Goal: Information Seeking & Learning: Learn about a topic

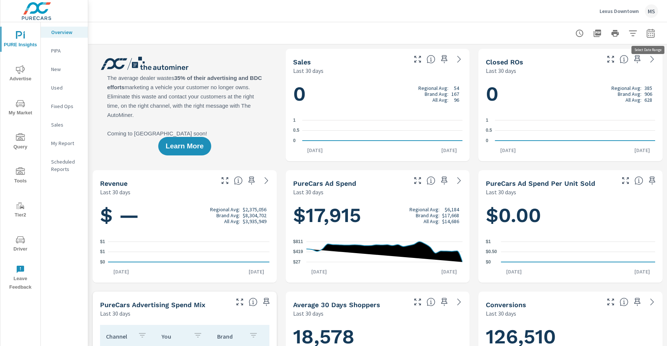
click at [651, 31] on icon "button" at bounding box center [651, 33] width 8 height 9
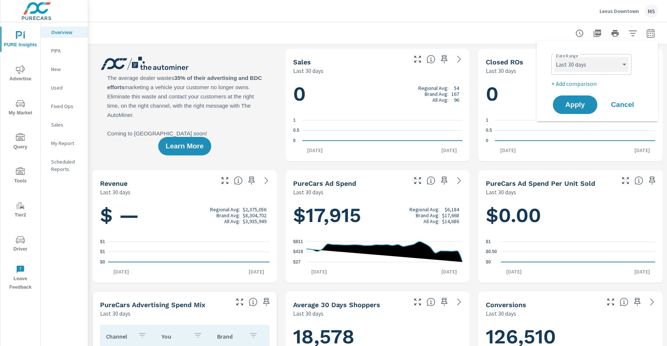
click at [582, 61] on select "Custom [DATE] Last week Last 7 days Last 14 days Last 30 days Last 45 days Last…" at bounding box center [591, 64] width 74 height 15
click at [554, 57] on select "Custom [DATE] Last week Last 7 days Last 14 days Last 30 days Last 45 days Last…" at bounding box center [591, 64] width 74 height 15
select select "Last month"
click at [573, 84] on p "+ Add comparison" at bounding box center [598, 83] width 95 height 9
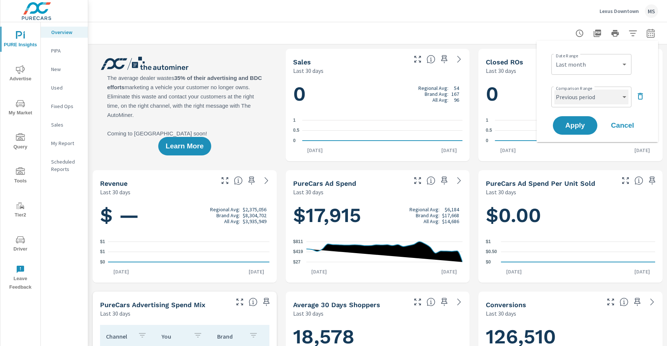
click at [573, 95] on select "Custom Previous period Previous month Previous year" at bounding box center [591, 97] width 74 height 15
click at [554, 90] on select "Custom Previous period Previous month Previous year" at bounding box center [591, 97] width 74 height 15
select select "Previous month"
click at [574, 125] on span "Apply" at bounding box center [575, 125] width 30 height 7
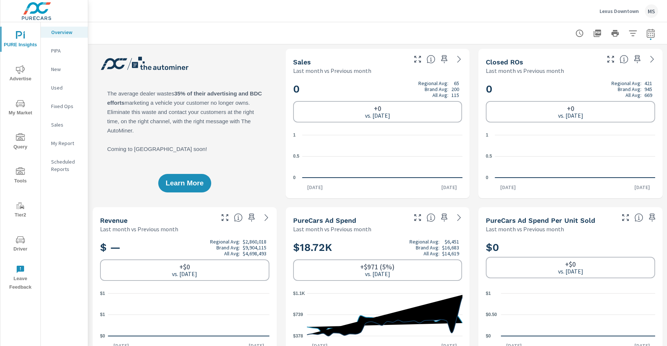
click at [6, 75] on span "Advertise" at bounding box center [21, 74] width 36 height 18
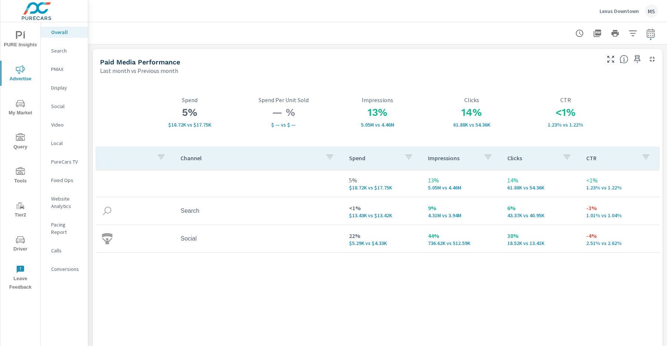
click at [59, 206] on p "Website Analytics" at bounding box center [66, 202] width 31 height 15
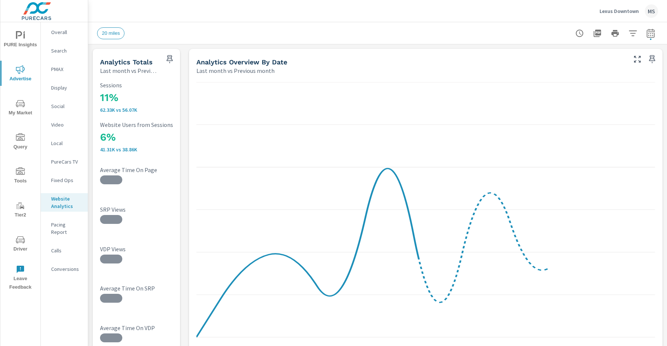
click at [58, 268] on nav "Overall Search PMAX Display Social Video Local PureCars TV Fixed Ops Website An…" at bounding box center [64, 153] width 47 height 263
click at [60, 266] on p "Conversions" at bounding box center [66, 269] width 31 height 7
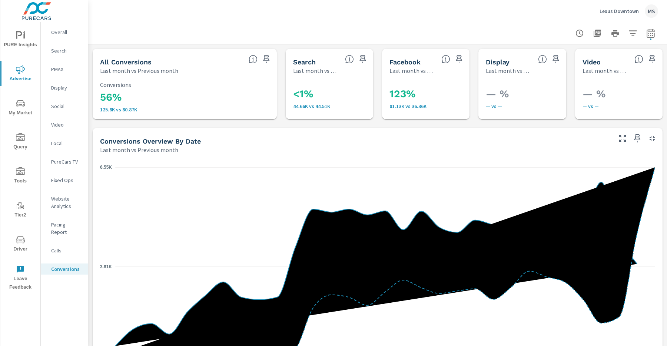
click at [56, 107] on p "Social" at bounding box center [66, 106] width 31 height 7
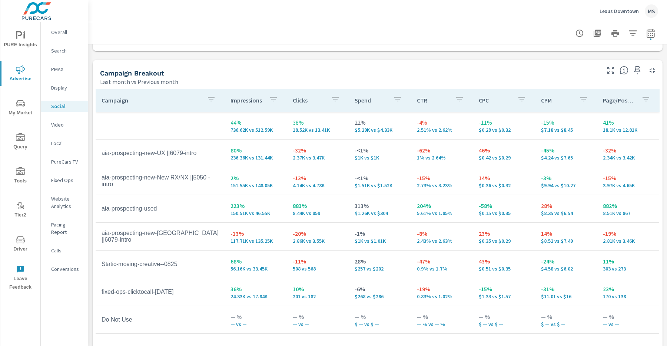
scroll to position [305, 0]
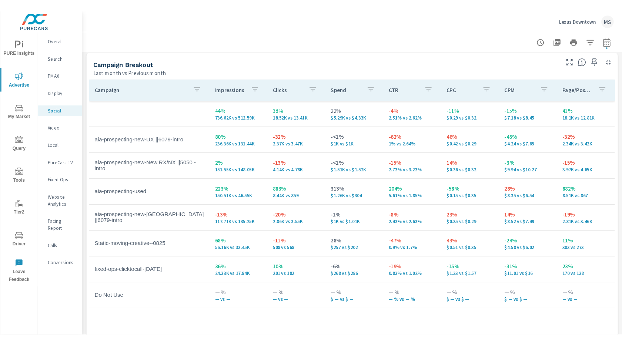
scroll to position [332, 0]
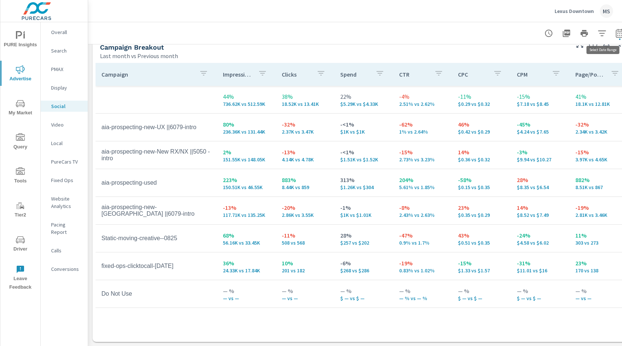
click at [619, 31] on icon "button" at bounding box center [620, 33] width 8 height 9
select select "Last month"
select select "Previous month"
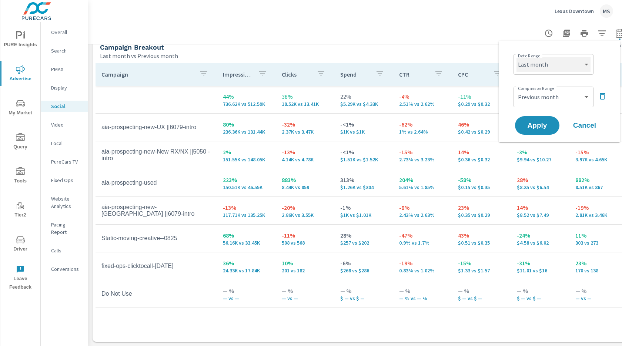
click at [542, 66] on select "Custom [DATE] Last week Last 7 days Last 14 days Last 30 days Last 45 days Last…" at bounding box center [554, 64] width 74 height 15
click at [517, 57] on select "Custom [DATE] Last week Last 7 days Last 14 days Last 30 days Last 45 days Last…" at bounding box center [554, 64] width 74 height 15
select select "Month to date"
click at [537, 102] on select "Custom Previous period Previous month Previous year" at bounding box center [554, 97] width 74 height 15
click at [604, 96] on icon "button" at bounding box center [602, 96] width 9 height 9
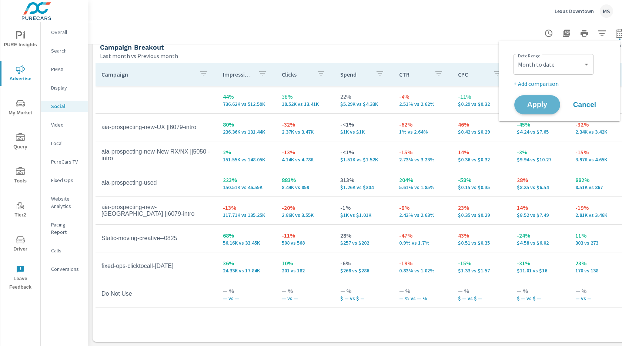
click at [530, 109] on button "Apply" at bounding box center [538, 104] width 46 height 19
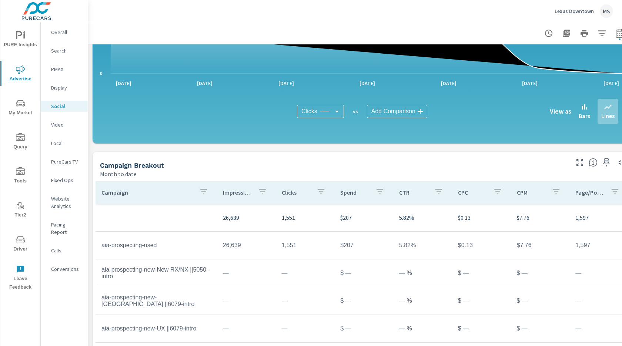
scroll to position [184, 0]
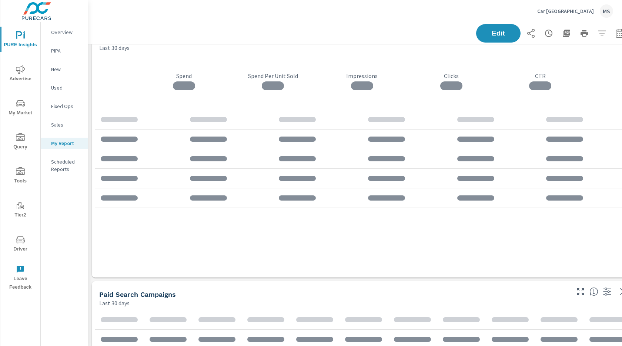
scroll to position [2987, 548]
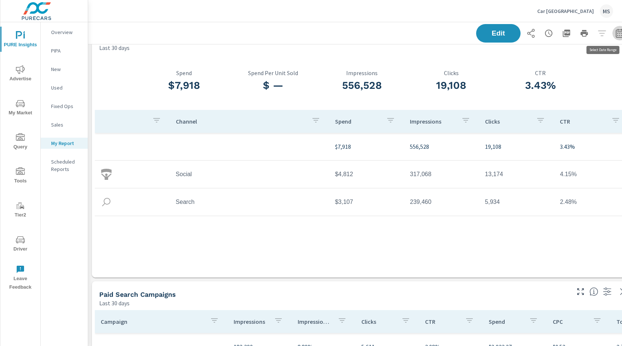
click at [616, 34] on icon "button" at bounding box center [620, 33] width 9 height 9
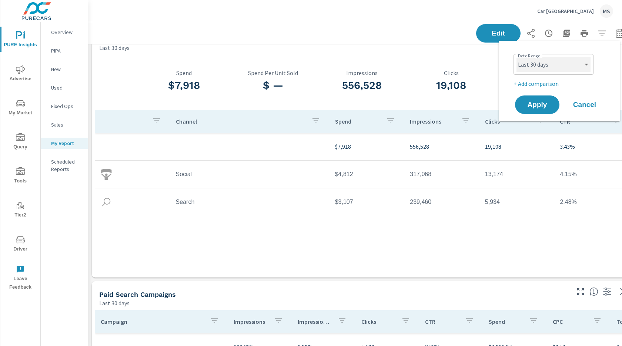
click at [562, 70] on select "Custom [DATE] Last week Last 7 days Last 14 days Last 30 days Last 45 days Last…" at bounding box center [554, 64] width 74 height 15
click at [517, 57] on select "Custom [DATE] Last week Last 7 days Last 14 days Last 30 days Last 45 days Last…" at bounding box center [554, 64] width 74 height 15
select select "Last month"
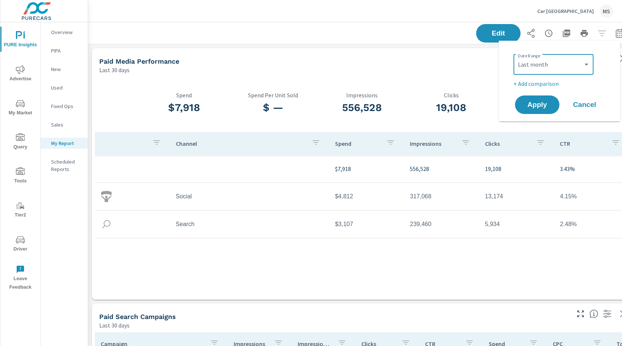
click at [534, 82] on p "+ Add comparison" at bounding box center [561, 83] width 95 height 9
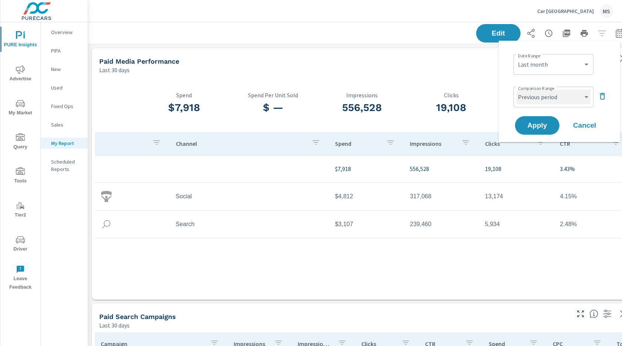
click at [535, 98] on select "Custom Previous period Previous month Previous year" at bounding box center [554, 97] width 74 height 15
click at [517, 90] on select "Custom Previous period Previous month Previous year" at bounding box center [554, 97] width 74 height 15
select select "Previous month"
click at [534, 127] on span "Apply" at bounding box center [537, 125] width 30 height 7
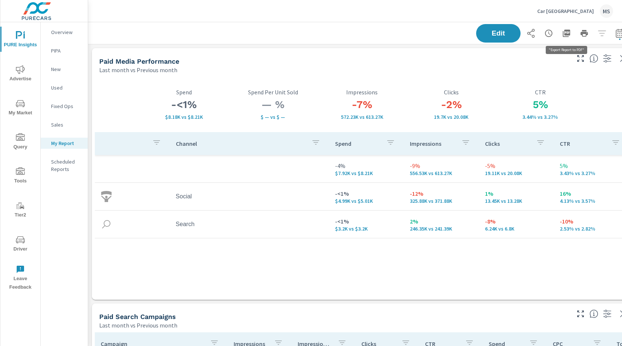
click at [564, 33] on icon "button" at bounding box center [566, 33] width 9 height 9
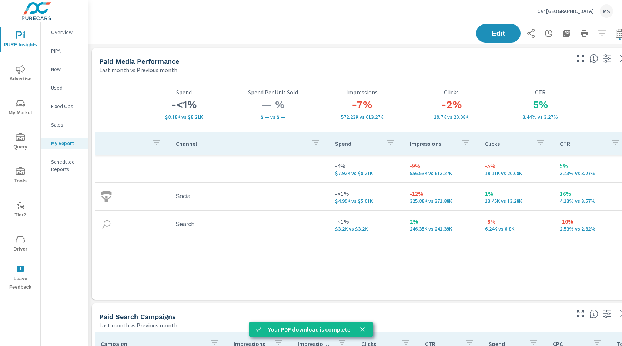
click at [551, 31] on icon "button" at bounding box center [549, 33] width 9 height 9
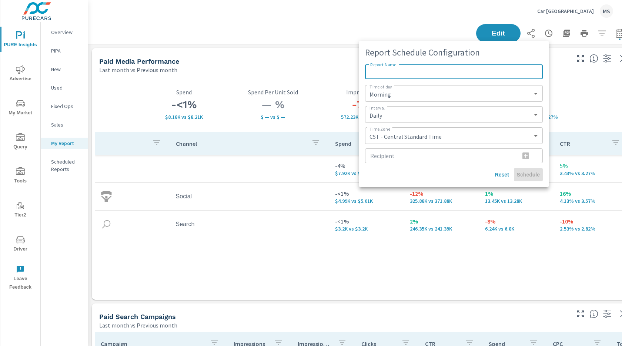
click at [460, 15] on div at bounding box center [311, 173] width 622 height 346
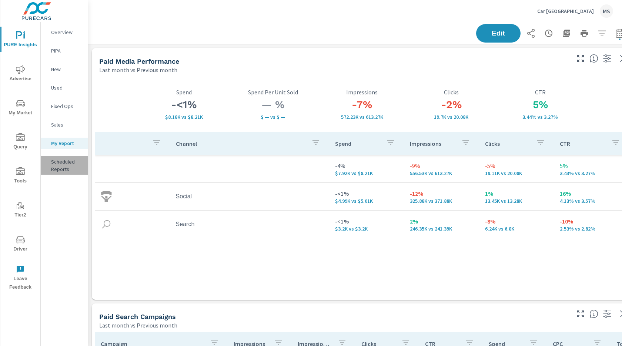
click at [60, 168] on p "Scheduled Reports" at bounding box center [66, 165] width 31 height 15
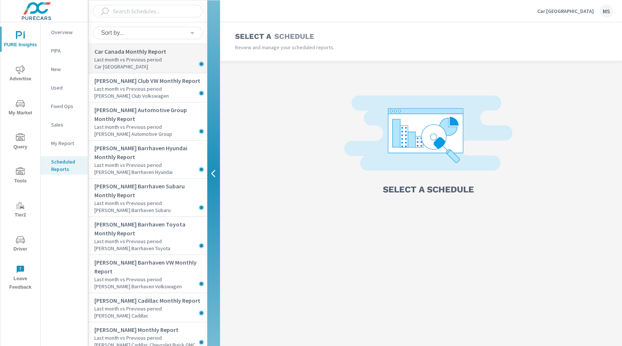
click at [126, 72] on div "Car Canada Monthly Report Last month vs Previous period Car Canada" at bounding box center [148, 58] width 119 height 29
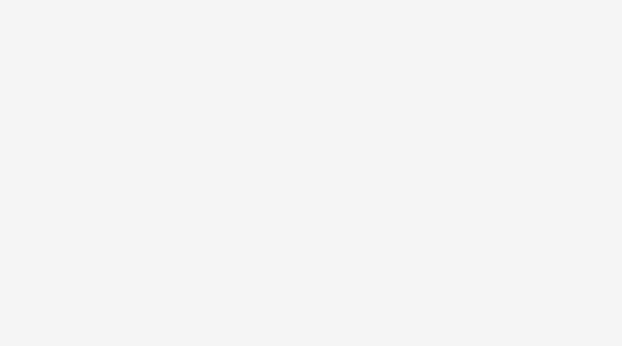
select select "Monthly"
select select "EST"
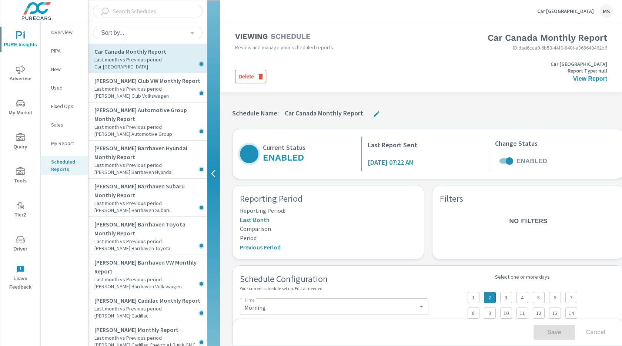
scroll to position [20, 0]
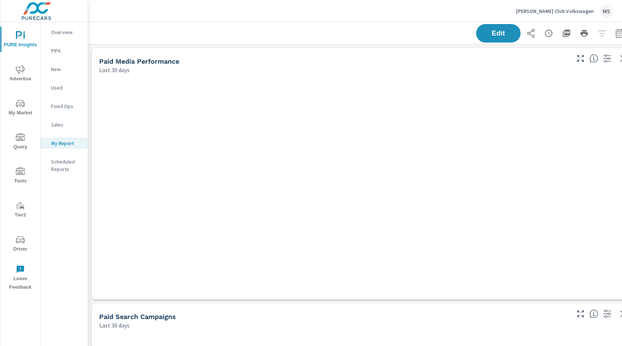
scroll to position [2816, 548]
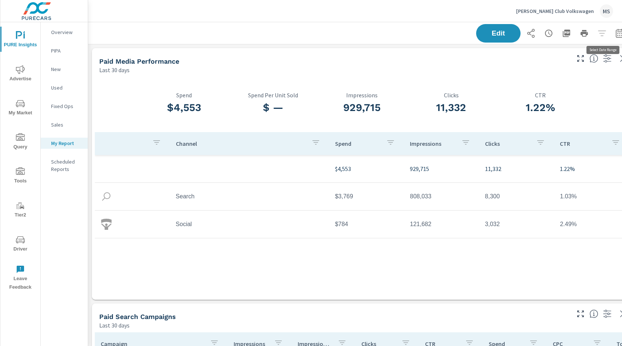
click at [615, 35] on button "button" at bounding box center [620, 33] width 15 height 15
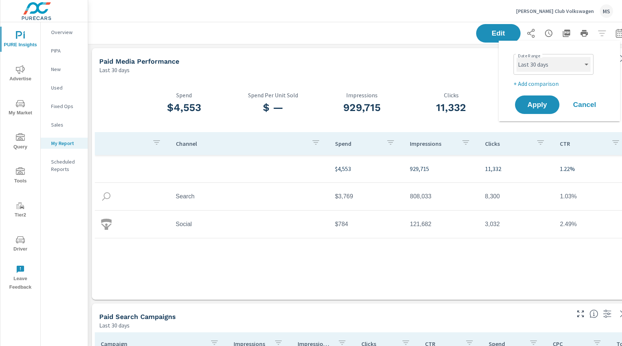
click at [561, 67] on select "Custom [DATE] Last week Last 7 days Last 14 days Last 30 days Last 45 days Last…" at bounding box center [554, 64] width 74 height 15
click at [517, 57] on select "Custom [DATE] Last week Last 7 days Last 14 days Last 30 days Last 45 days Last…" at bounding box center [554, 64] width 74 height 15
select select "Last month"
click at [535, 86] on p "+ Add comparison" at bounding box center [561, 83] width 95 height 9
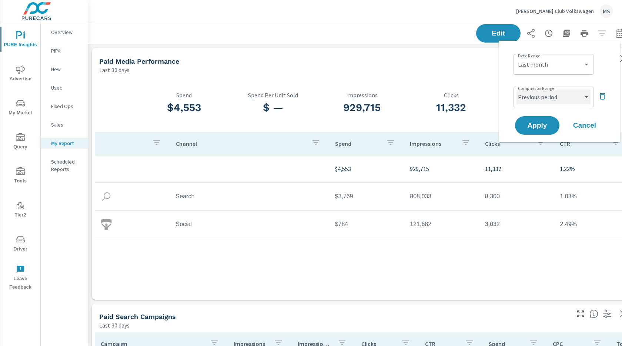
click at [537, 101] on select "Custom Previous period Previous month Previous year" at bounding box center [554, 97] width 74 height 15
click at [517, 90] on select "Custom Previous period Previous month Previous year" at bounding box center [554, 97] width 74 height 15
select select "Previous month"
click at [531, 127] on span "Apply" at bounding box center [537, 125] width 30 height 7
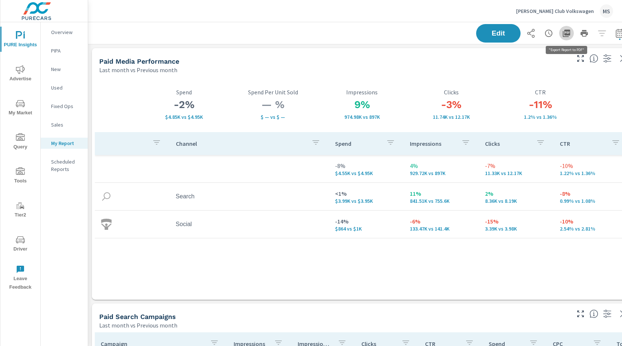
click at [567, 34] on icon "button" at bounding box center [566, 33] width 7 height 7
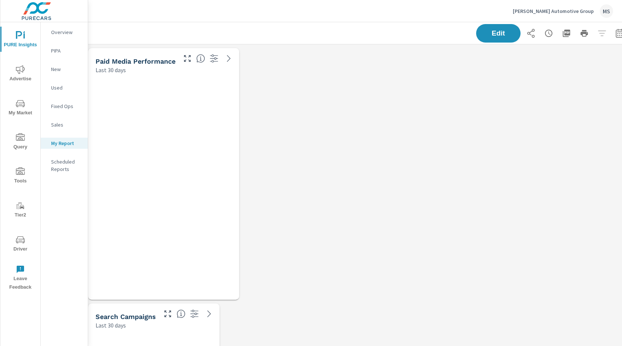
scroll to position [4606, 548]
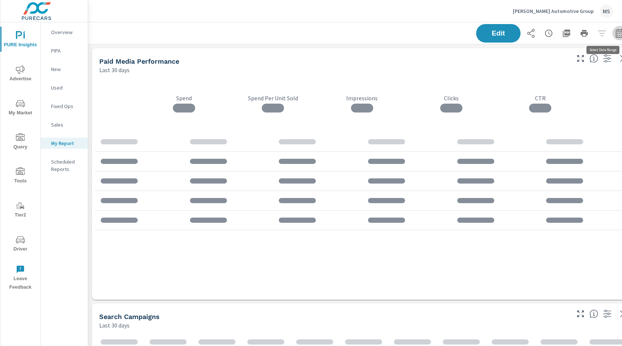
click at [617, 35] on icon "button" at bounding box center [620, 33] width 8 height 9
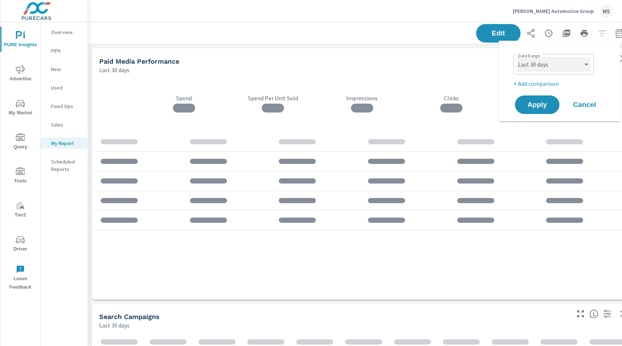
click at [560, 61] on select "Custom [DATE] Last week Last 7 days Last 14 days Last 30 days Last 45 days Last…" at bounding box center [554, 64] width 74 height 15
click at [517, 57] on select "Custom [DATE] Last week Last 7 days Last 14 days Last 30 days Last 45 days Last…" at bounding box center [554, 64] width 74 height 15
select select "Last month"
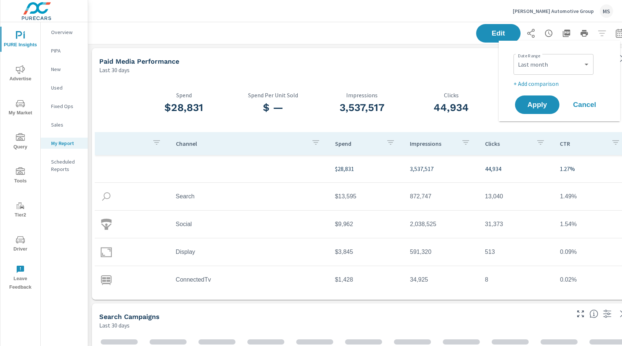
click at [535, 84] on p "+ Add comparison" at bounding box center [561, 83] width 95 height 9
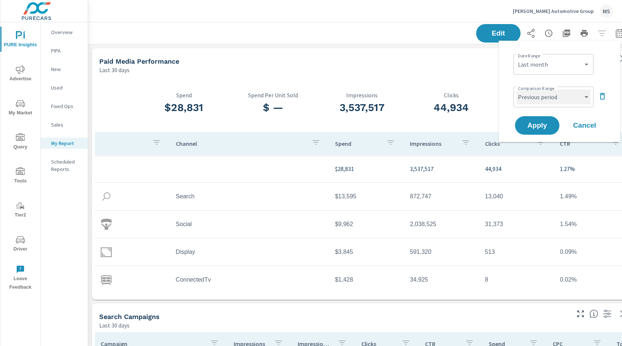
click at [536, 99] on select "Custom Previous period Previous month Previous year" at bounding box center [554, 97] width 74 height 15
click at [517, 90] on select "Custom Previous period Previous month Previous year" at bounding box center [554, 97] width 74 height 15
select select "Previous month"
click at [534, 126] on span "Apply" at bounding box center [537, 125] width 30 height 7
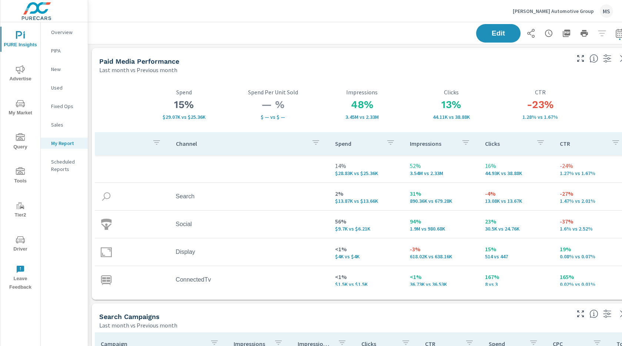
click at [563, 33] on icon "button" at bounding box center [566, 33] width 9 height 9
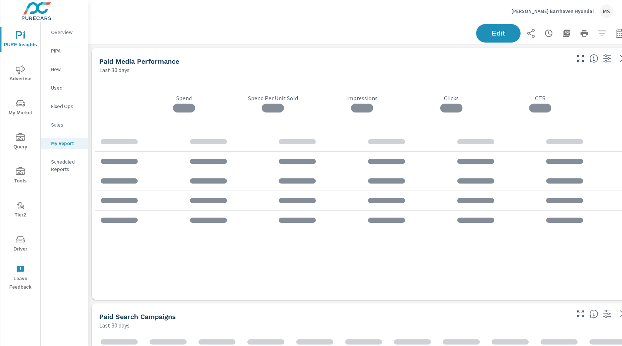
scroll to position [3157, 548]
click at [615, 35] on button "button" at bounding box center [620, 33] width 15 height 15
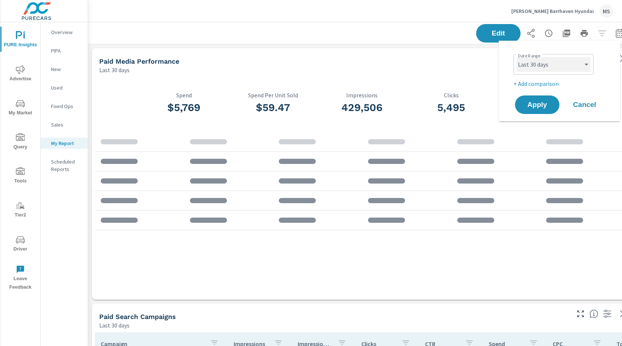
click at [549, 67] on select "Custom [DATE] Last week Last 7 days Last 14 days Last 30 days Last 45 days Last…" at bounding box center [554, 64] width 74 height 15
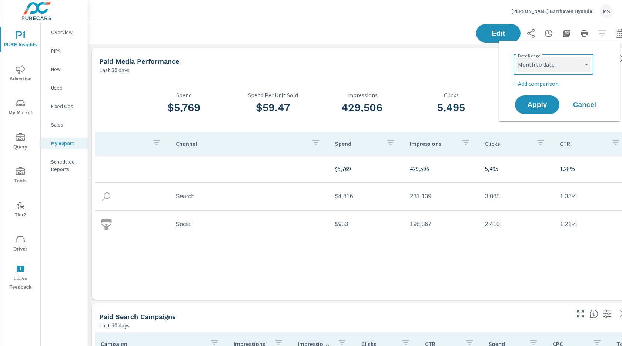
click at [517, 57] on select "Custom [DATE] Last week Last 7 days Last 14 days Last 30 days Last 45 days Last…" at bounding box center [554, 64] width 74 height 15
click at [544, 64] on select "Custom [DATE] Last week Last 7 days Last 14 days Last 30 days Last 45 days Last…" at bounding box center [554, 64] width 74 height 15
click at [517, 57] on select "Custom [DATE] Last week Last 7 days Last 14 days Last 30 days Last 45 days Last…" at bounding box center [554, 64] width 74 height 15
select select "Last month"
click at [542, 86] on p "+ Add comparison" at bounding box center [561, 83] width 95 height 9
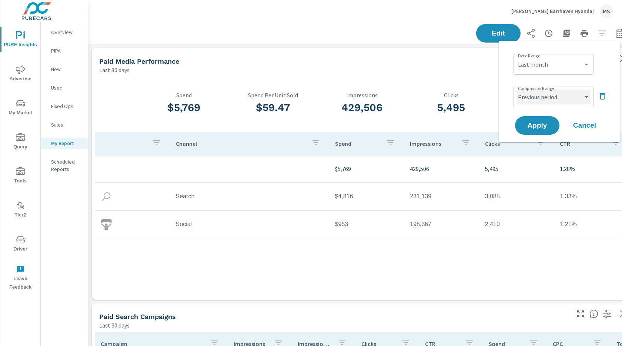
click at [544, 96] on select "Custom Previous period Previous month Previous year" at bounding box center [554, 97] width 74 height 15
click at [517, 90] on select "Custom Previous period Previous month Previous year" at bounding box center [554, 97] width 74 height 15
select select "Previous month"
click at [539, 130] on button "Apply" at bounding box center [538, 125] width 46 height 19
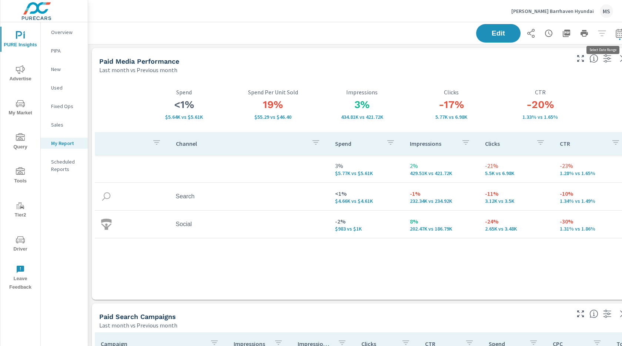
click at [619, 34] on icon "button" at bounding box center [620, 33] width 9 height 9
select select "Last month"
select select "Previous month"
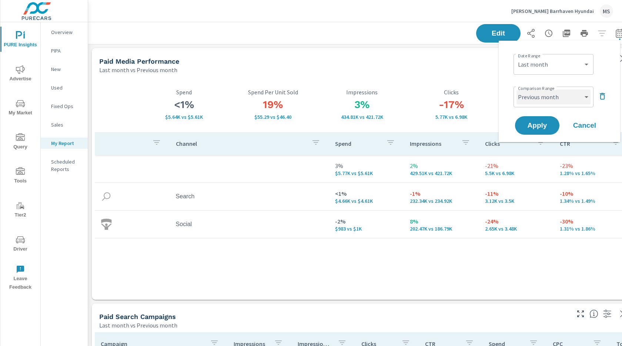
click at [537, 92] on select "Custom Previous period Previous month Previous year" at bounding box center [554, 97] width 74 height 15
click at [531, 122] on span "Apply" at bounding box center [537, 125] width 30 height 7
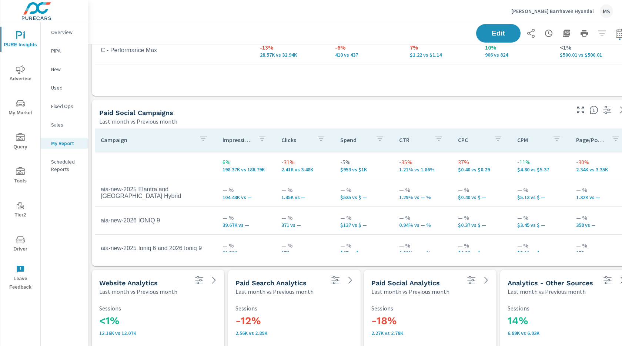
scroll to position [977, 0]
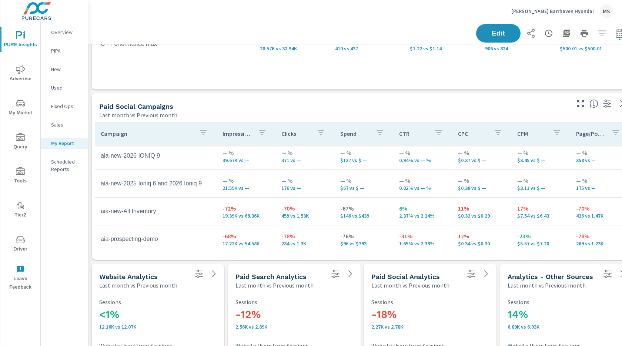
scroll to position [81, 0]
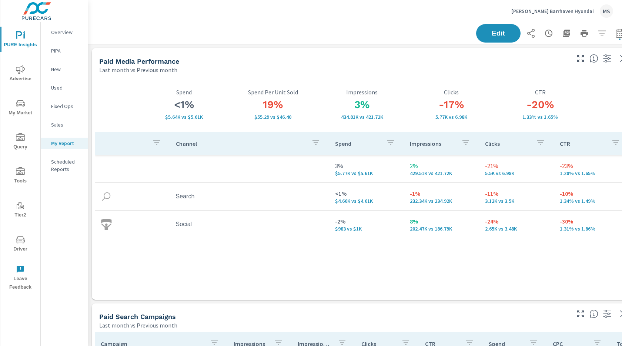
scroll to position [0, 14]
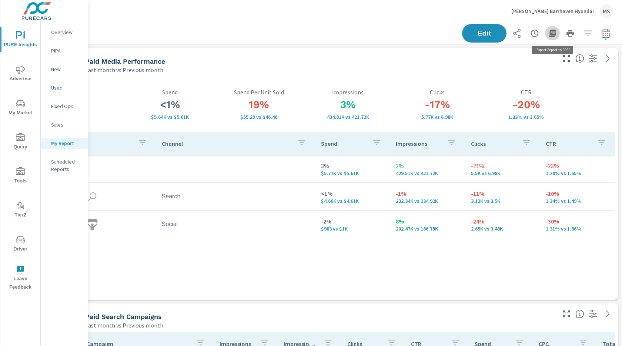
click at [555, 28] on button "button" at bounding box center [552, 33] width 15 height 15
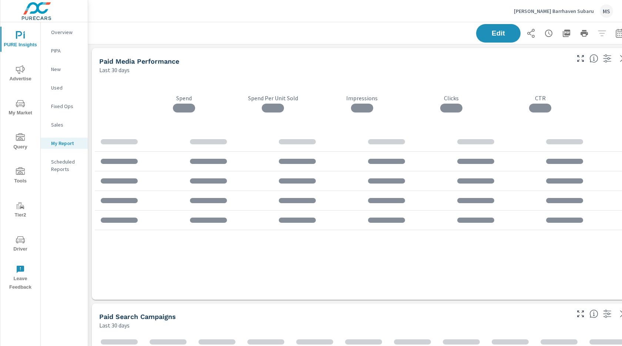
scroll to position [2731, 548]
click at [617, 34] on icon "button" at bounding box center [620, 33] width 8 height 9
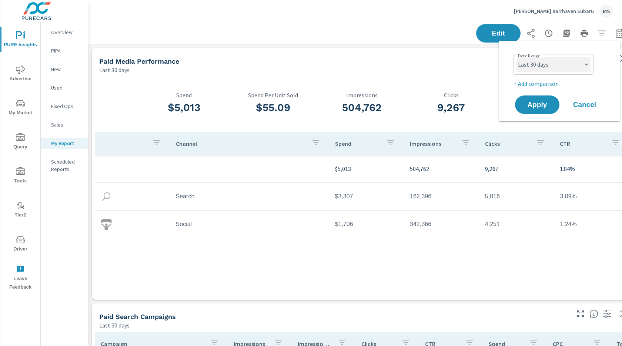
click at [548, 65] on select "Custom [DATE] Last week Last 7 days Last 14 days Last 30 days Last 45 days Last…" at bounding box center [554, 64] width 74 height 15
click at [517, 57] on select "Custom [DATE] Last week Last 7 days Last 14 days Last 30 days Last 45 days Last…" at bounding box center [554, 64] width 74 height 15
select select "Last month"
click at [545, 85] on p "+ Add comparison" at bounding box center [561, 83] width 95 height 9
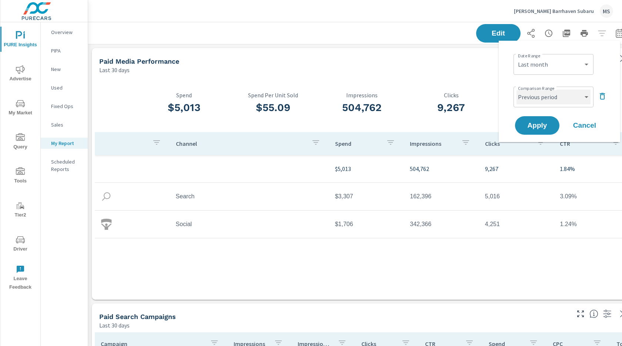
click at [546, 99] on select "Custom Previous period Previous month Previous year" at bounding box center [554, 97] width 74 height 15
click at [517, 90] on select "Custom Previous period Previous month Previous year" at bounding box center [554, 97] width 74 height 15
select select "Previous month"
click at [541, 127] on span "Apply" at bounding box center [537, 125] width 30 height 7
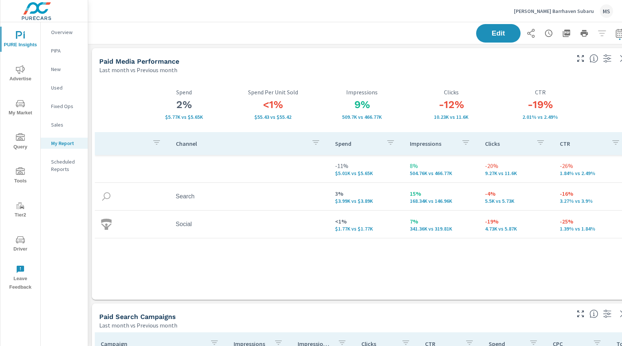
click at [564, 34] on icon "button" at bounding box center [566, 33] width 9 height 9
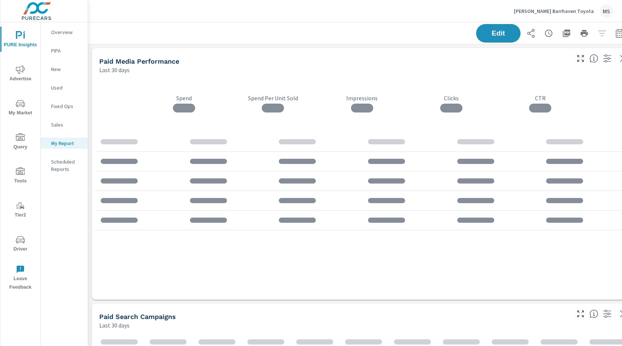
scroll to position [2646, 548]
click at [617, 33] on icon "button" at bounding box center [620, 33] width 9 height 9
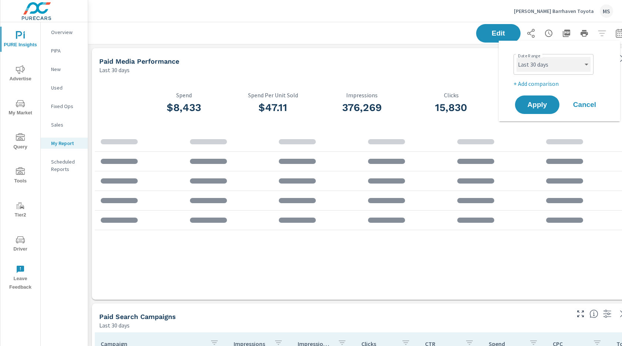
click at [567, 67] on select "Custom [DATE] Last week Last 7 days Last 14 days Last 30 days Last 45 days Last…" at bounding box center [554, 64] width 74 height 15
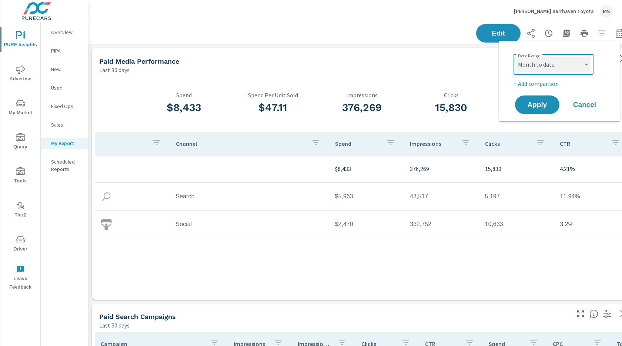
click at [517, 57] on select "Custom [DATE] Last week Last 7 days Last 14 days Last 30 days Last 45 days Last…" at bounding box center [554, 64] width 74 height 15
select select "Month to date"
click at [542, 80] on p "+ Add comparison" at bounding box center [561, 83] width 95 height 9
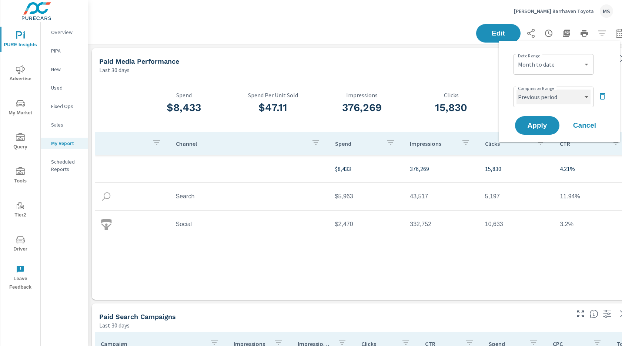
click at [548, 99] on select "Custom Previous period Previous month Previous year" at bounding box center [554, 97] width 74 height 15
click at [517, 90] on select "Custom Previous period Previous month Previous year" at bounding box center [554, 97] width 74 height 15
select select "Previous month"
click at [542, 128] on span "Apply" at bounding box center [537, 125] width 30 height 7
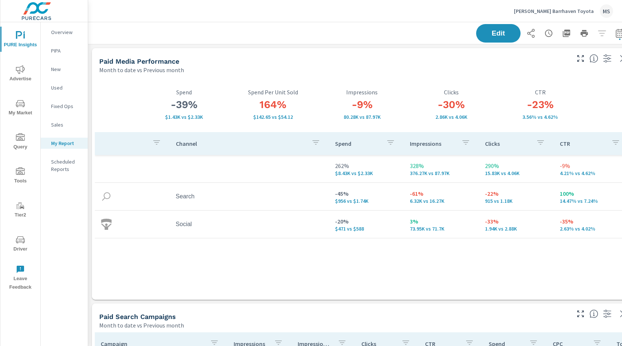
click at [570, 34] on icon "button" at bounding box center [566, 33] width 7 height 7
click at [618, 39] on button "button" at bounding box center [620, 33] width 15 height 15
select select "Month to date"
select select "Previous month"
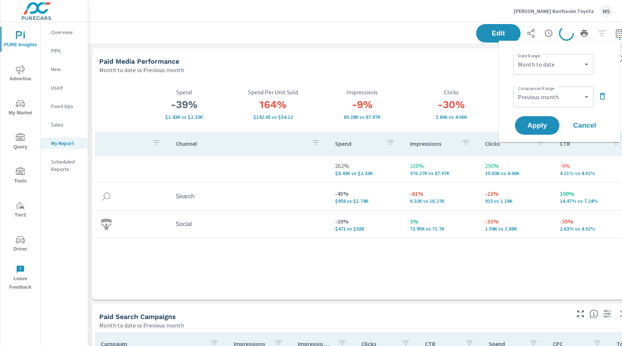
drag, startPoint x: 582, startPoint y: 127, endPoint x: 562, endPoint y: 110, distance: 26.0
click at [567, 107] on div "Date Range Custom Yesterday Last week Last 7 days Last 14 days Last 30 days Las…" at bounding box center [560, 92] width 104 height 90
click at [534, 129] on button "Apply" at bounding box center [538, 125] width 46 height 19
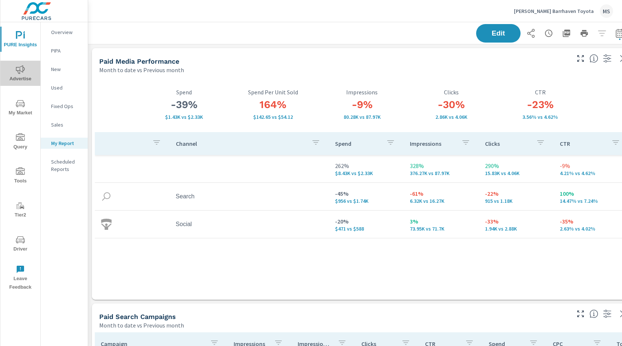
click at [20, 73] on icon "nav menu" at bounding box center [20, 69] width 9 height 9
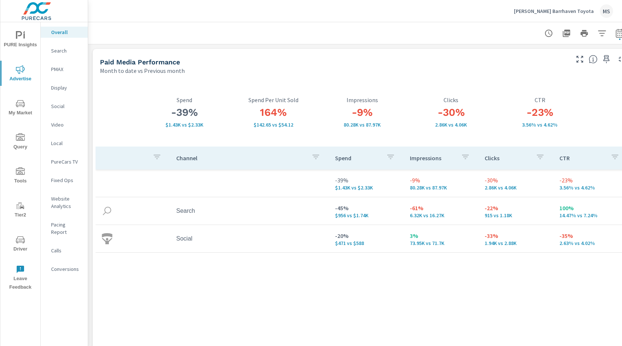
click at [62, 102] on div "Social" at bounding box center [64, 106] width 47 height 11
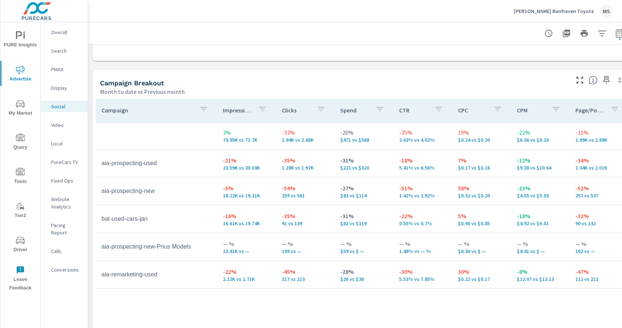
scroll to position [296, 14]
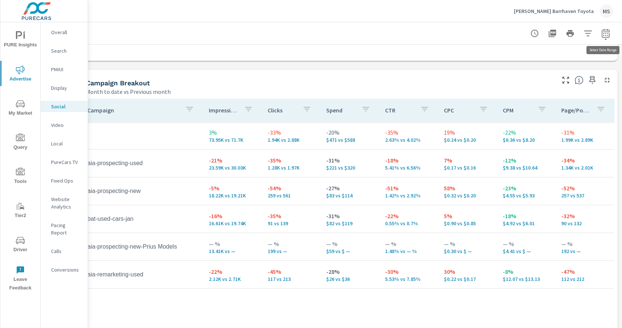
click at [608, 30] on icon "button" at bounding box center [606, 33] width 8 height 9
select select "Month to date"
select select "Previous month"
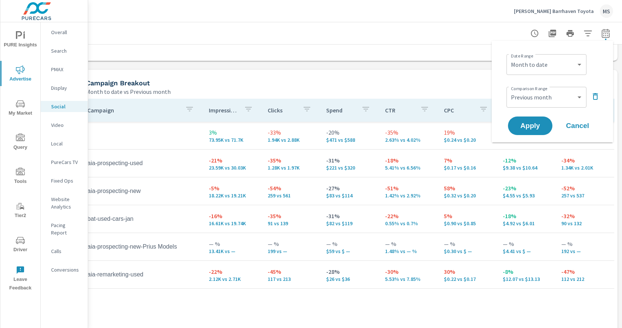
click at [64, 46] on div "Search" at bounding box center [64, 50] width 47 height 11
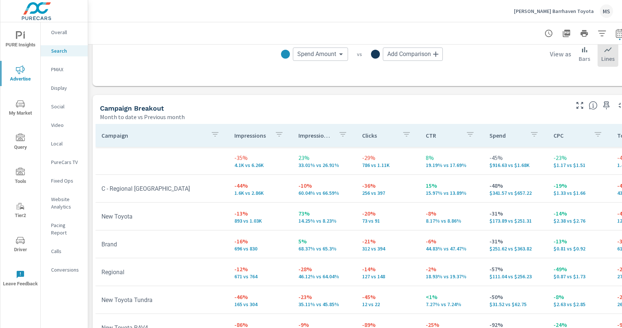
scroll to position [688, 0]
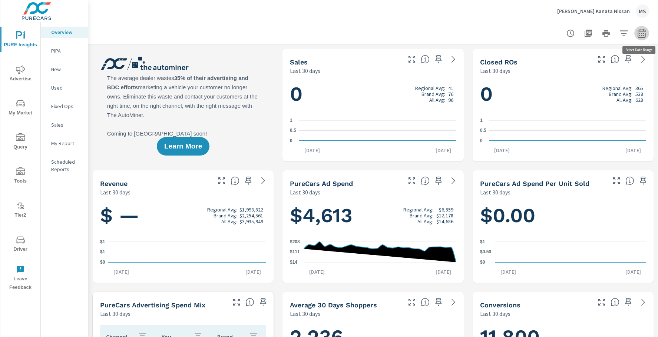
click at [641, 31] on icon "button" at bounding box center [641, 33] width 8 height 9
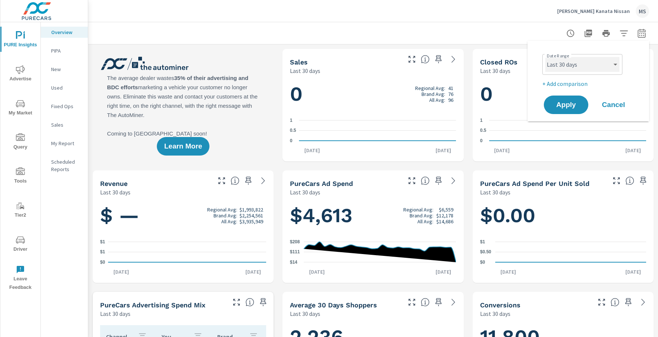
click at [570, 65] on select "Custom Yesterday Last week Last 7 days Last 14 days Last 30 days Last 45 days L…" at bounding box center [582, 64] width 74 height 15
click at [545, 57] on select "Custom Yesterday Last week Last 7 days Last 14 days Last 30 days Last 45 days L…" at bounding box center [582, 64] width 74 height 15
select select "Month to date"
click at [565, 108] on span "Apply" at bounding box center [566, 105] width 30 height 7
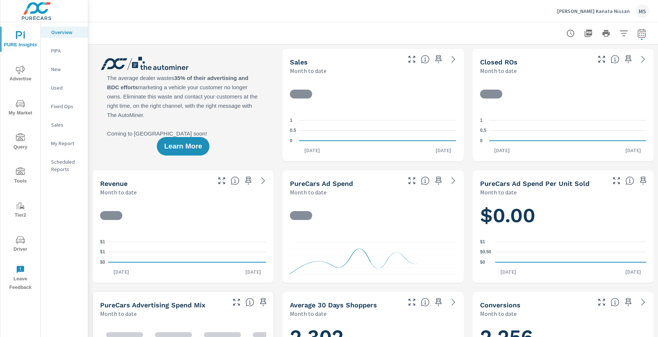
click at [26, 80] on span "Advertise" at bounding box center [21, 74] width 36 height 18
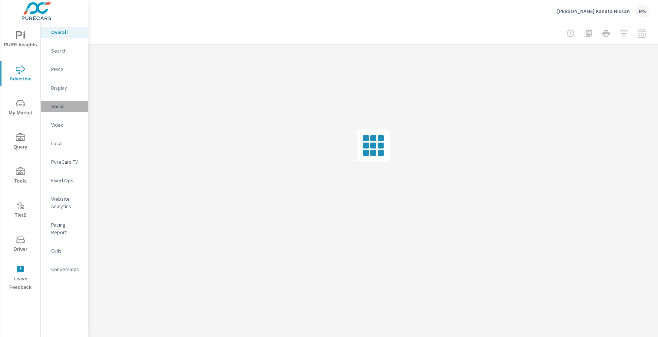
click at [56, 101] on div "Social" at bounding box center [64, 106] width 47 height 11
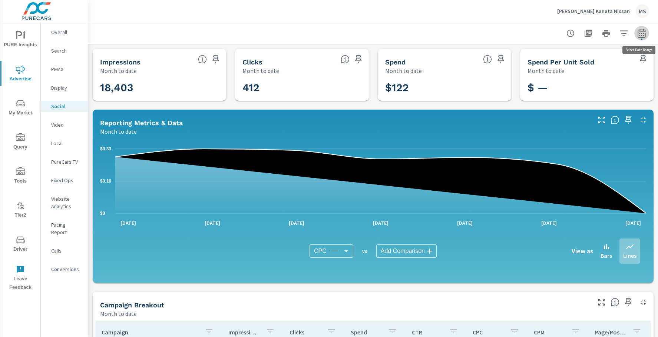
click at [640, 35] on icon "button" at bounding box center [641, 33] width 9 height 9
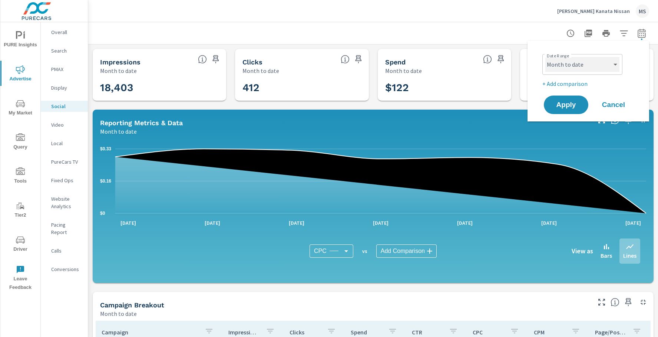
click at [574, 64] on select "Custom Yesterday Last week Last 7 days Last 14 days Last 30 days Last 45 days L…" at bounding box center [582, 64] width 74 height 15
click at [545, 57] on select "Custom Yesterday Last week Last 7 days Last 14 days Last 30 days Last 45 days L…" at bounding box center [582, 64] width 74 height 15
select select "Last month"
click at [562, 104] on span "Apply" at bounding box center [566, 105] width 30 height 7
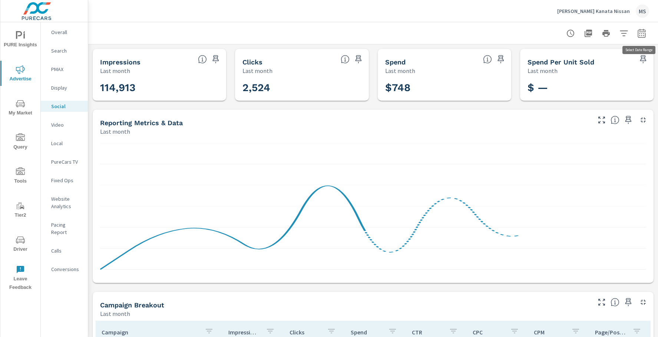
click at [643, 33] on icon "button" at bounding box center [641, 33] width 9 height 9
select select "Last month"
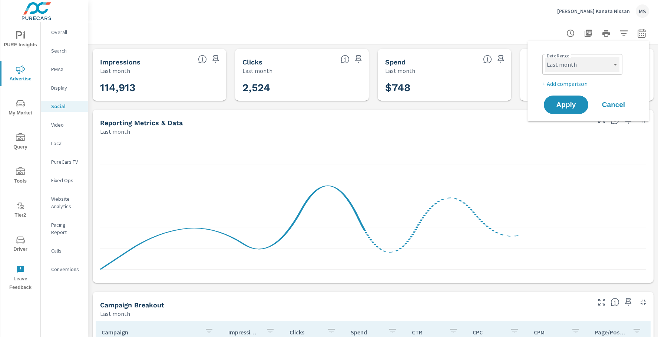
click at [586, 60] on select "Custom Yesterday Last week Last 7 days Last 14 days Last 30 days Last 45 days L…" at bounding box center [582, 64] width 74 height 15
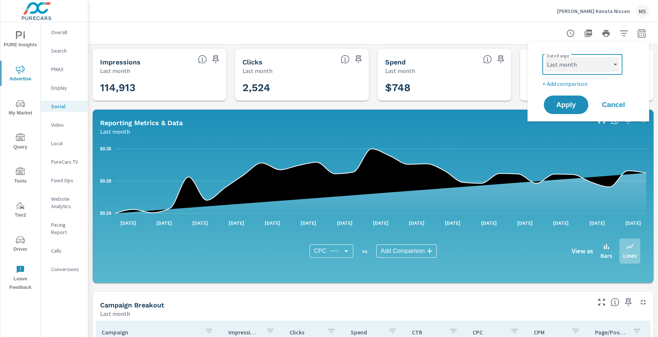
click at [545, 57] on select "Custom Yesterday Last week Last 7 days Last 14 days Last 30 days Last 45 days L…" at bounding box center [582, 64] width 74 height 15
click at [561, 83] on p "+ Add comparison" at bounding box center [589, 83] width 95 height 9
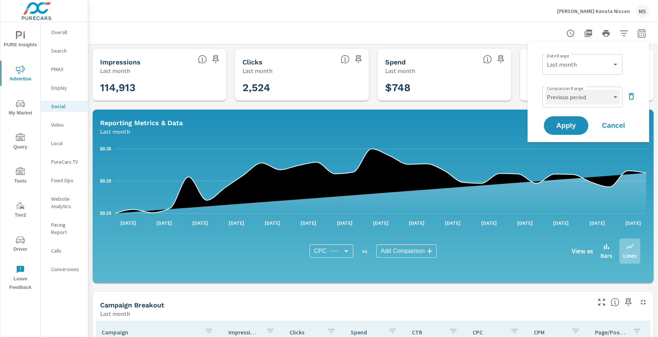
click at [561, 94] on select "Custom Previous period Previous month Previous year" at bounding box center [582, 97] width 74 height 15
click at [545, 90] on select "Custom Previous period Previous month Previous year" at bounding box center [582, 97] width 74 height 15
select select "Previous month"
click at [565, 125] on span "Apply" at bounding box center [566, 125] width 30 height 7
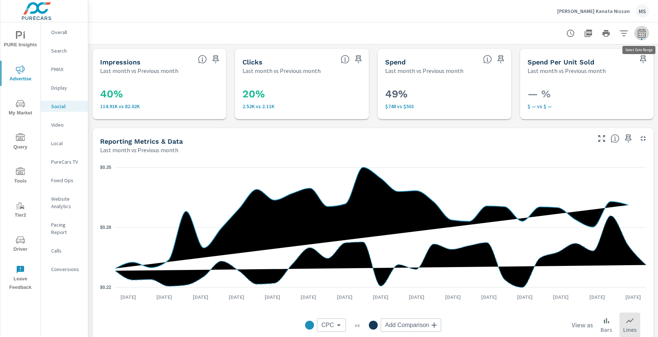
click at [640, 35] on icon "button" at bounding box center [641, 33] width 9 height 9
select select "Last month"
select select "Previous month"
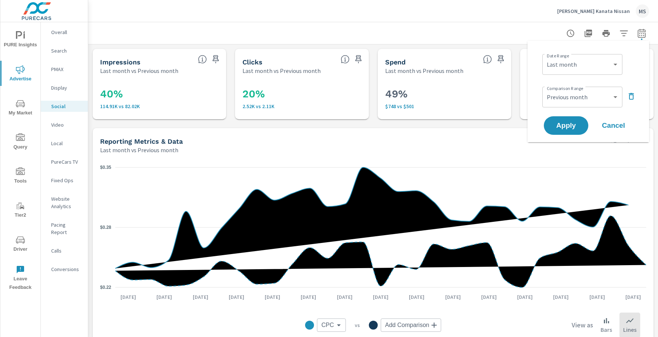
click at [643, 8] on div "MS" at bounding box center [641, 10] width 13 height 13
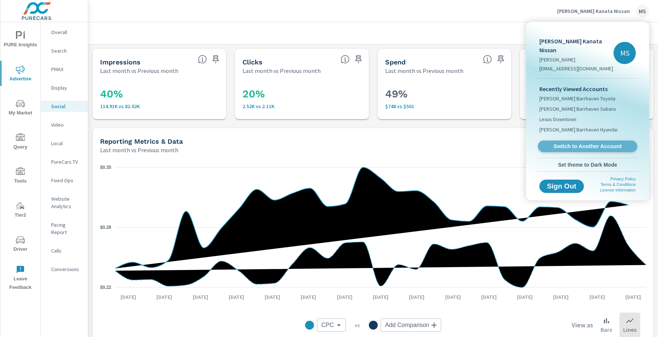
click at [568, 143] on span "Switch to Another Account" at bounding box center [587, 146] width 91 height 7
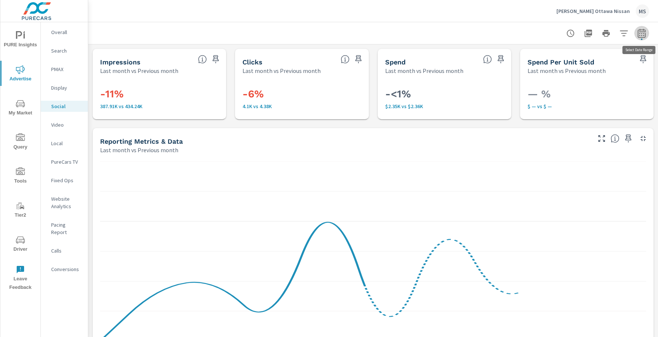
click at [639, 33] on icon "button" at bounding box center [641, 33] width 9 height 9
select select "Last month"
select select "Previous month"
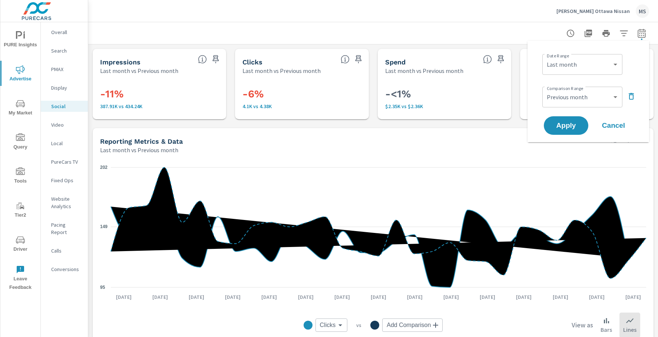
click at [612, 124] on span "Cancel" at bounding box center [613, 125] width 30 height 7
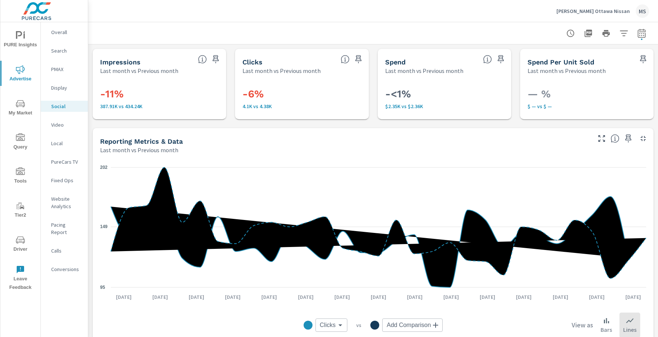
click at [54, 31] on p "Overall" at bounding box center [66, 32] width 31 height 7
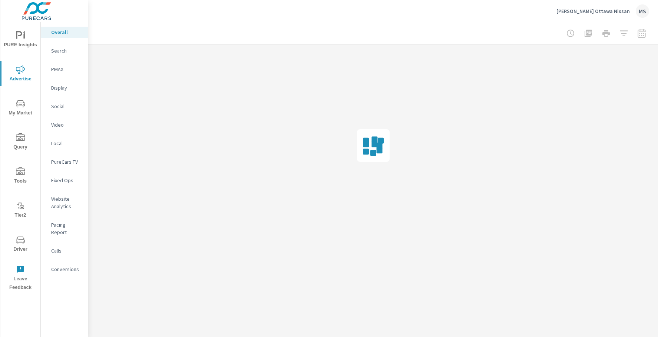
click at [638, 14] on div "MS" at bounding box center [641, 10] width 13 height 13
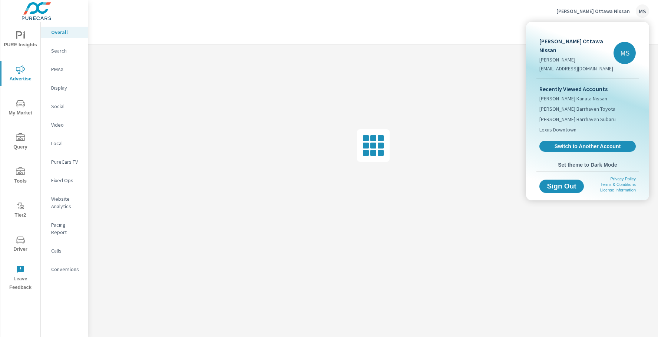
click at [402, 65] on div at bounding box center [329, 168] width 658 height 337
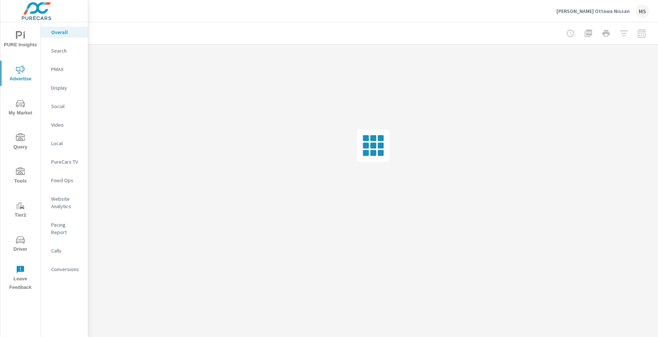
click at [641, 14] on div "MS" at bounding box center [641, 10] width 13 height 13
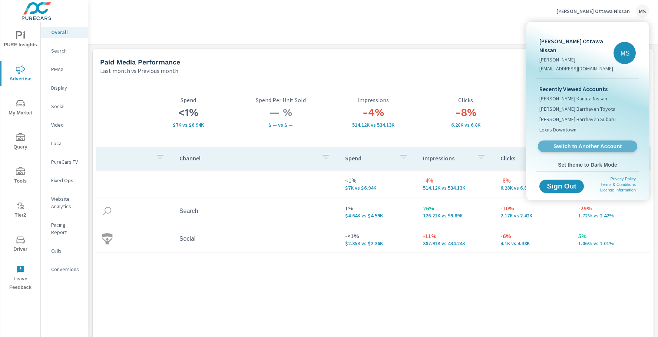
click at [575, 143] on span "Switch to Another Account" at bounding box center [587, 146] width 91 height 7
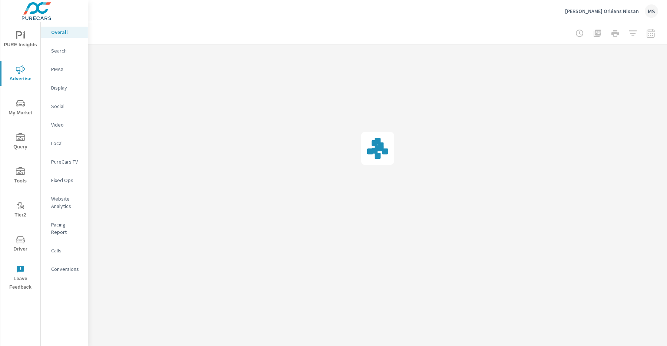
click at [655, 14] on div "MS" at bounding box center [651, 10] width 13 height 13
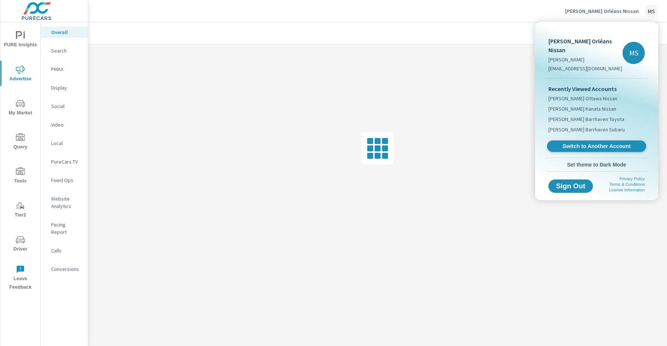
click at [568, 143] on span "Switch to Another Account" at bounding box center [596, 146] width 91 height 7
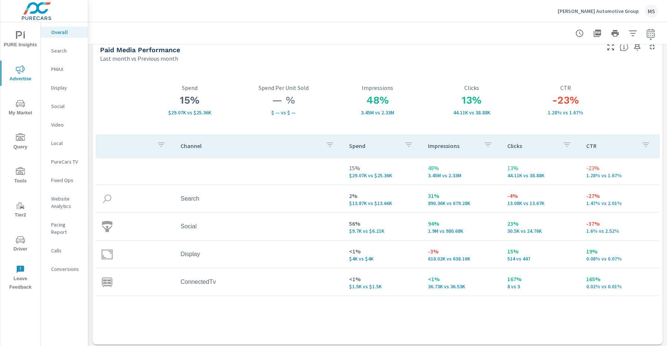
scroll to position [11, 0]
click at [59, 100] on nav "Overall Search PMAX Display Social Video Local PureCars TV Fixed Ops Website An…" at bounding box center [64, 153] width 47 height 263
click at [59, 102] on div "Social" at bounding box center [64, 106] width 47 height 11
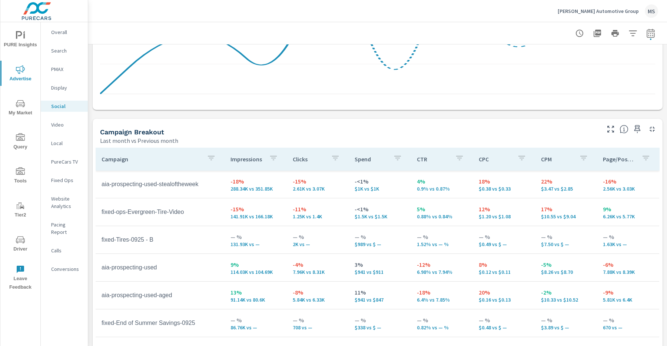
scroll to position [308, 0]
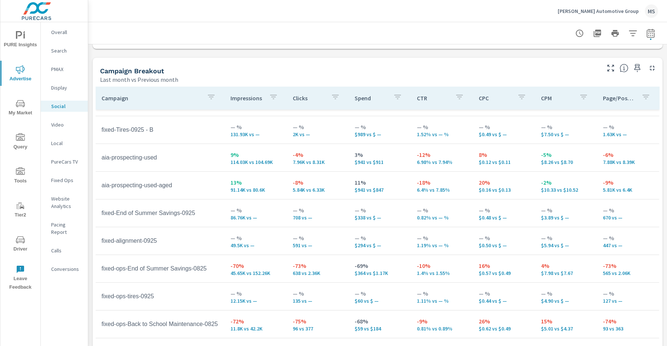
scroll to position [107, 0]
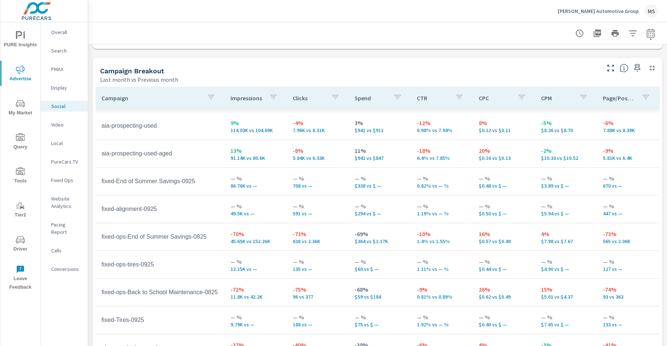
scroll to position [153, 0]
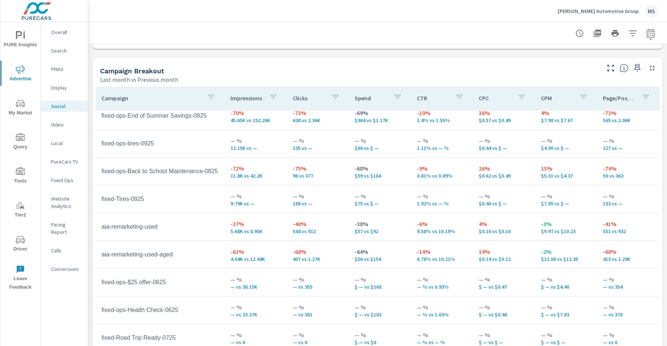
scroll to position [332, 0]
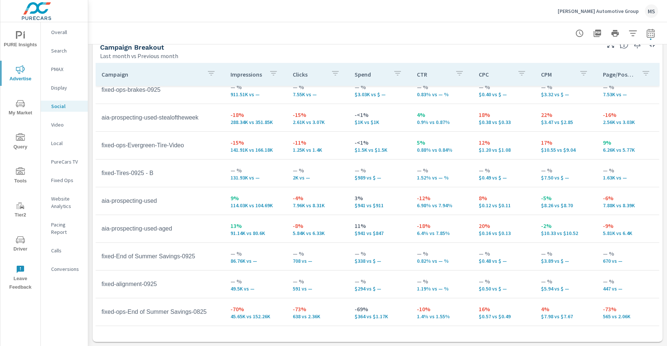
scroll to position [37, 0]
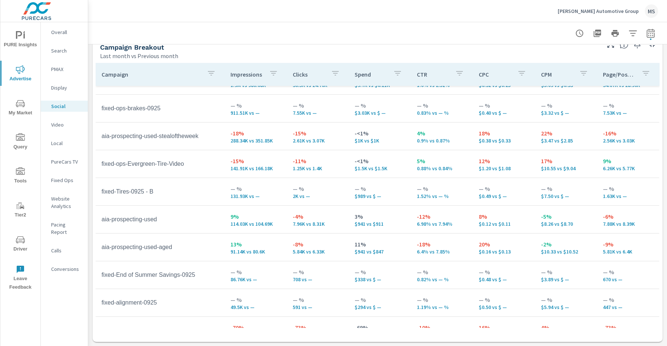
scroll to position [20, 0]
click at [20, 243] on icon "nav menu" at bounding box center [20, 240] width 9 height 9
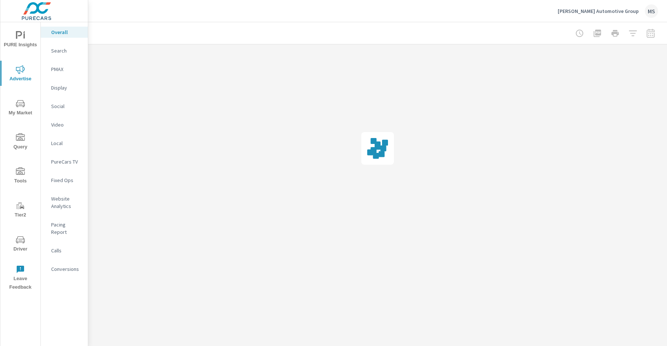
click at [653, 10] on div "MS" at bounding box center [651, 10] width 13 height 13
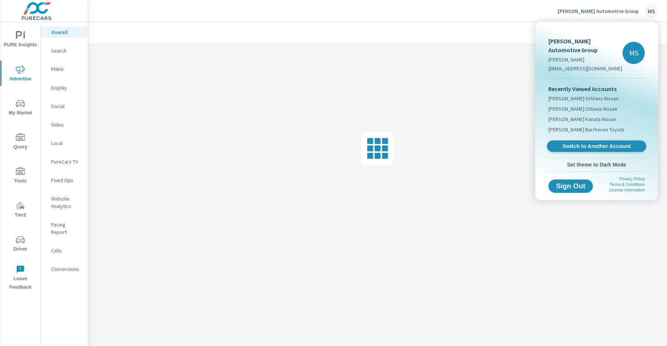
click at [586, 143] on span "Switch to Another Account" at bounding box center [596, 146] width 91 height 7
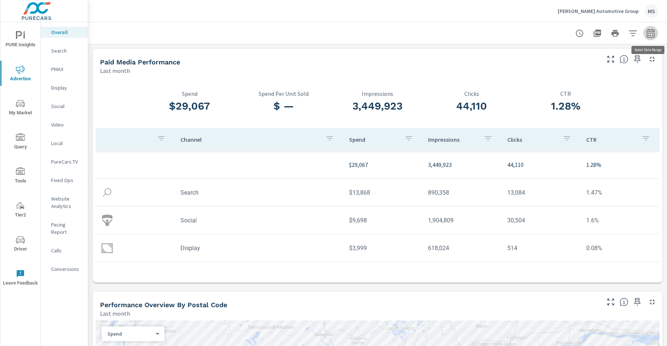
click at [651, 35] on icon "button" at bounding box center [650, 34] width 5 height 3
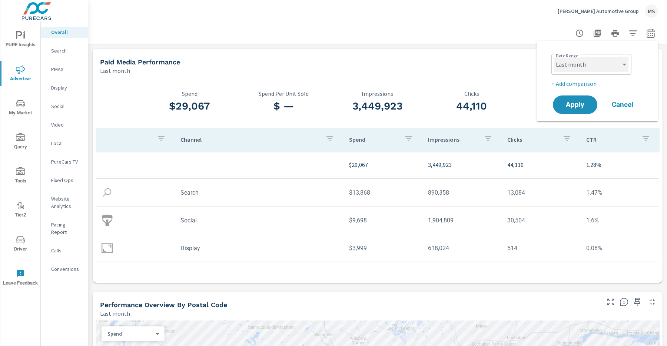
click at [565, 62] on select "Custom [DATE] Last week Last 7 days Last 14 days Last 30 days Last 45 days Last…" at bounding box center [591, 64] width 74 height 15
click at [554, 57] on select "Custom [DATE] Last week Last 7 days Last 14 days Last 30 days Last 45 days Last…" at bounding box center [591, 64] width 74 height 15
select select "custom"
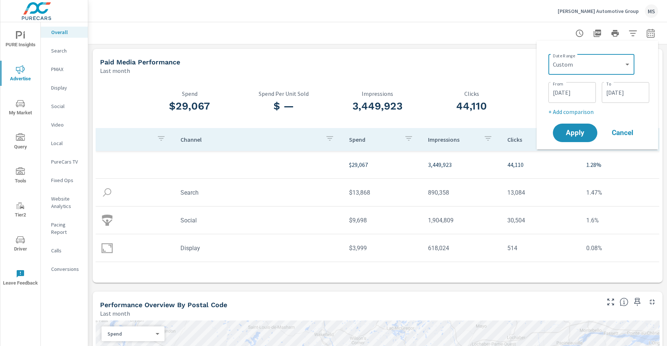
click at [575, 96] on input "[DATE]" at bounding box center [571, 92] width 41 height 15
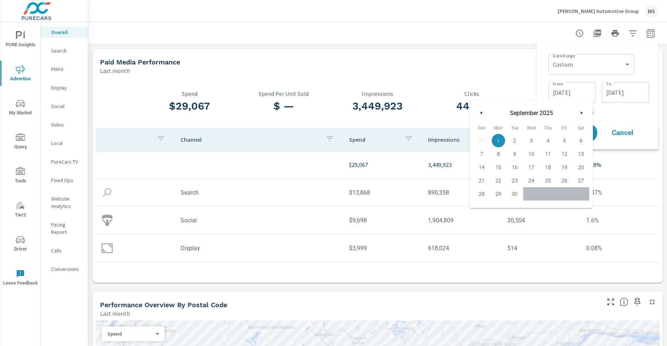
click at [482, 113] on button "button" at bounding box center [481, 113] width 9 height 9
click at [565, 141] on span "1" at bounding box center [564, 141] width 17 height 10
type input "[DATE]"
click at [628, 89] on input "[DATE]" at bounding box center [625, 92] width 41 height 15
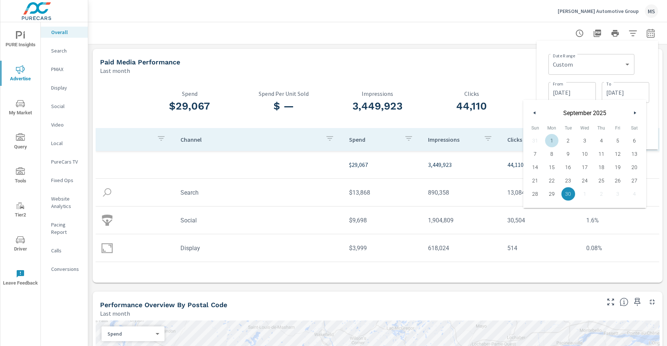
click at [535, 136] on div "31 1 2 3 4 5 6 7 8 9 10 11 12 13 14 15 16 17 18 19 20 21 22 23 24 25 26 27 28 2…" at bounding box center [585, 167] width 116 height 67
click at [535, 140] on div "31 1 2 3 4 5 6 7 8 9 10 11 12 13 14 15 16 17 18 19 20 21 22 23 24 25 26 27 28 2…" at bounding box center [585, 167] width 116 height 67
click at [534, 117] on button "button" at bounding box center [534, 113] width 9 height 9
click at [536, 205] on span "31" at bounding box center [535, 208] width 17 height 10
type input "08/31/2025"
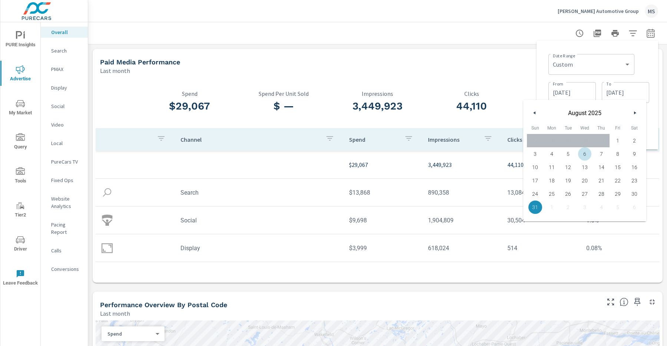
click at [643, 64] on div "Date Range Custom Yesterday Last week Last 7 days Last 14 days Last 30 days Las…" at bounding box center [598, 63] width 101 height 25
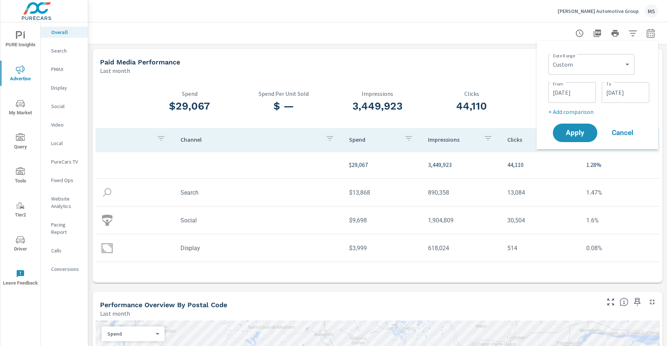
click at [584, 115] on p "+ Add comparison" at bounding box center [598, 111] width 101 height 9
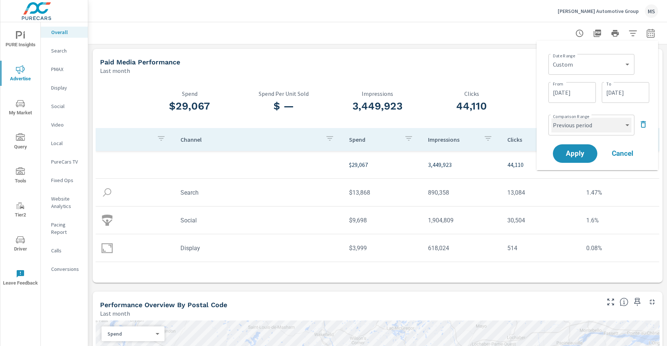
click at [569, 122] on select "Custom Previous period Previous month Previous year" at bounding box center [591, 125] width 80 height 15
click at [551, 118] on select "Custom Previous period Previous month Previous year" at bounding box center [591, 125] width 80 height 15
select select "Previous month"
click at [571, 157] on span "Apply" at bounding box center [575, 153] width 30 height 7
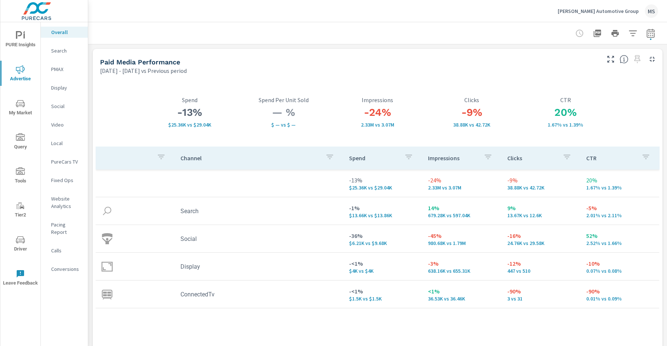
click at [58, 105] on p "Social" at bounding box center [66, 106] width 31 height 7
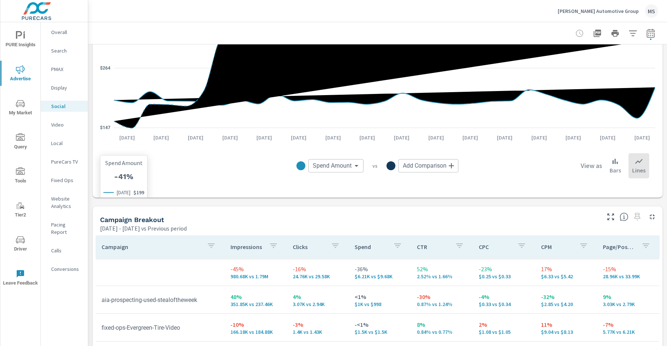
scroll to position [298, 0]
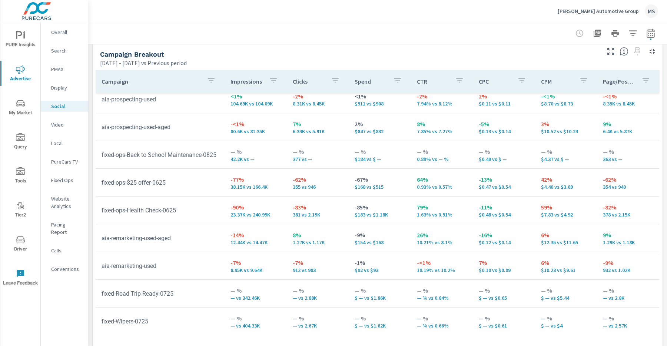
scroll to position [332, 0]
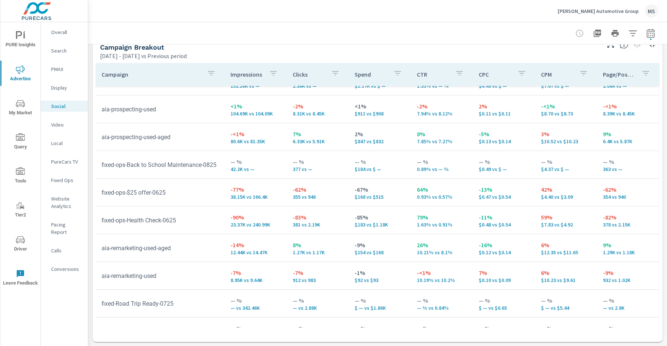
scroll to position [59, 0]
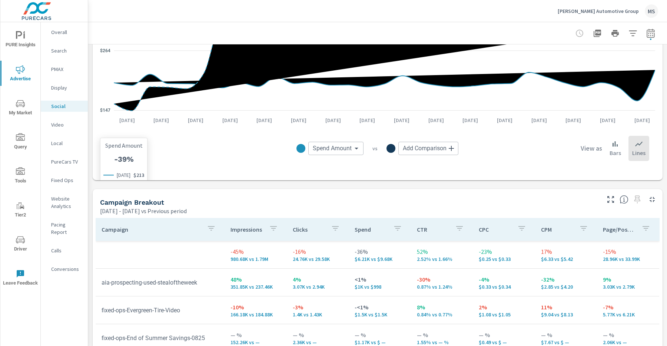
scroll to position [332, 0]
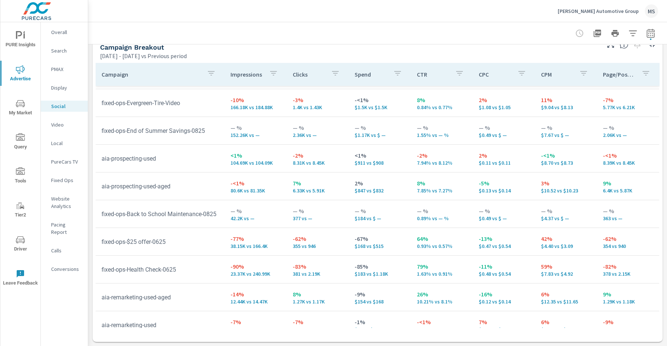
scroll to position [25, 0]
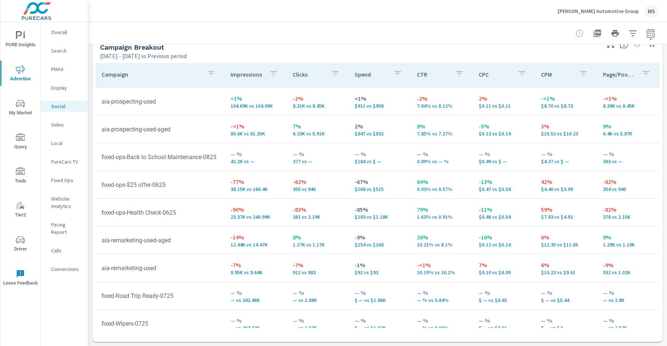
scroll to position [119, 0]
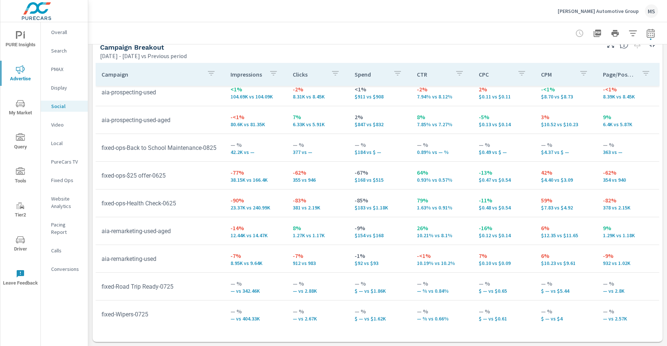
scroll to position [82, 0]
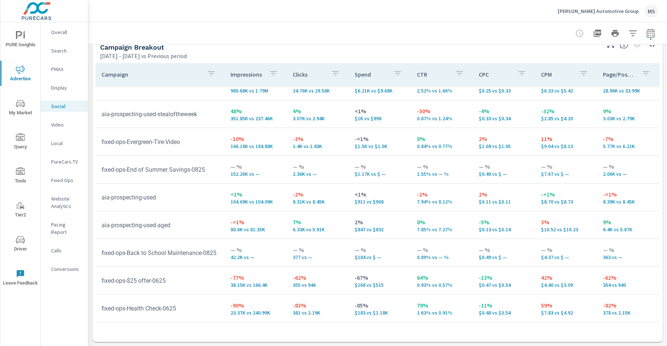
scroll to position [14, 0]
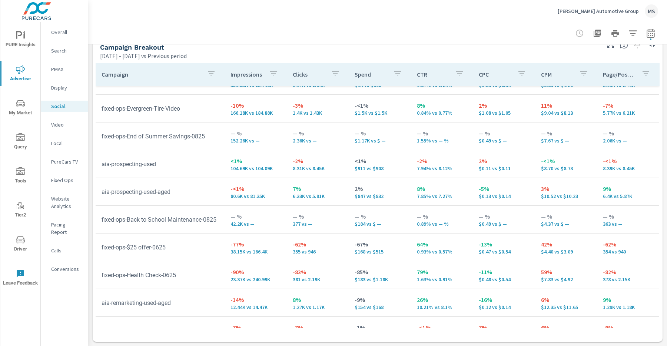
scroll to position [50, 0]
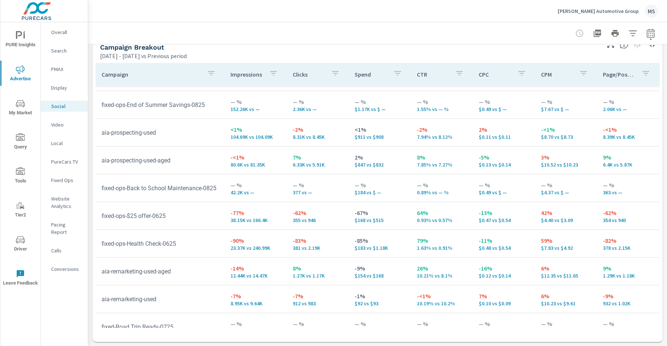
scroll to position [119, 0]
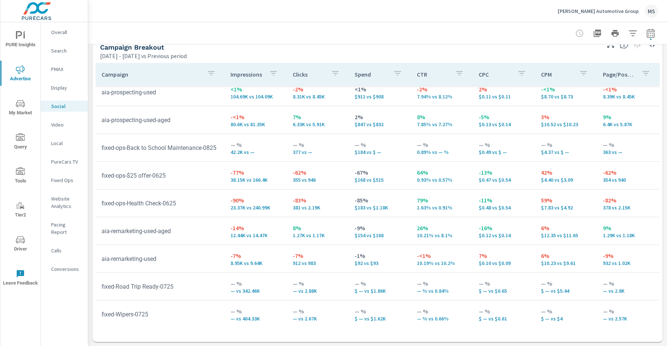
scroll to position [117, 0]
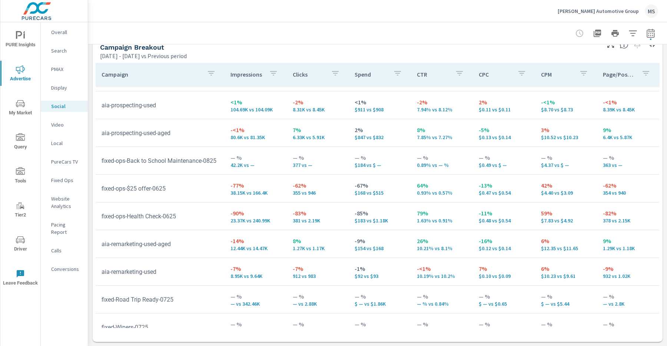
scroll to position [106, 0]
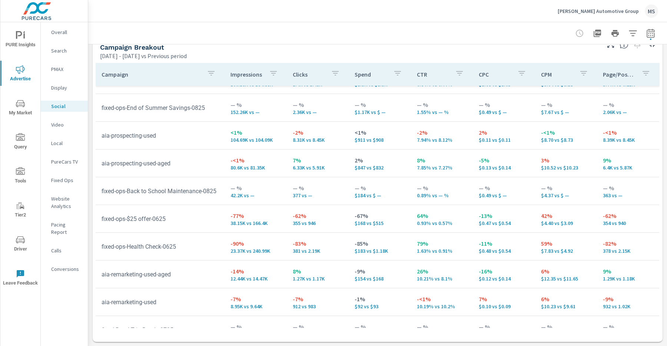
scroll to position [18, 0]
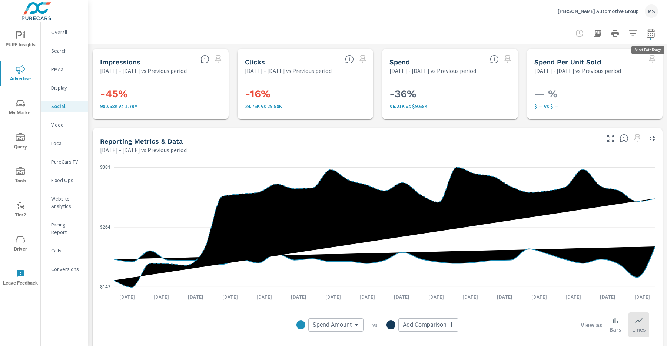
click at [651, 30] on icon "button" at bounding box center [651, 33] width 8 height 9
select select "Previous period"
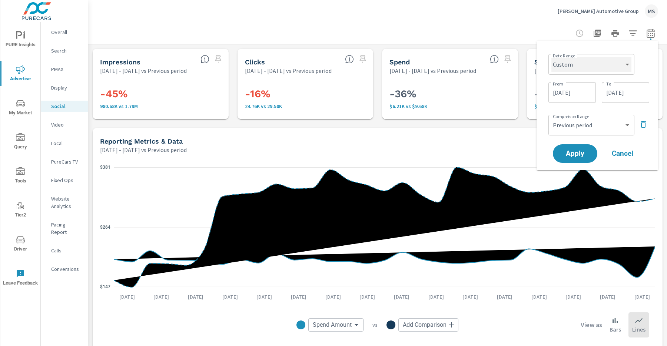
click at [582, 63] on select "Custom Yesterday Last week Last 7 days Last 14 days Last 30 days Last 45 days L…" at bounding box center [591, 64] width 80 height 15
click at [551, 57] on select "Custom Yesterday Last week Last 7 days Last 14 days Last 30 days Last 45 days L…" at bounding box center [591, 64] width 80 height 15
select select "Last month"
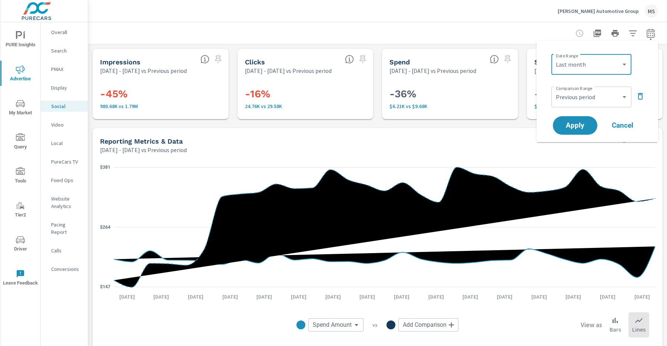
click at [622, 124] on span "Cancel" at bounding box center [623, 125] width 30 height 7
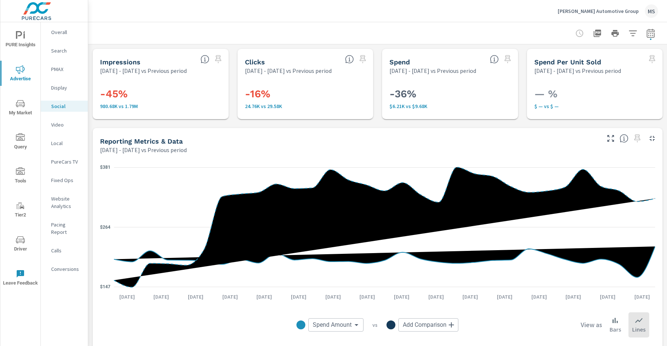
click at [648, 34] on icon "button" at bounding box center [650, 33] width 9 height 9
select select "Previous period"
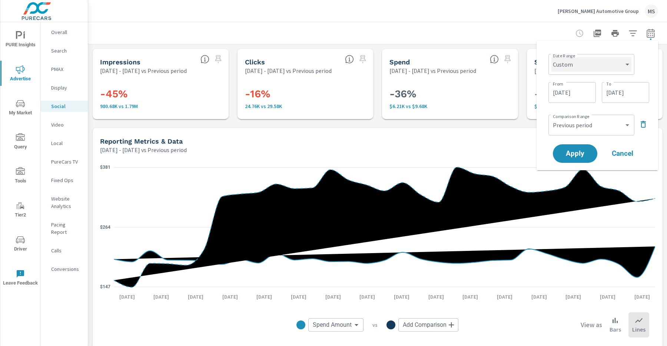
click at [574, 63] on select "Custom [DATE] Last week Last 7 days Last 14 days Last 30 days Last 45 days Last…" at bounding box center [591, 64] width 80 height 15
click at [551, 57] on select "Custom [DATE] Last week Last 7 days Last 14 days Last 30 days Last 45 days Last…" at bounding box center [591, 64] width 80 height 15
select select "Last month"
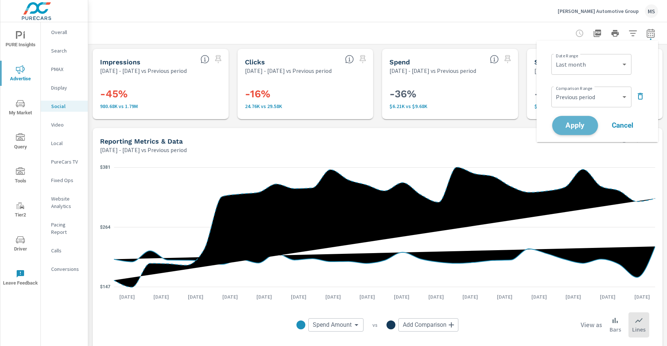
click at [570, 129] on span "Apply" at bounding box center [575, 125] width 30 height 7
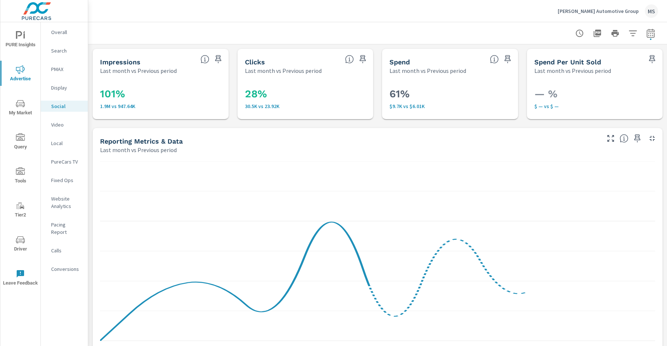
click at [653, 34] on icon "button" at bounding box center [650, 33] width 9 height 9
select select "Last month"
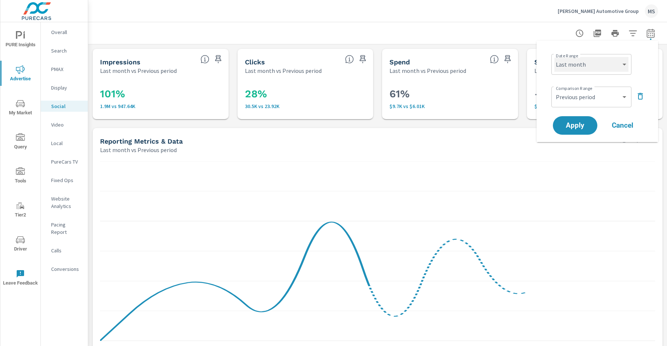
click at [598, 66] on select "Custom Yesterday Last week Last 7 days Last 14 days Last 30 days Last 45 days L…" at bounding box center [591, 64] width 74 height 15
click at [554, 57] on select "Custom Yesterday Last week Last 7 days Last 14 days Last 30 days Last 45 days L…" at bounding box center [591, 64] width 74 height 15
click at [580, 98] on select "Custom Previous period Previous month Previous year" at bounding box center [591, 97] width 74 height 15
click at [554, 90] on select "Custom Previous period Previous month Previous year" at bounding box center [591, 97] width 74 height 15
select select "Previous month"
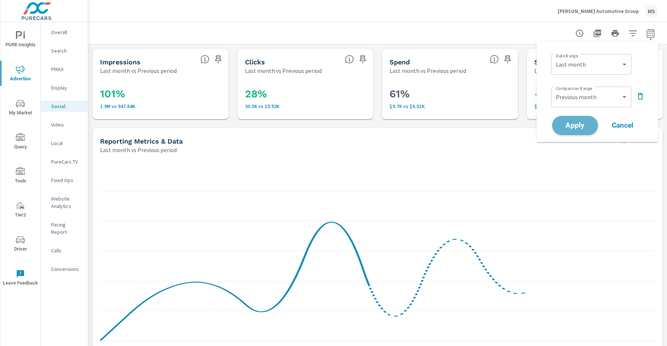
click at [580, 126] on span "Apply" at bounding box center [575, 125] width 30 height 7
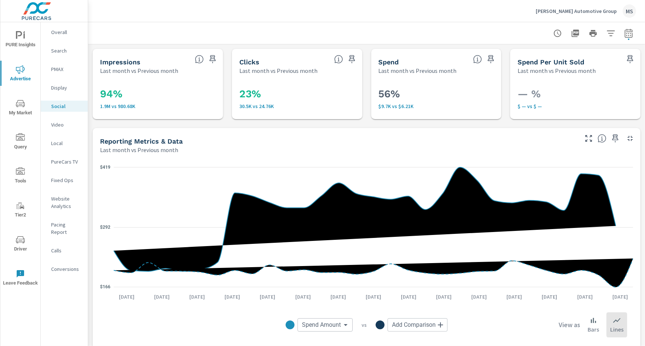
click at [58, 32] on p "Overall" at bounding box center [66, 32] width 31 height 7
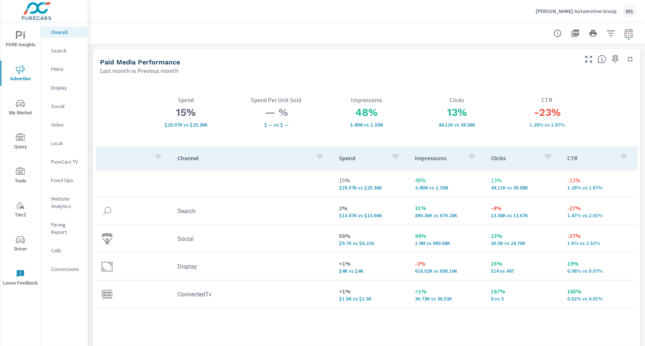
click at [57, 48] on p "Search" at bounding box center [66, 50] width 31 height 7
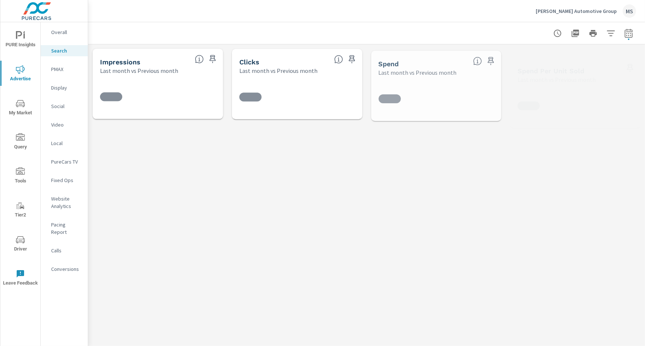
scroll to position [56, 0]
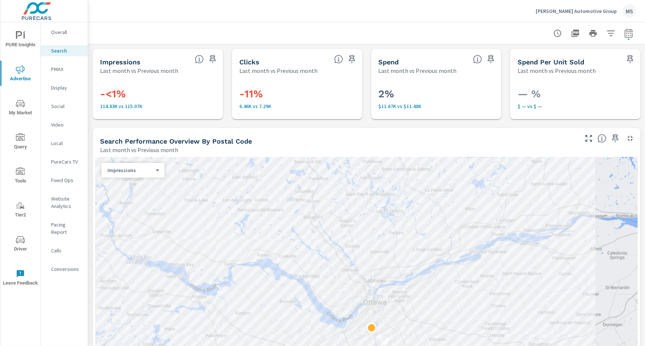
click at [350, 36] on div at bounding box center [366, 33] width 539 height 22
click at [60, 33] on p "Overall" at bounding box center [66, 32] width 31 height 7
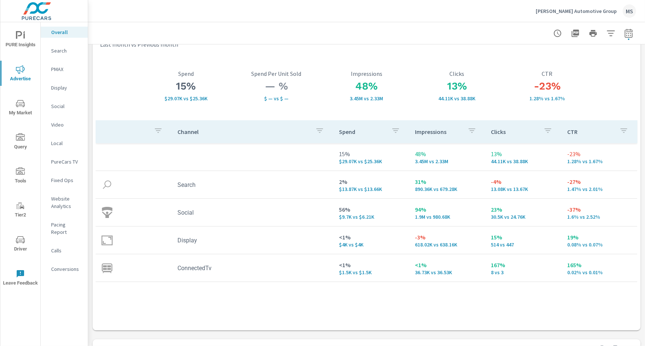
scroll to position [15, 0]
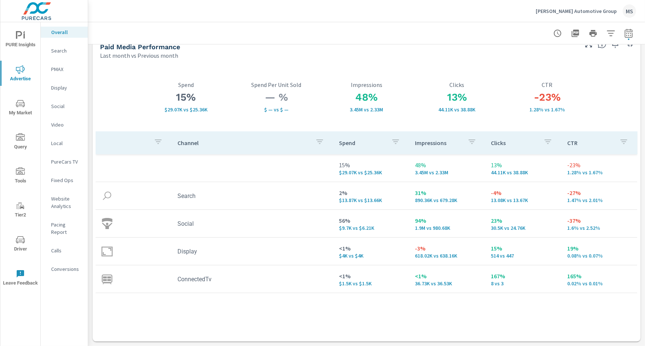
click at [59, 71] on p "PMAX" at bounding box center [66, 69] width 31 height 7
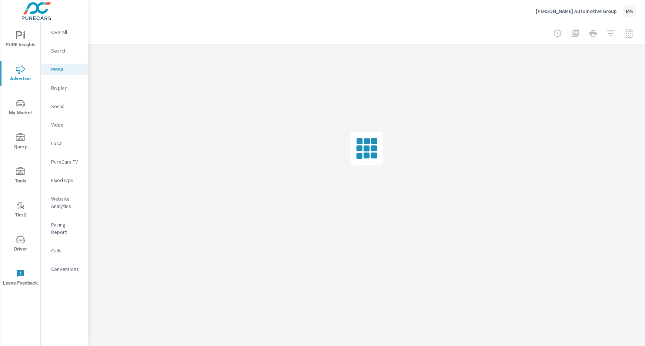
click at [61, 49] on p "Search" at bounding box center [66, 50] width 31 height 7
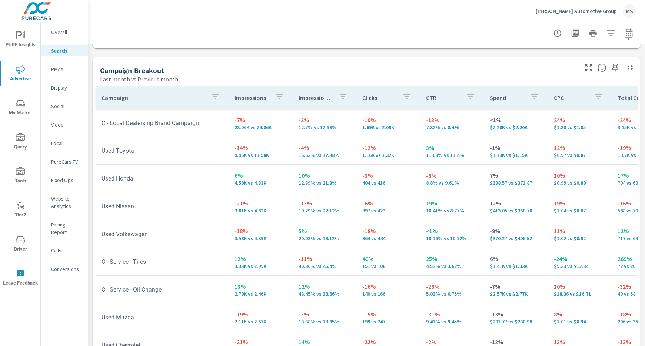
scroll to position [706, 0]
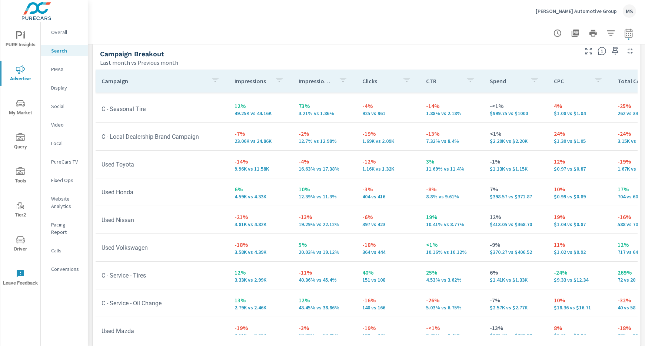
scroll to position [29, 0]
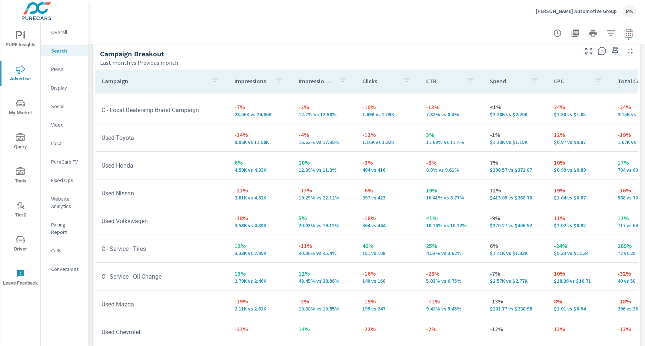
scroll to position [59, 0]
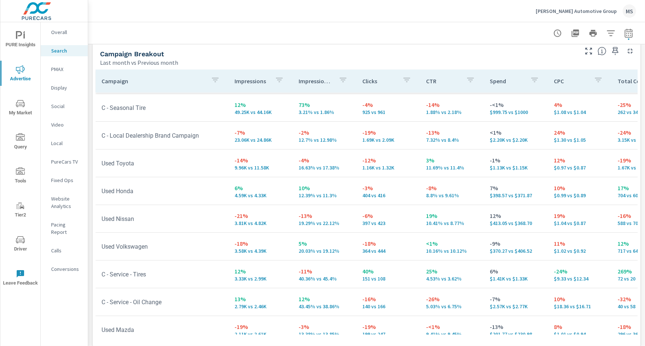
scroll to position [26, 0]
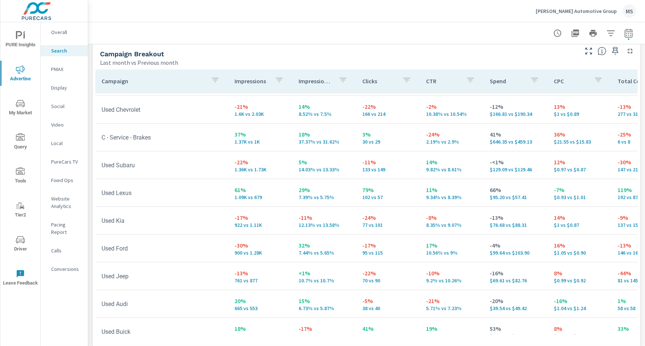
scroll to position [295, 0]
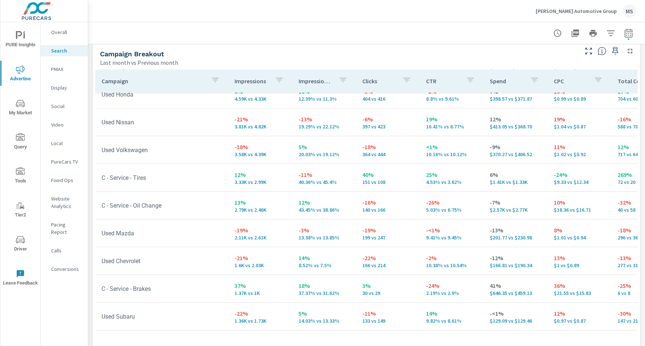
scroll to position [13, 0]
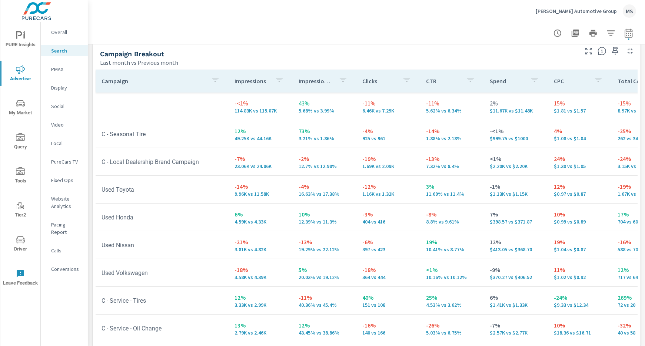
click at [62, 72] on p "PMAX" at bounding box center [66, 69] width 31 height 7
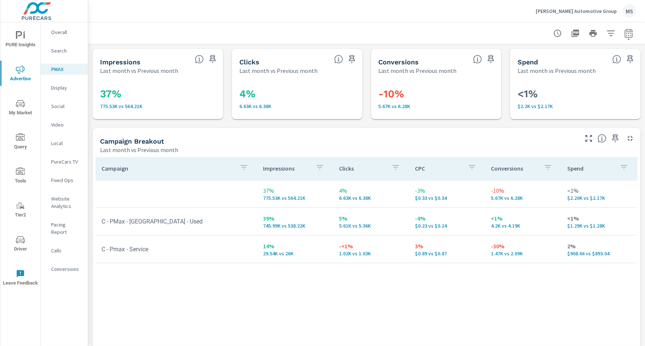
click at [62, 107] on p "Social" at bounding box center [66, 106] width 31 height 7
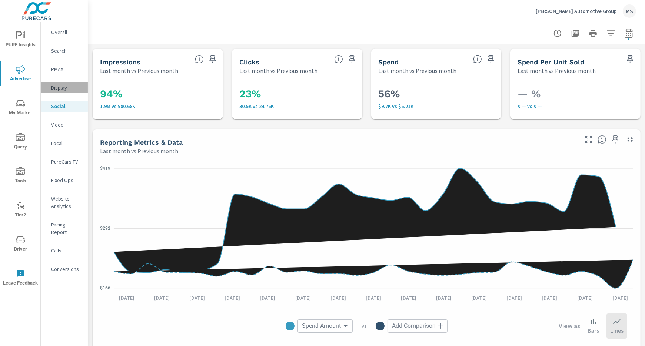
click at [68, 88] on p "Display" at bounding box center [66, 87] width 31 height 7
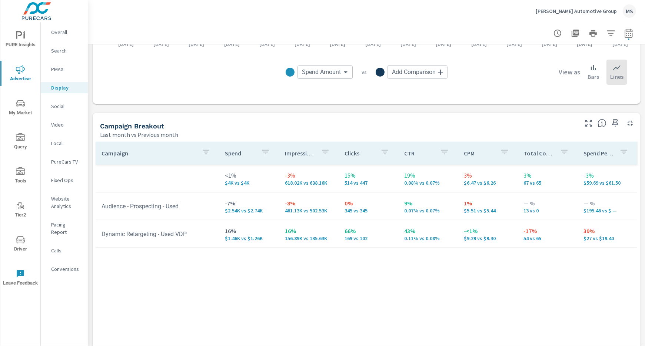
scroll to position [251, 0]
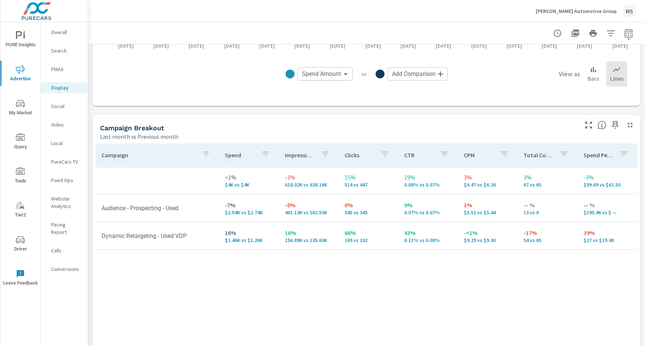
click at [54, 108] on p "Social" at bounding box center [66, 106] width 31 height 7
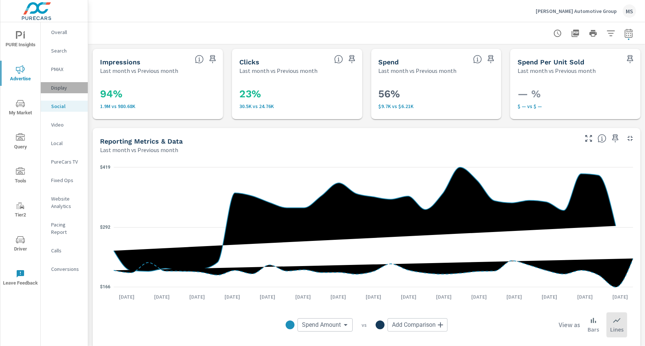
click at [59, 91] on p "Display" at bounding box center [66, 87] width 31 height 7
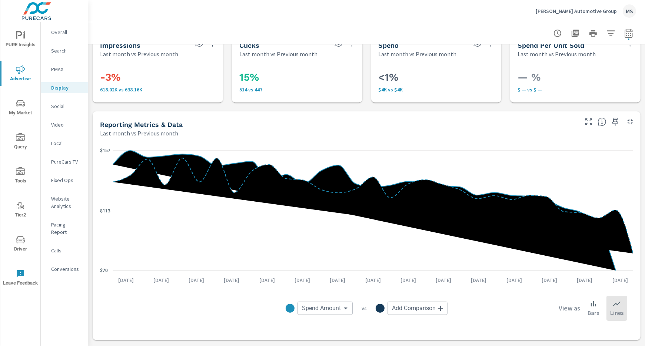
scroll to position [15, 0]
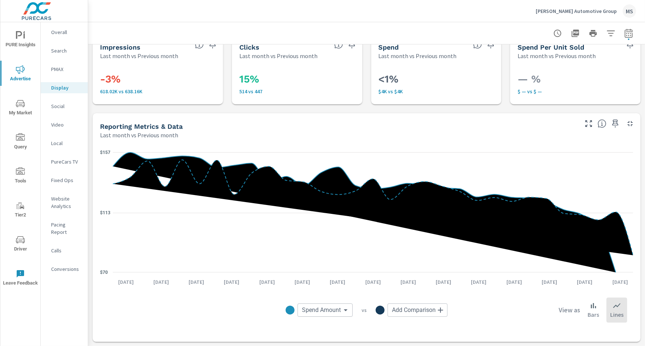
click at [59, 108] on p "Social" at bounding box center [66, 106] width 31 height 7
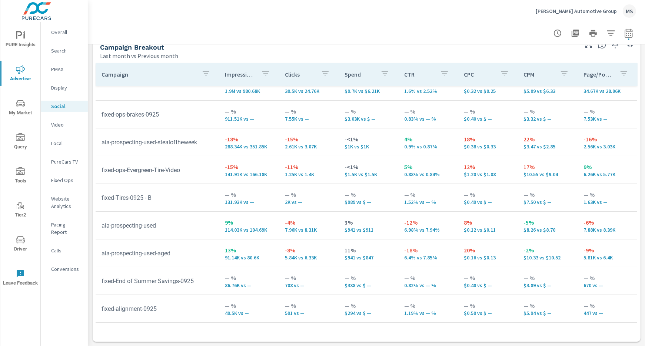
scroll to position [14, 0]
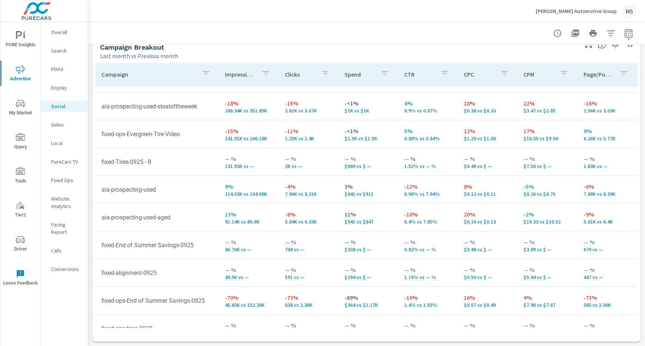
scroll to position [50, 0]
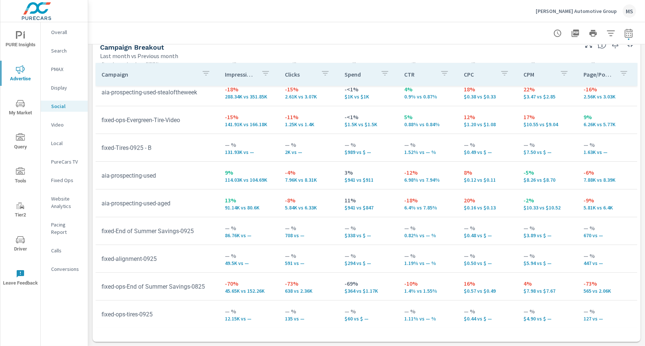
scroll to position [65, 0]
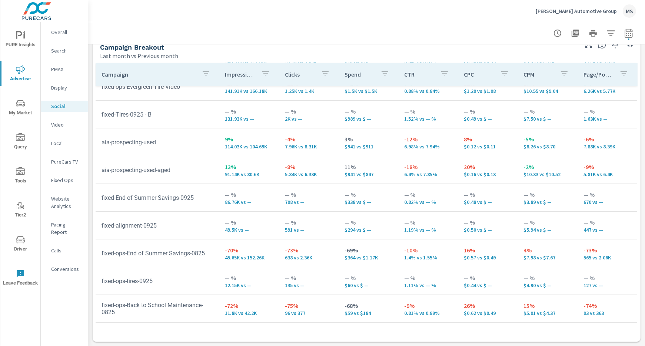
scroll to position [98, 0]
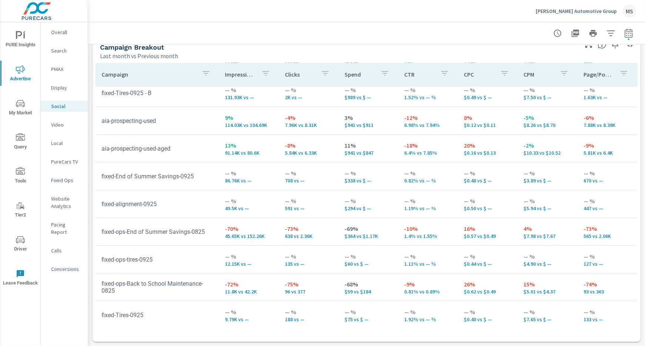
scroll to position [119, 0]
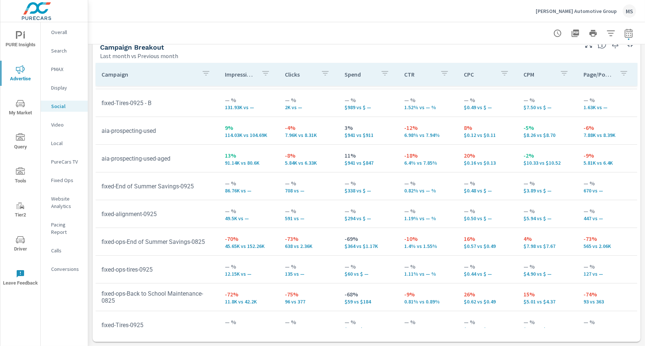
scroll to position [104, 0]
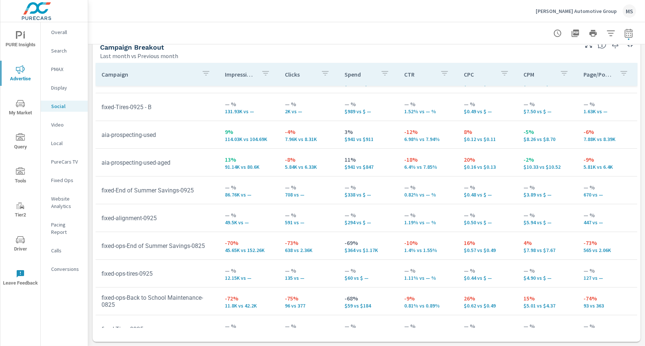
click at [60, 125] on p "Video" at bounding box center [66, 124] width 31 height 7
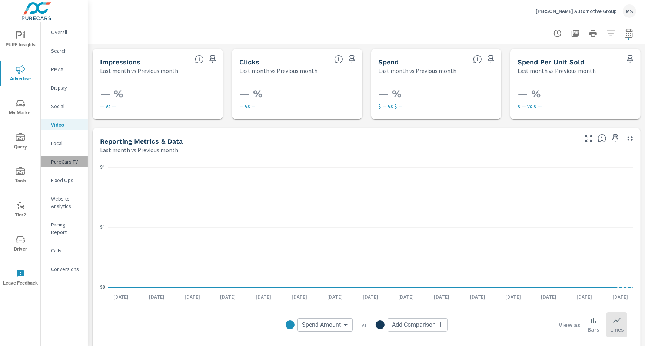
click at [65, 164] on p "PureCars TV" at bounding box center [66, 161] width 31 height 7
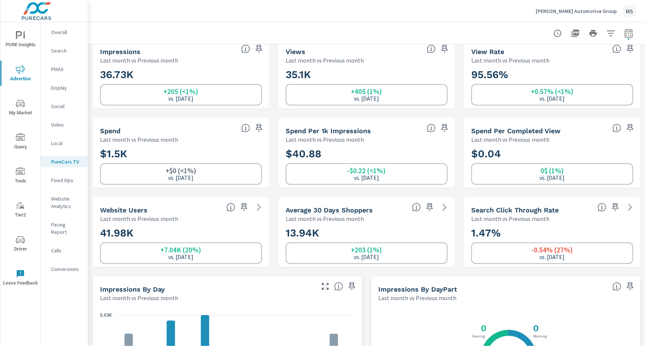
scroll to position [11, 0]
click at [492, 163] on div "0$ (1%) vs. Aug 2025" at bounding box center [552, 173] width 162 height 21
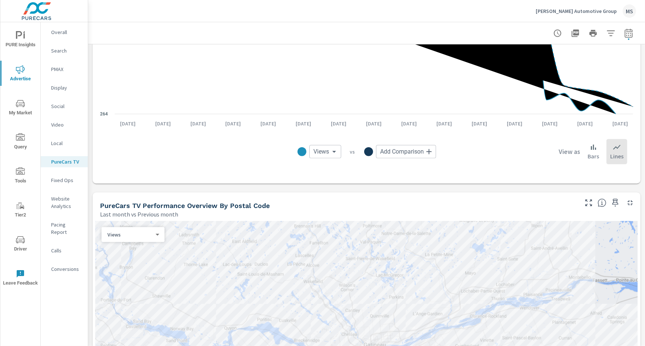
scroll to position [651, 0]
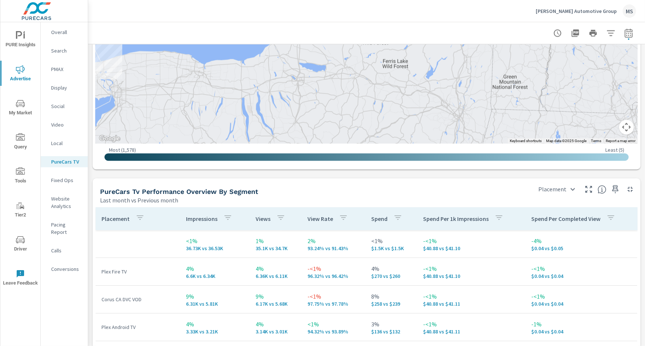
scroll to position [1064, 0]
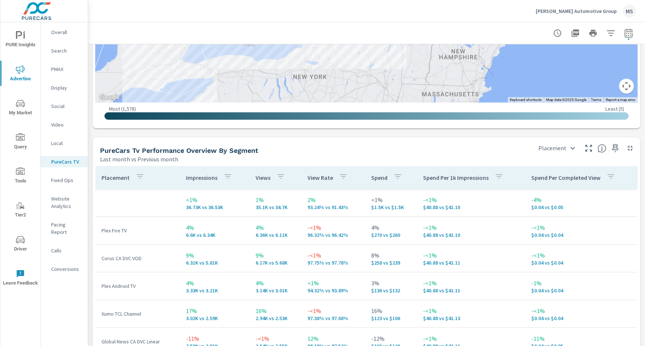
scroll to position [1099, 0]
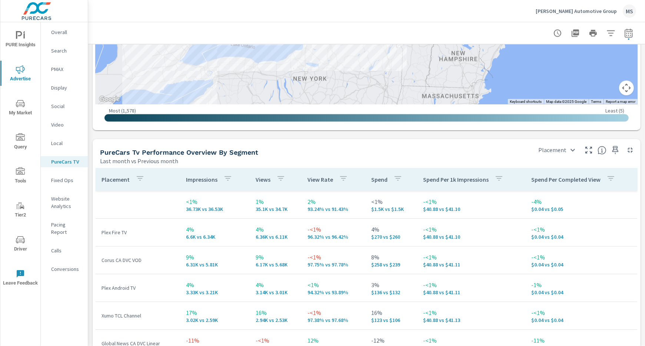
click at [59, 202] on p "Website Analytics" at bounding box center [66, 202] width 31 height 15
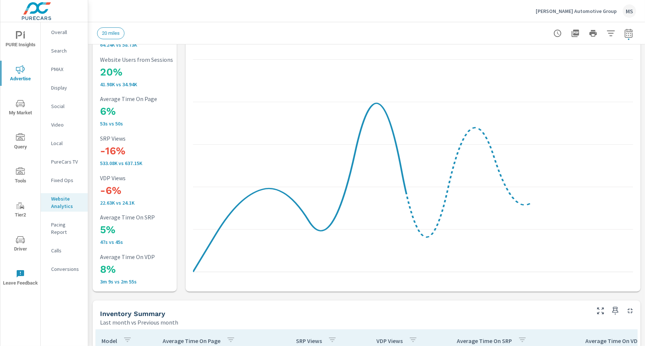
scroll to position [67, 0]
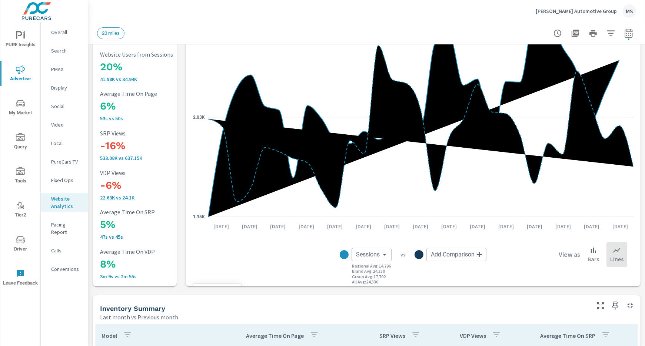
scroll to position [72, 0]
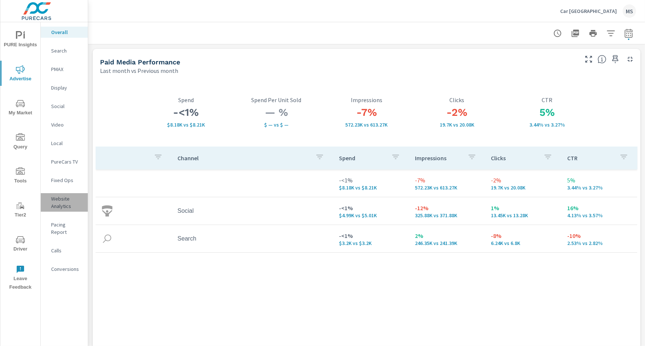
click at [63, 199] on p "Website Analytics" at bounding box center [66, 202] width 31 height 15
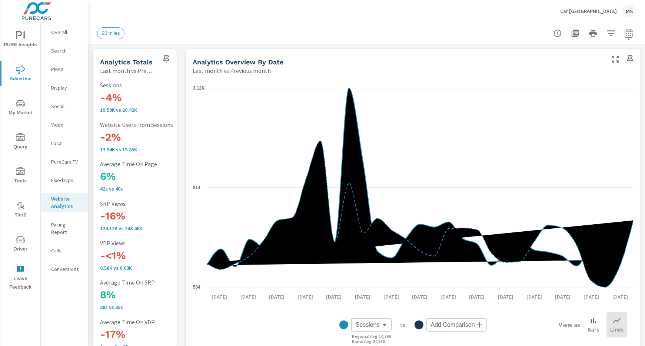
click at [61, 50] on p "Search" at bounding box center [66, 50] width 31 height 7
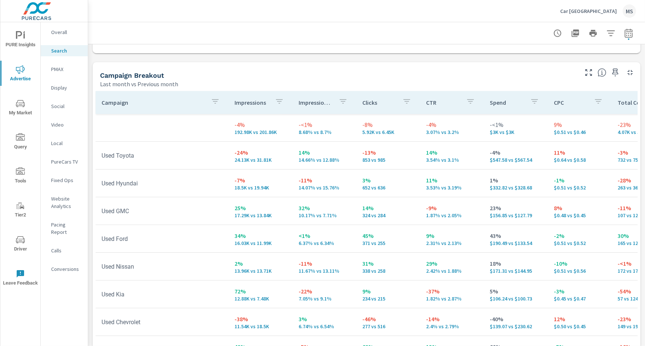
scroll to position [709, 0]
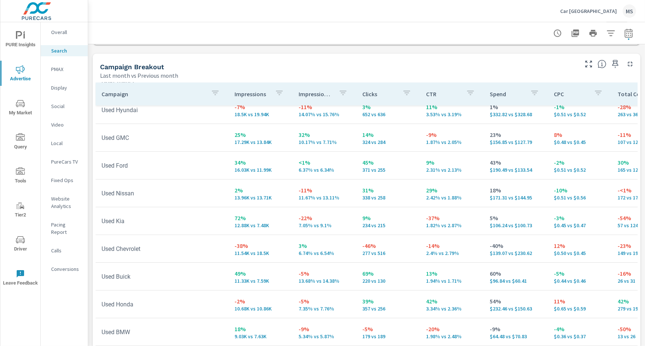
scroll to position [66, 0]
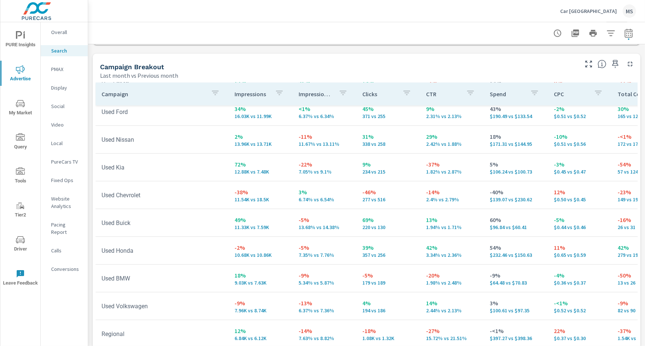
scroll to position [126, 0]
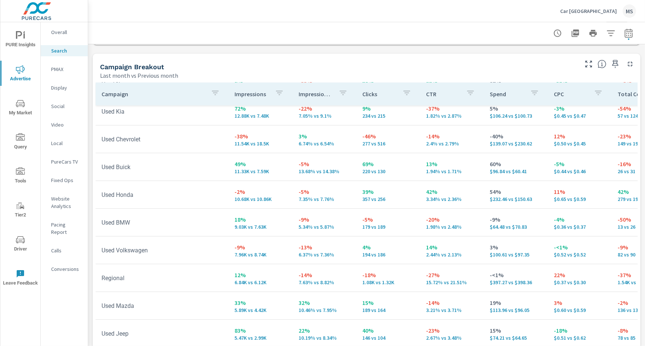
scroll to position [190, 0]
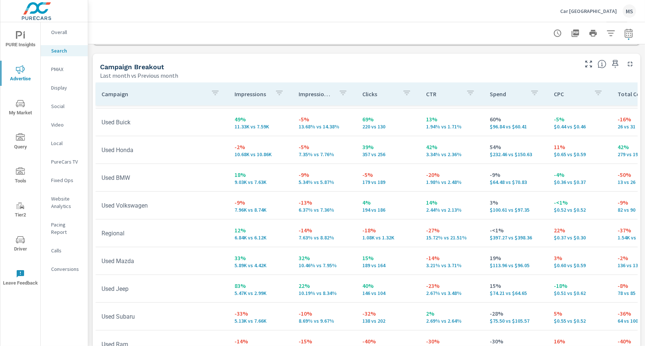
scroll to position [220, 0]
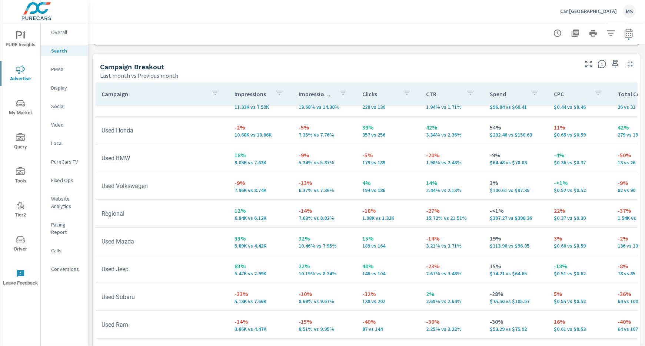
scroll to position [239, 0]
click at [65, 68] on p "PMAX" at bounding box center [66, 69] width 31 height 7
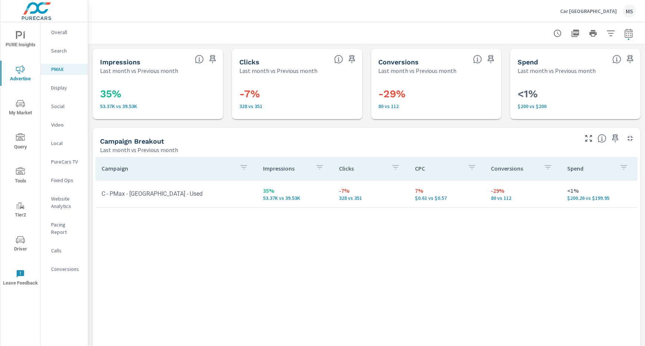
click at [64, 106] on p "Social" at bounding box center [66, 106] width 31 height 7
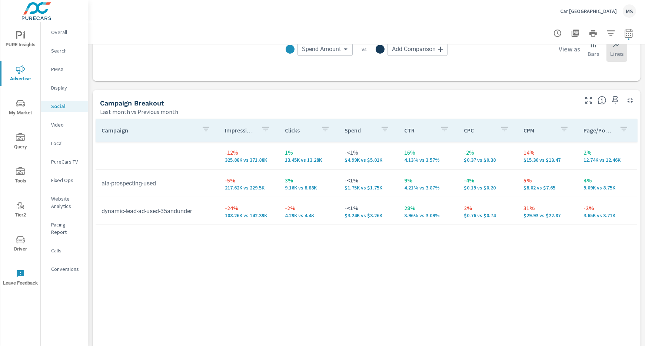
scroll to position [278, 0]
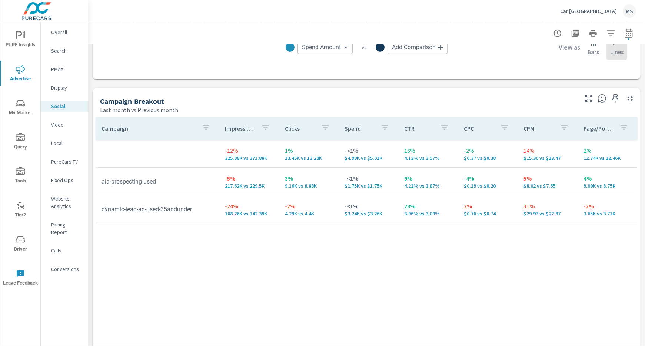
click at [18, 169] on icon "nav menu" at bounding box center [20, 170] width 9 height 7
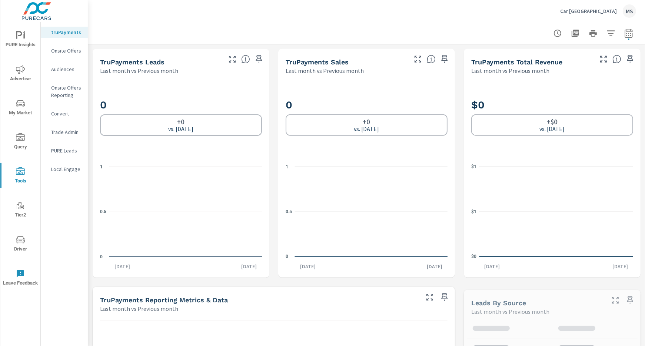
click at [73, 151] on p "PURE Leads" at bounding box center [66, 150] width 31 height 7
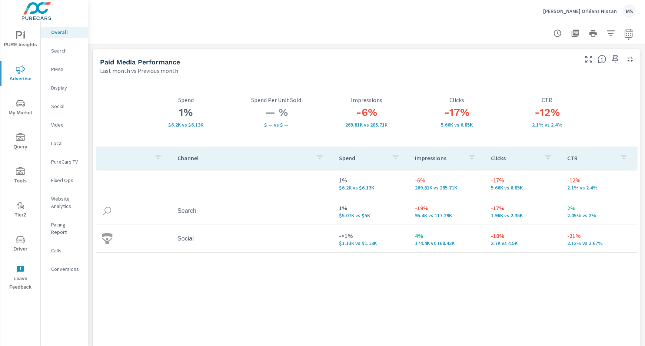
click at [61, 51] on p "Search" at bounding box center [66, 50] width 31 height 7
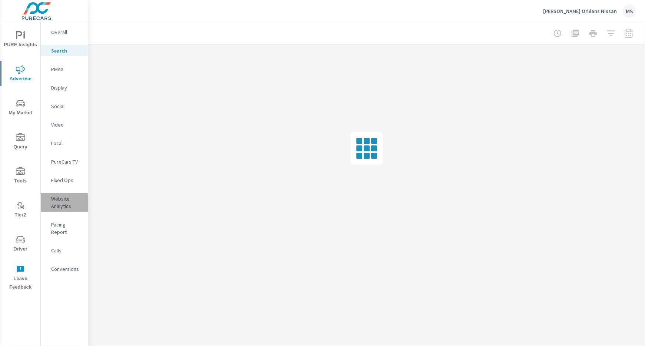
click at [64, 204] on p "Website Analytics" at bounding box center [66, 202] width 31 height 15
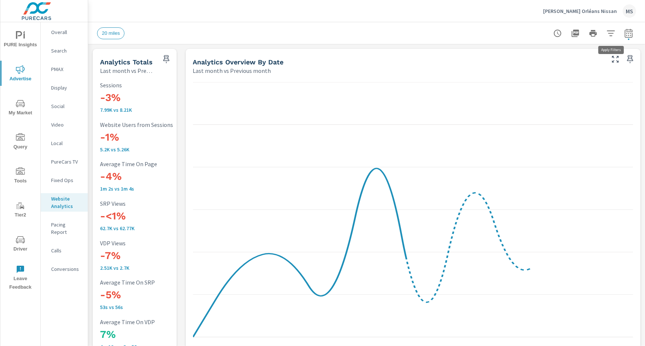
click at [611, 35] on icon "button" at bounding box center [611, 33] width 9 height 9
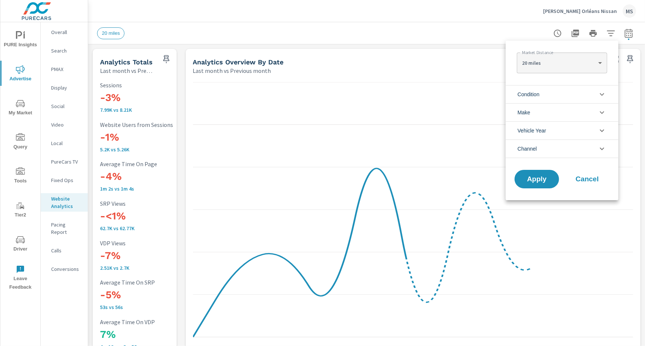
click at [532, 146] on span "Channel" at bounding box center [527, 149] width 19 height 18
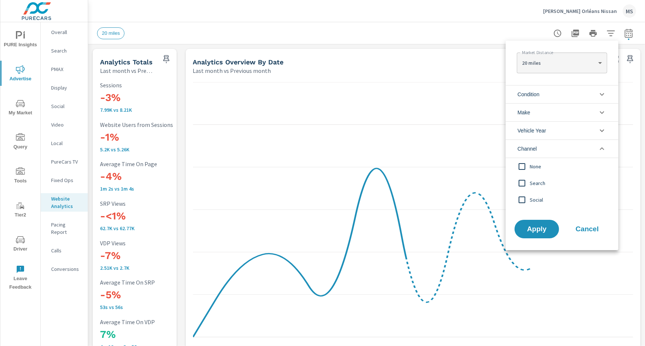
click at [523, 181] on input "filter options" at bounding box center [522, 184] width 16 height 16
click at [523, 199] on input "filter options" at bounding box center [522, 200] width 16 height 16
click at [530, 230] on span "Apply" at bounding box center [537, 229] width 30 height 7
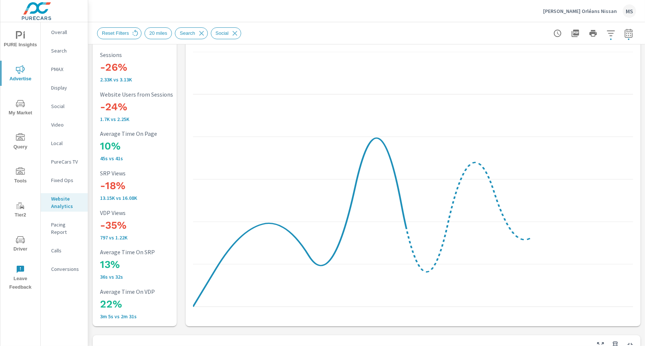
scroll to position [34, 0]
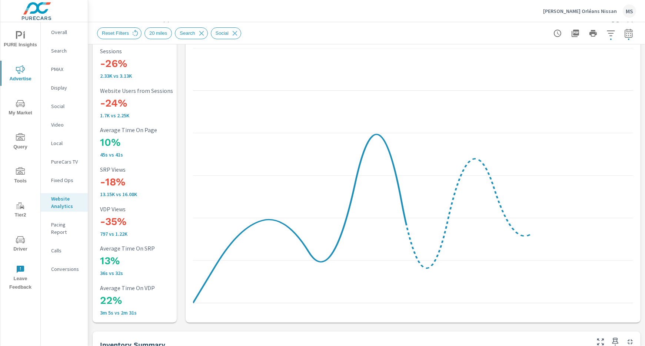
click at [60, 52] on p "Search" at bounding box center [66, 50] width 31 height 7
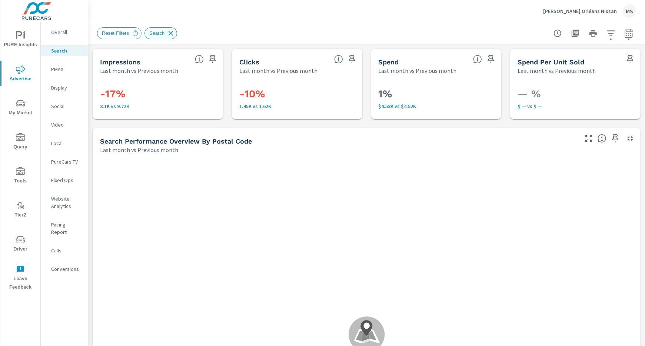
click at [170, 32] on icon at bounding box center [171, 33] width 5 height 5
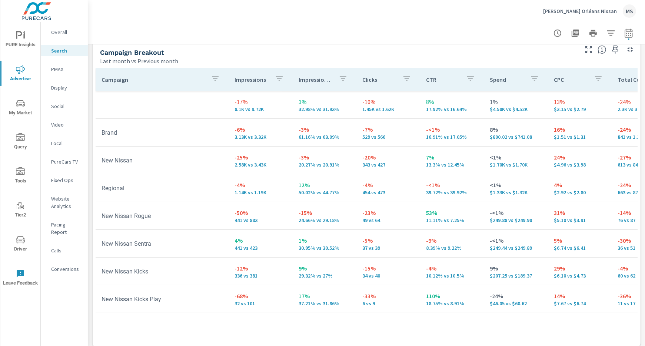
scroll to position [728, 0]
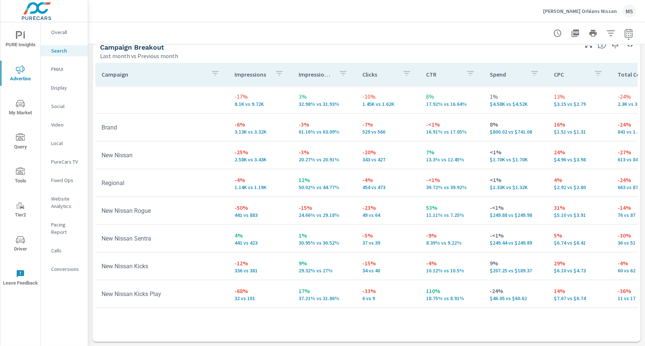
click at [56, 72] on p "PMAX" at bounding box center [66, 69] width 31 height 7
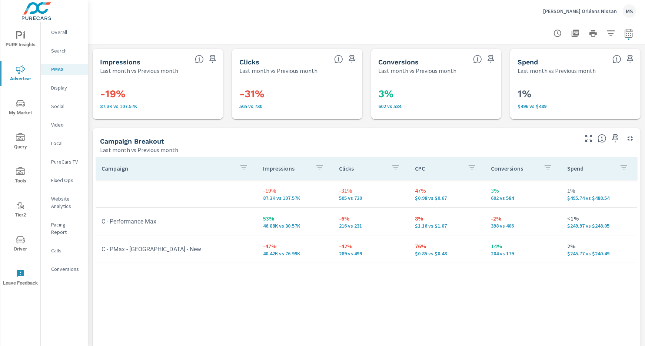
click at [58, 106] on p "Social" at bounding box center [66, 106] width 31 height 7
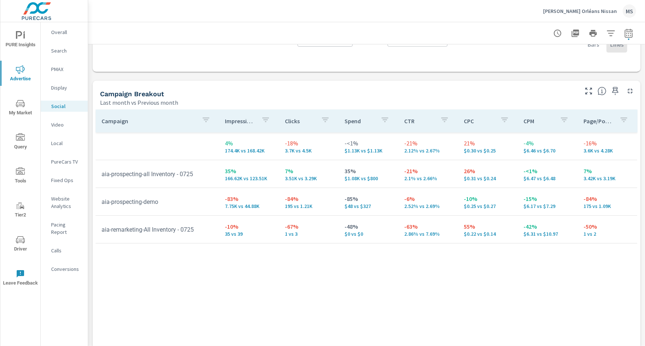
scroll to position [282, 0]
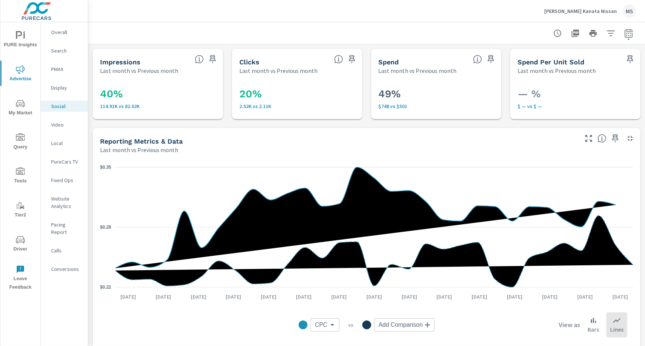
click at [26, 38] on span "PURE Insights" at bounding box center [21, 40] width 36 height 18
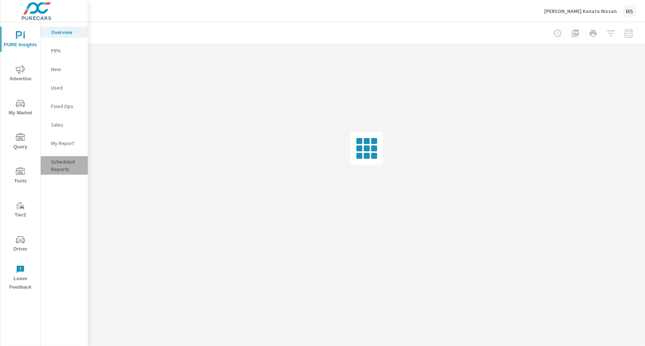
click at [62, 170] on p "Scheduled Reports" at bounding box center [66, 165] width 31 height 15
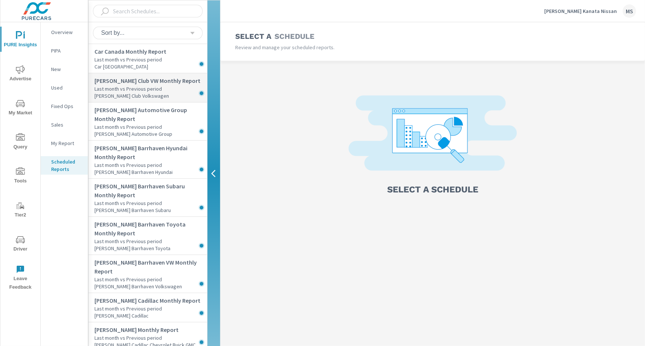
click at [137, 83] on p "[PERSON_NAME] Club VW Monthly Report" at bounding box center [150, 80] width 113 height 9
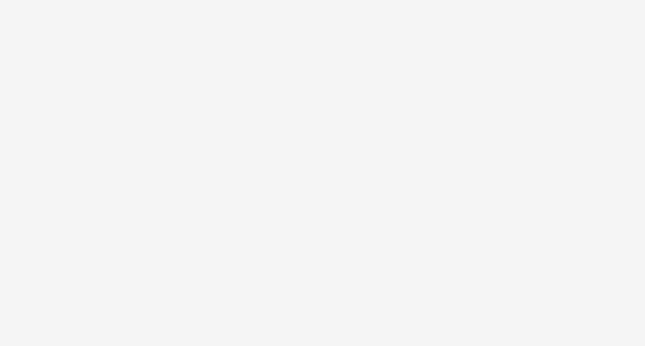
select select "Monthly"
select select "EST"
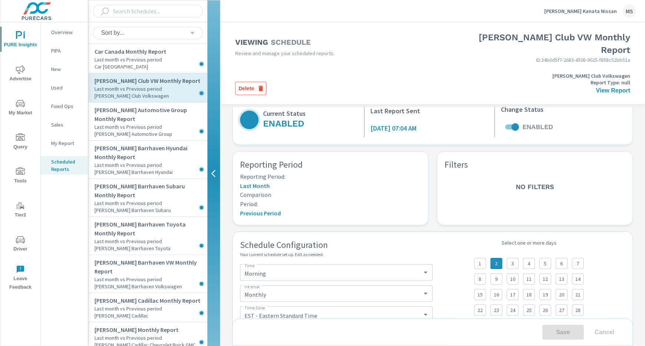
scroll to position [19, 0]
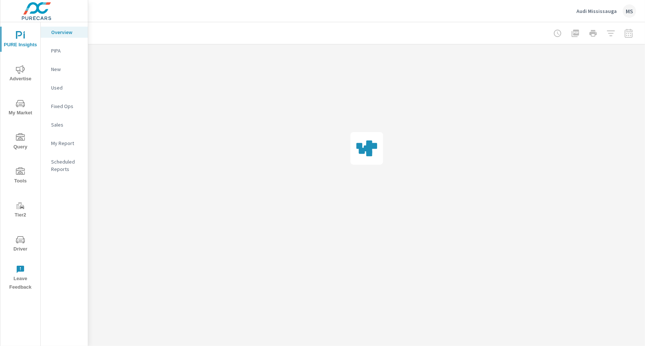
click at [630, 31] on div at bounding box center [593, 33] width 86 height 15
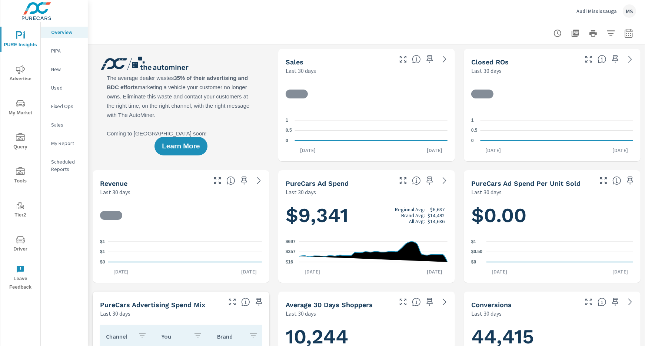
click at [632, 36] on icon "button" at bounding box center [629, 33] width 8 height 9
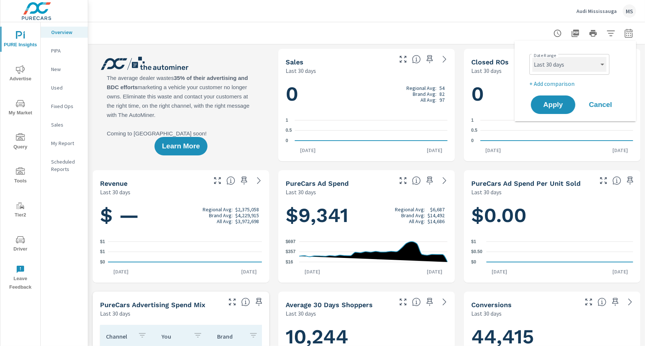
click at [576, 66] on select "Custom Yesterday Last week Last 7 days Last 14 days Last 30 days Last 45 days L…" at bounding box center [569, 64] width 74 height 15
click at [532, 57] on select "Custom Yesterday Last week Last 7 days Last 14 days Last 30 days Last 45 days L…" at bounding box center [569, 64] width 74 height 15
select select "Last month"
click at [545, 80] on p "+ Add comparison" at bounding box center [576, 83] width 95 height 9
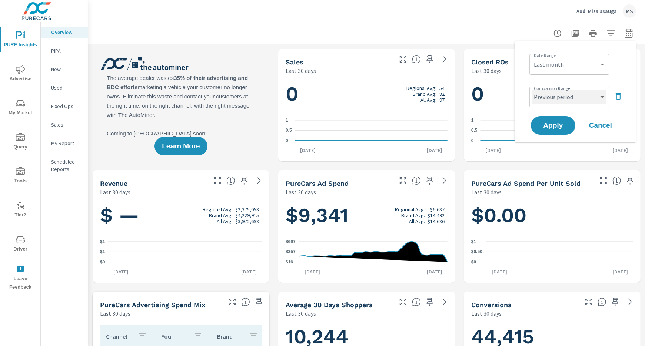
click at [552, 96] on select "Custom Previous period Previous month Previous year" at bounding box center [569, 97] width 74 height 15
click at [532, 90] on select "Custom Previous period Previous month Previous year" at bounding box center [569, 97] width 74 height 15
select select "Previous month"
click at [555, 125] on span "Apply" at bounding box center [553, 125] width 30 height 7
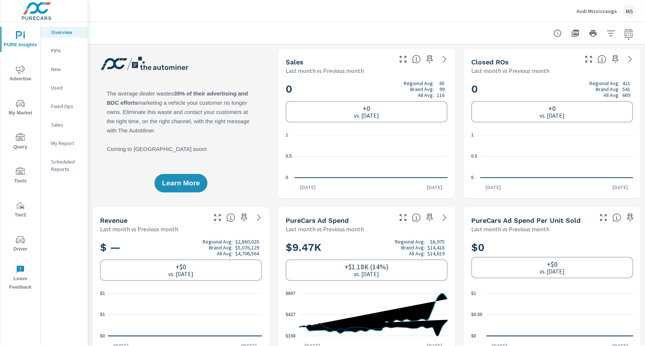
click at [22, 69] on icon "nav menu" at bounding box center [20, 69] width 9 height 9
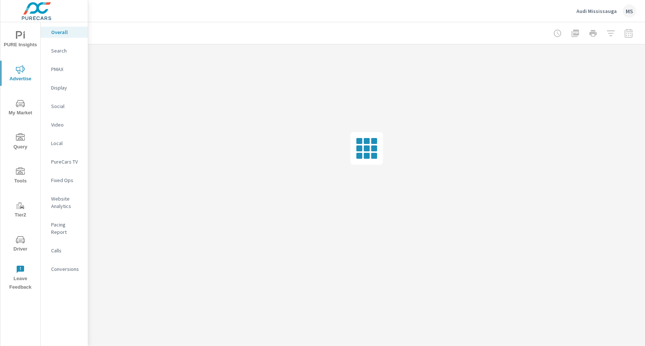
click at [21, 42] on span "PURE Insights" at bounding box center [21, 40] width 36 height 18
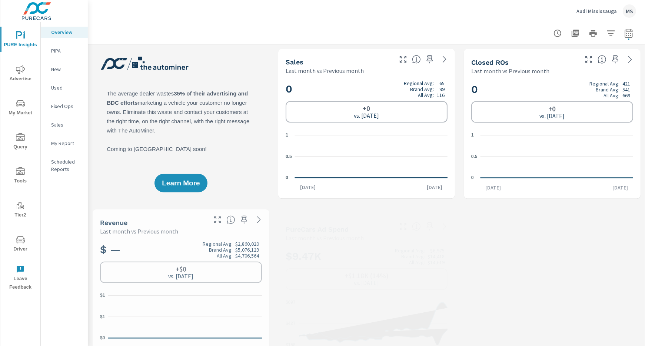
click at [65, 142] on p "My Report" at bounding box center [66, 143] width 31 height 7
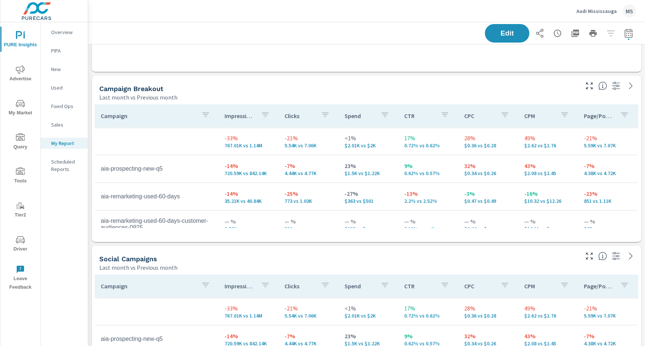
scroll to position [239, 0]
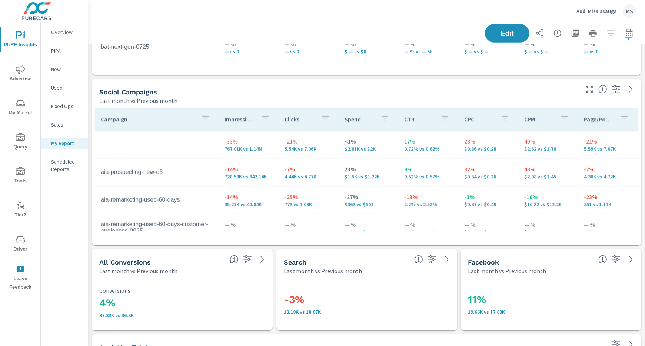
scroll to position [399, 0]
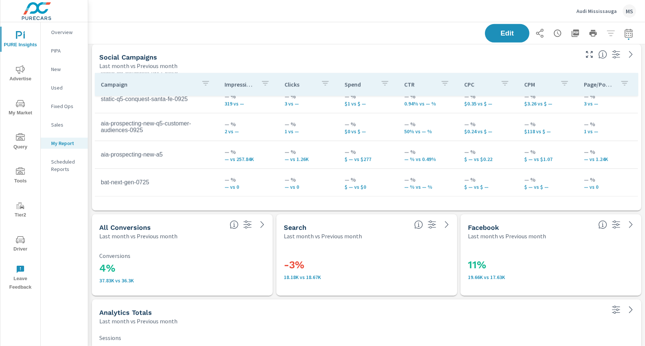
scroll to position [436, 0]
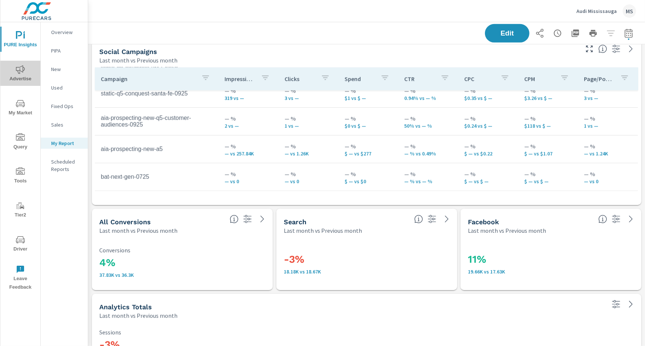
click at [20, 71] on icon "nav menu" at bounding box center [20, 69] width 9 height 9
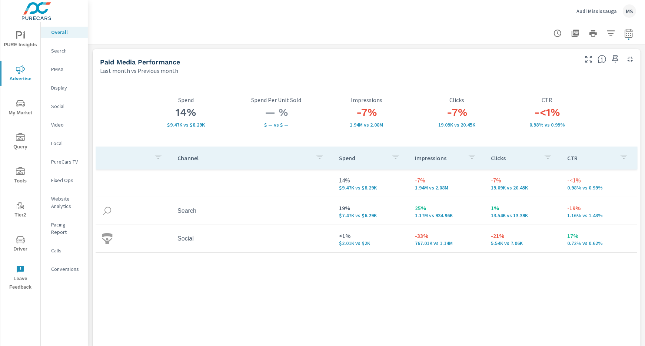
click at [58, 49] on p "Search" at bounding box center [66, 50] width 31 height 7
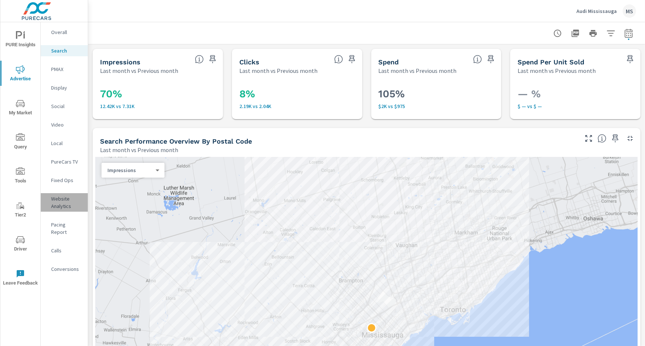
click at [64, 207] on p "Website Analytics" at bounding box center [66, 202] width 31 height 15
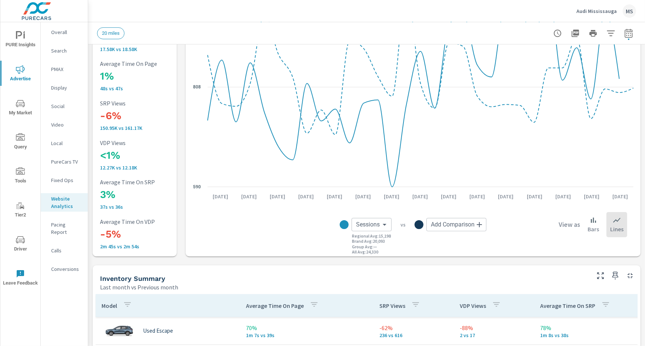
scroll to position [143, 0]
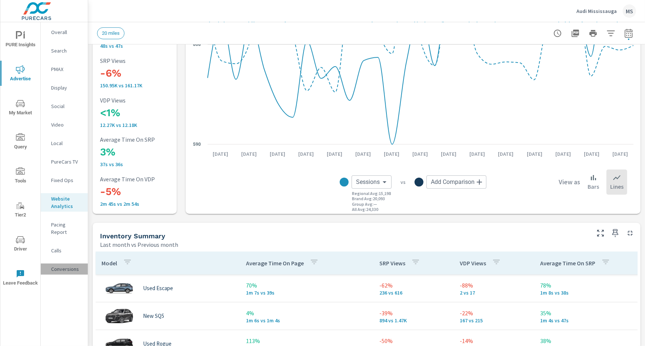
click at [71, 266] on p "Conversions" at bounding box center [66, 269] width 31 height 7
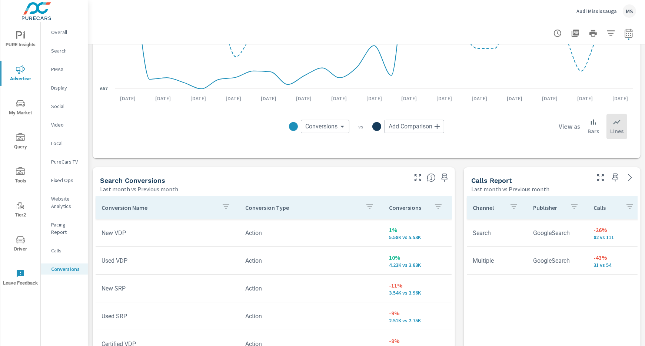
scroll to position [280, 0]
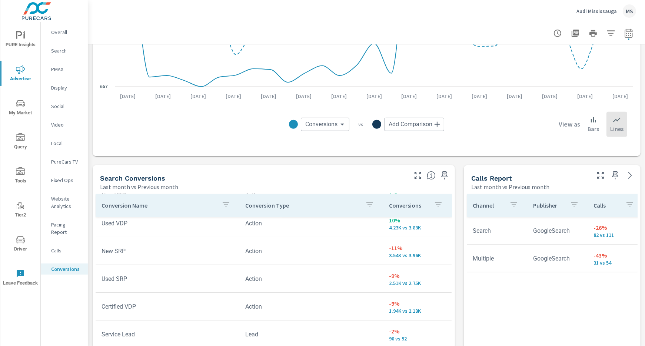
scroll to position [36, 0]
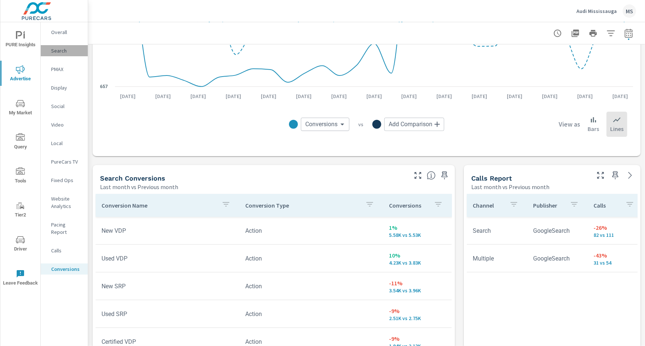
click at [58, 50] on p "Search" at bounding box center [66, 50] width 31 height 7
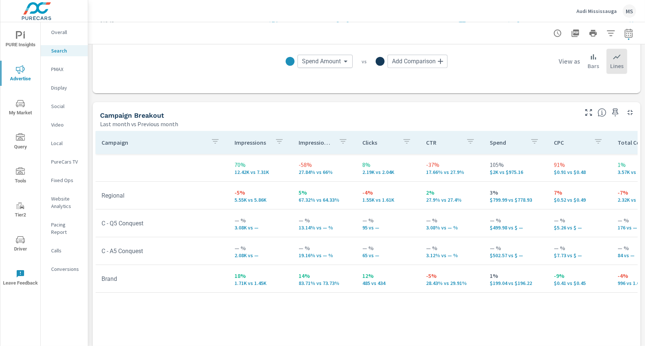
scroll to position [656, 0]
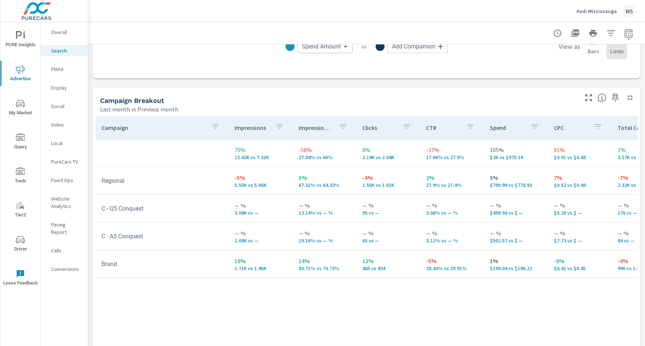
scroll to position [675, 0]
click at [63, 109] on p "Social" at bounding box center [66, 106] width 31 height 7
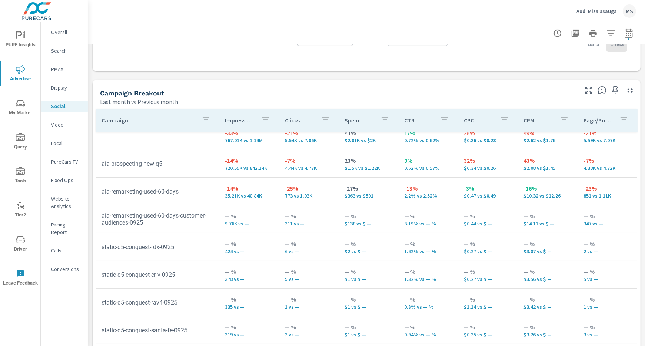
scroll to position [13, 0]
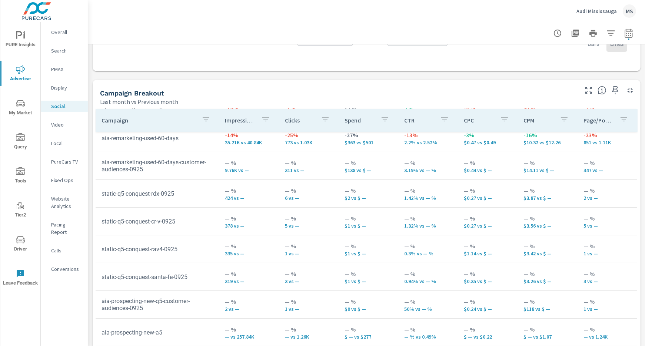
scroll to position [332, 0]
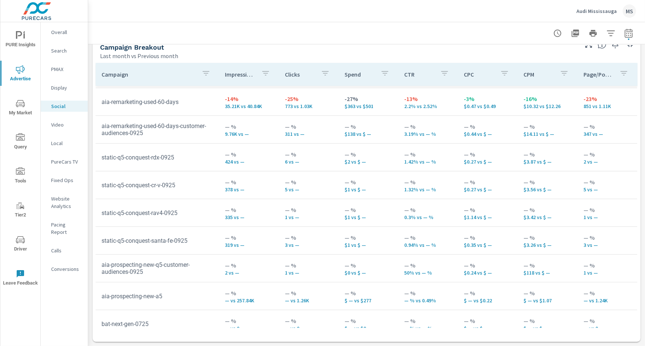
scroll to position [30, 0]
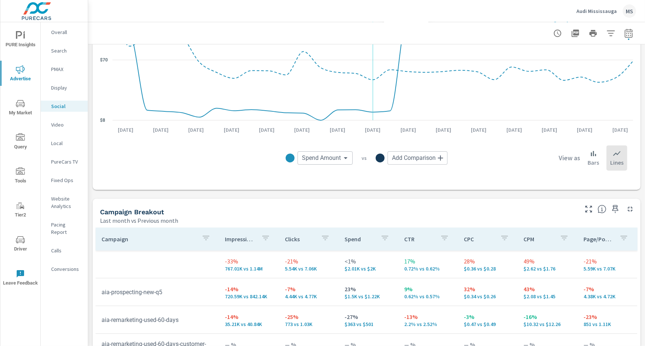
scroll to position [182, 0]
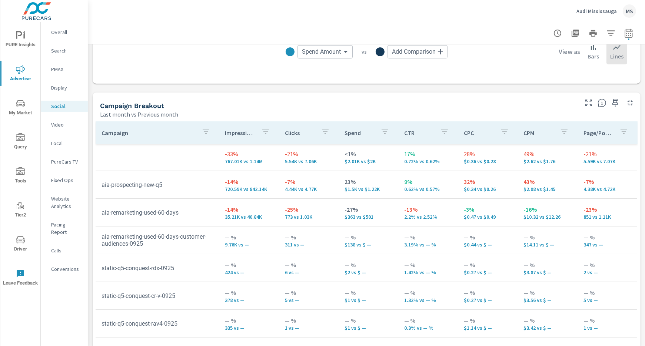
scroll to position [0, 0]
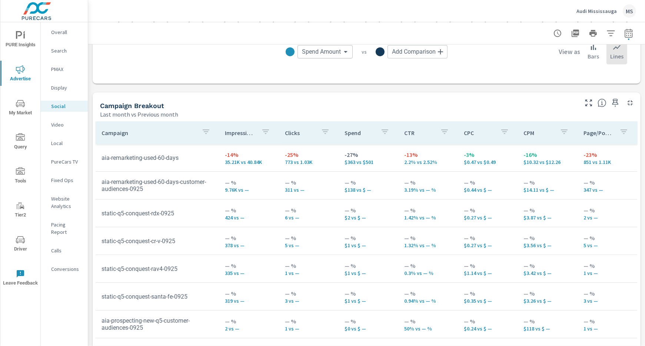
scroll to position [52, 0]
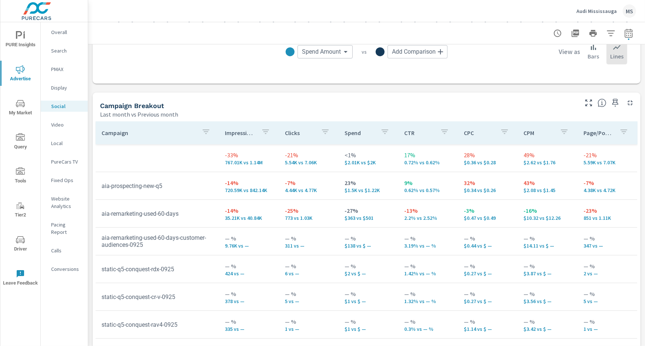
click at [25, 33] on span "PURE Insights" at bounding box center [21, 40] width 36 height 18
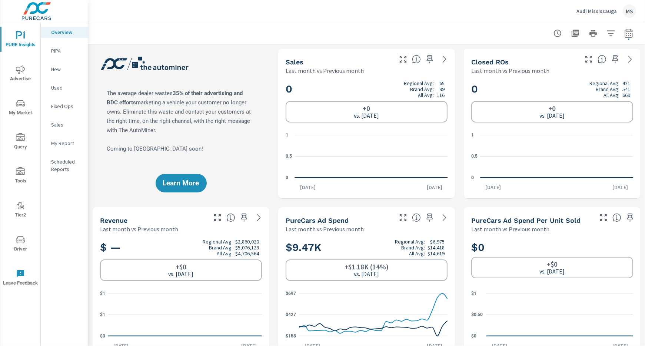
click at [66, 170] on p "Scheduled Reports" at bounding box center [66, 165] width 31 height 15
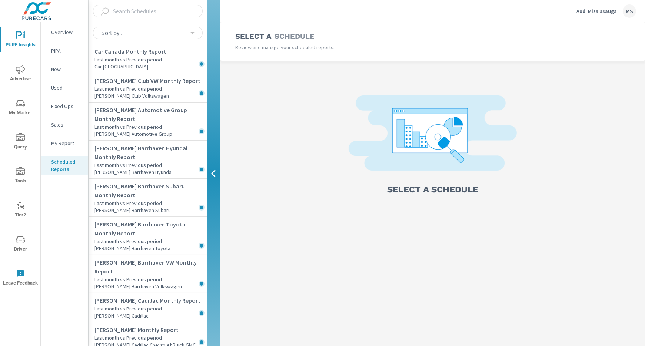
click at [62, 138] on div "My Report" at bounding box center [64, 143] width 47 height 11
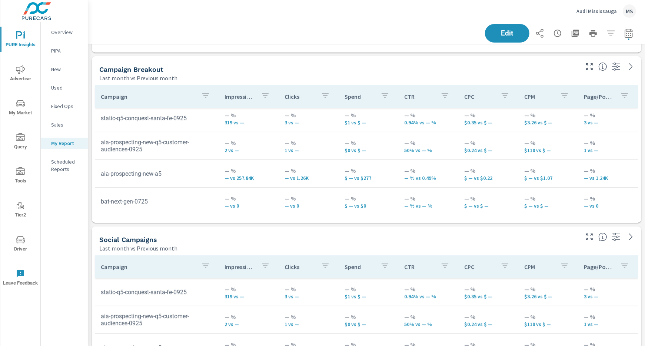
scroll to position [199, 0]
click at [497, 30] on span "Edit" at bounding box center [507, 33] width 30 height 7
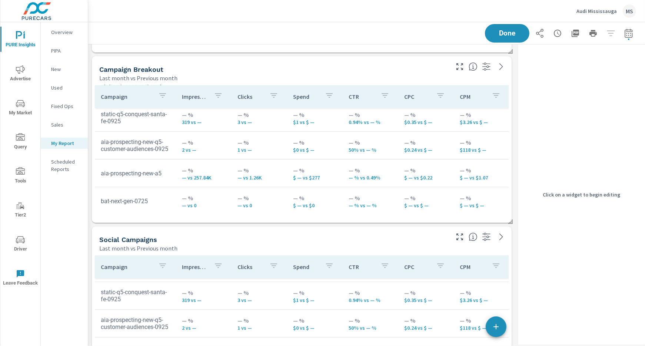
click at [404, 76] on div "Last month vs Previous month" at bounding box center [273, 78] width 349 height 9
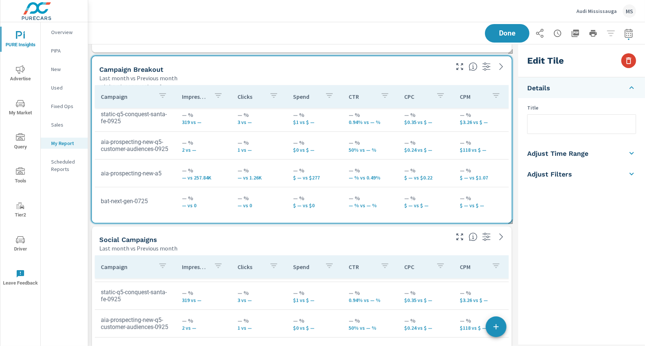
click at [628, 62] on icon "button" at bounding box center [628, 60] width 9 height 9
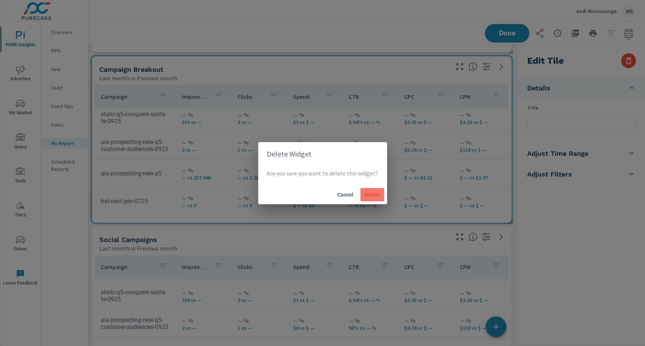
click at [366, 194] on span "Delete" at bounding box center [372, 195] width 18 height 7
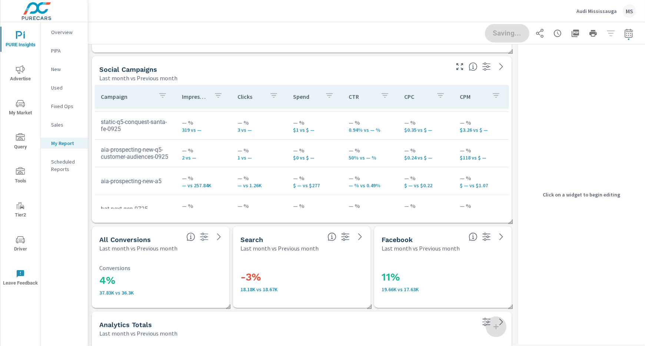
scroll to position [4, 3]
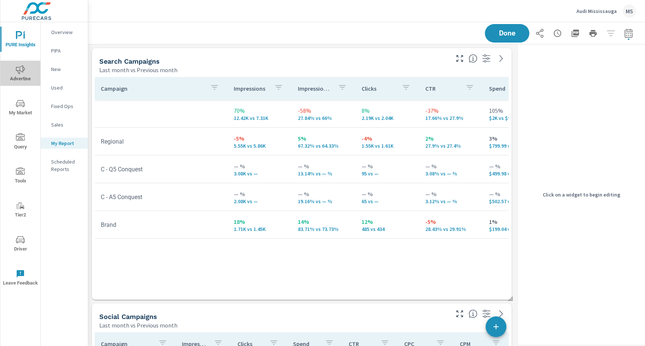
click at [23, 69] on icon "nav menu" at bounding box center [20, 69] width 9 height 9
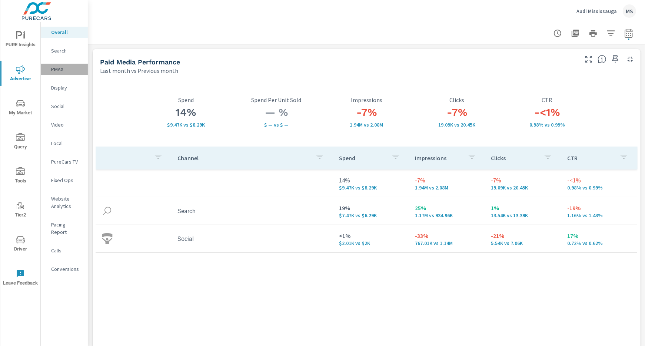
click at [56, 67] on p "PMAX" at bounding box center [66, 69] width 31 height 7
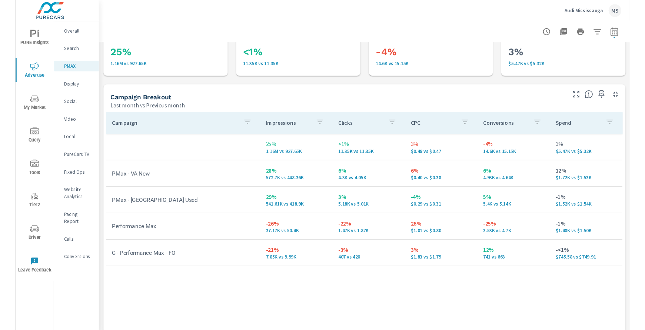
scroll to position [41, 0]
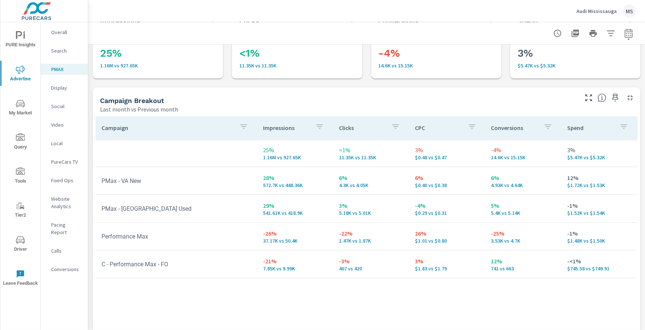
click at [59, 31] on p "Overall" at bounding box center [66, 32] width 31 height 7
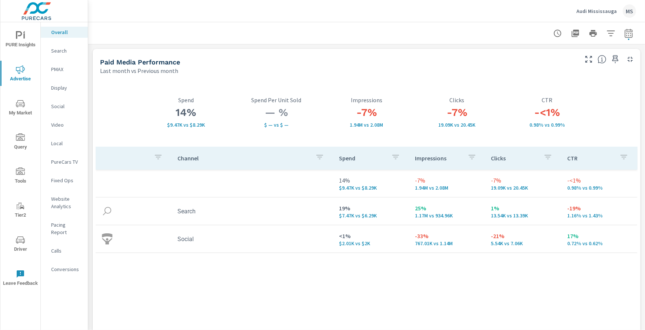
click at [55, 209] on p "Website Analytics" at bounding box center [66, 202] width 31 height 15
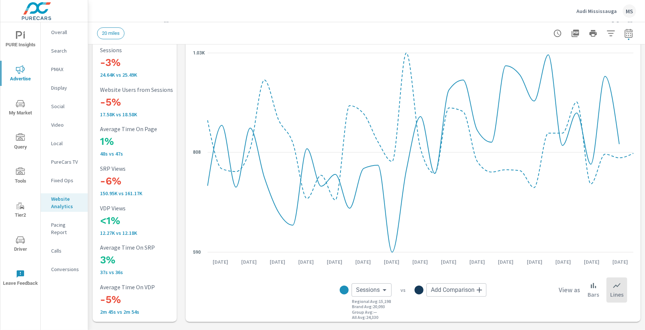
scroll to position [34, 0]
click at [64, 48] on p "Search" at bounding box center [66, 50] width 31 height 7
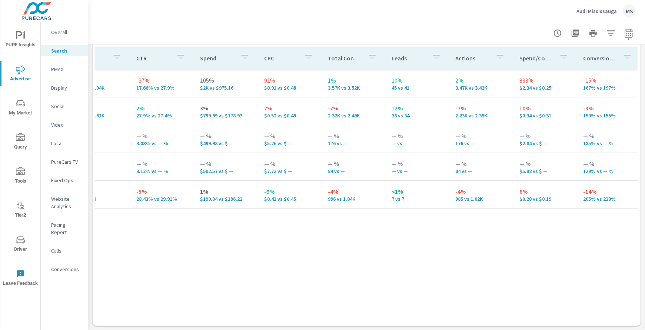
scroll to position [0, 296]
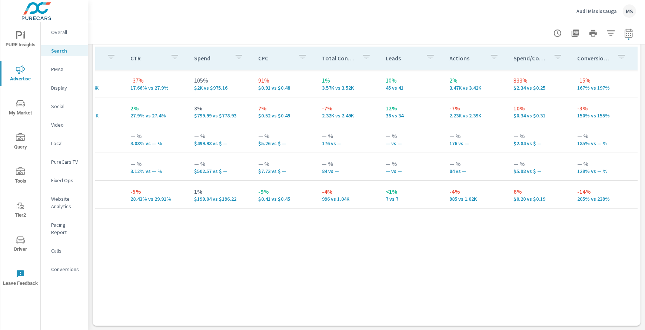
click at [62, 72] on p "PMAX" at bounding box center [66, 69] width 31 height 7
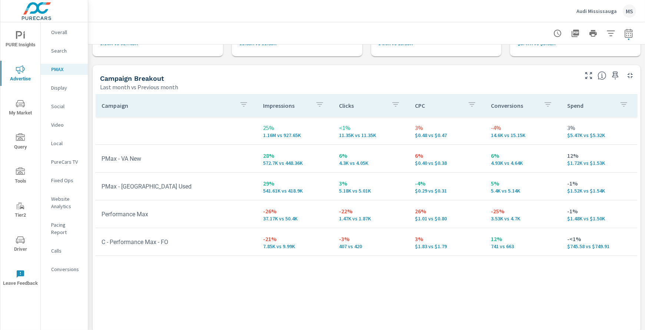
scroll to position [67, 0]
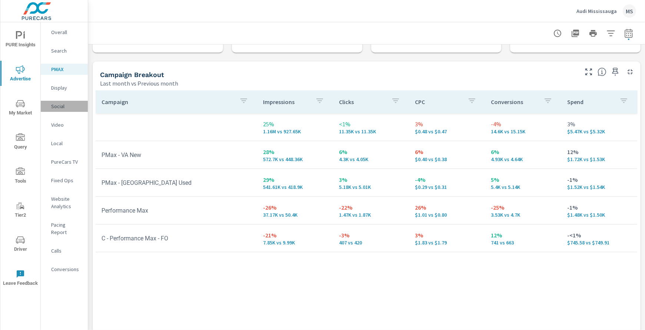
click at [62, 106] on p "Social" at bounding box center [66, 106] width 31 height 7
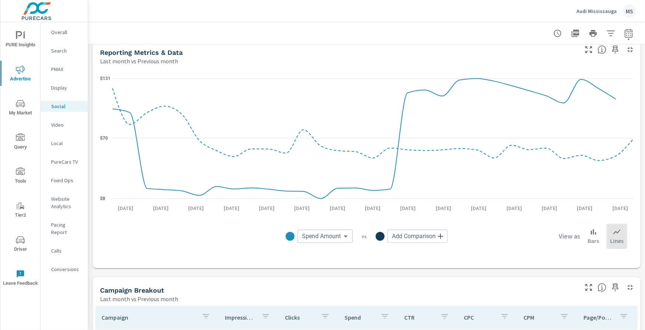
scroll to position [90, 0]
click at [631, 34] on icon "button" at bounding box center [628, 33] width 9 height 9
select select "Last month"
select select "Previous month"
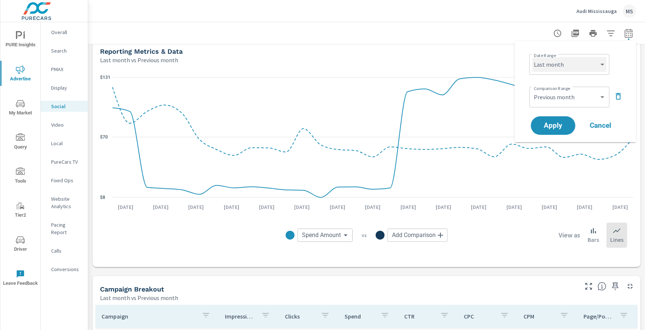
click at [541, 65] on select "Custom Yesterday Last week Last 7 days Last 14 days Last 30 days Last 45 days L…" at bounding box center [569, 64] width 74 height 15
click at [532, 57] on select "Custom Yesterday Last week Last 7 days Last 14 days Last 30 days Last 45 days L…" at bounding box center [569, 64] width 74 height 15
select select "Month to date"
click at [556, 124] on span "Apply" at bounding box center [553, 125] width 30 height 7
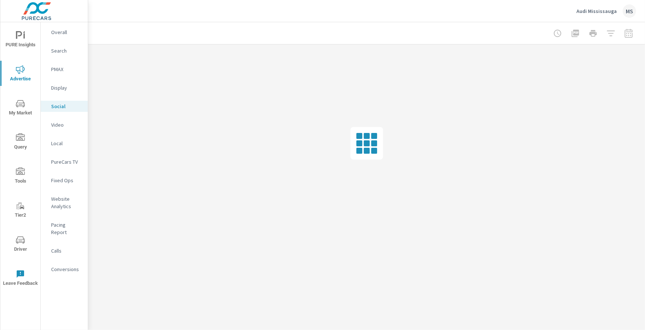
click at [627, 34] on div at bounding box center [593, 33] width 86 height 15
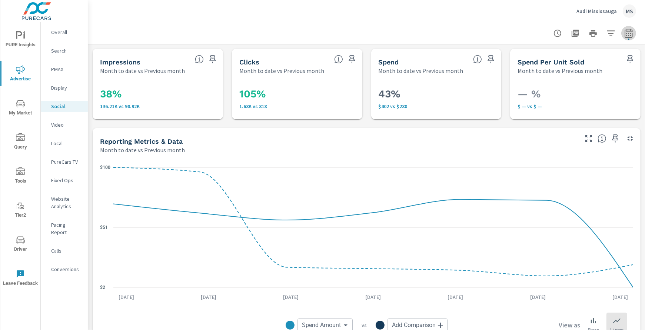
click at [630, 35] on icon "button" at bounding box center [628, 33] width 9 height 9
select select "Month to date"
select select "Previous month"
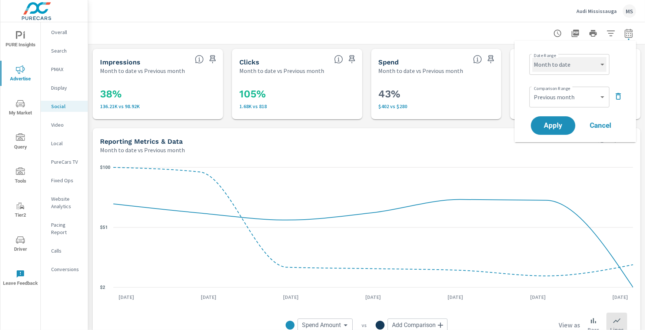
click at [570, 63] on select "Custom Yesterday Last week Last 7 days Last 14 days Last 30 days Last 45 days L…" at bounding box center [569, 64] width 74 height 15
click at [532, 57] on select "Custom Yesterday Last week Last 7 days Last 14 days Last 30 days Last 45 days L…" at bounding box center [569, 64] width 74 height 15
select select "Last month"
click at [558, 125] on span "Apply" at bounding box center [553, 125] width 30 height 7
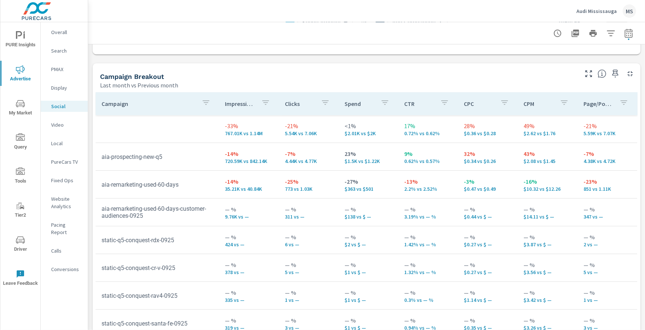
scroll to position [305, 0]
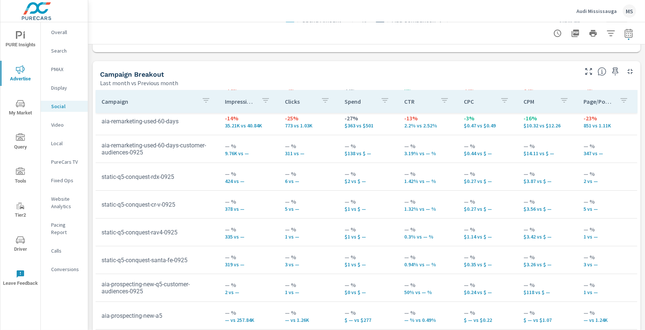
scroll to position [63, 0]
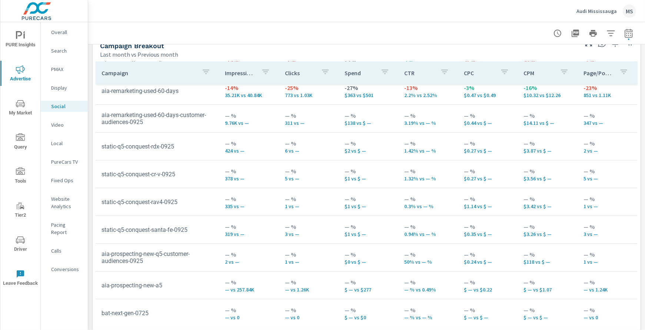
scroll to position [348, 0]
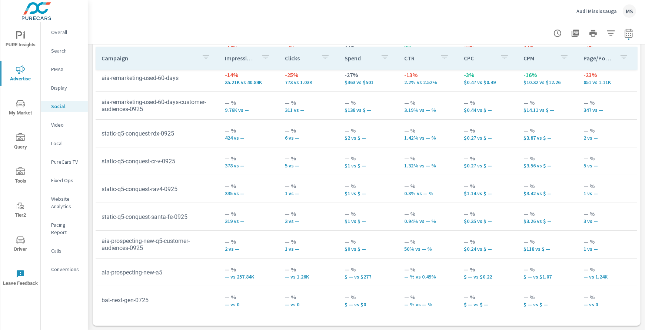
scroll to position [63, 0]
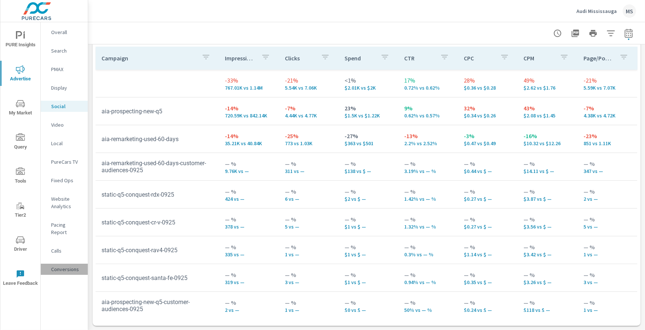
click at [67, 266] on p "Conversions" at bounding box center [66, 269] width 31 height 7
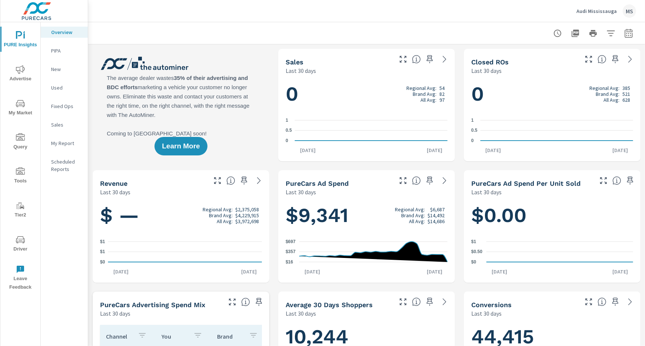
click at [627, 9] on div "MS" at bounding box center [629, 10] width 13 height 13
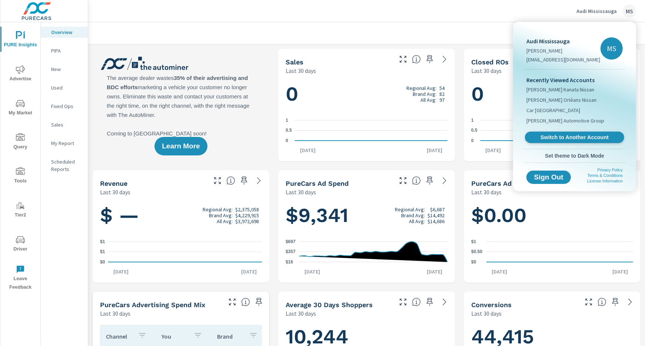
click at [558, 138] on span "Switch to Another Account" at bounding box center [574, 137] width 91 height 7
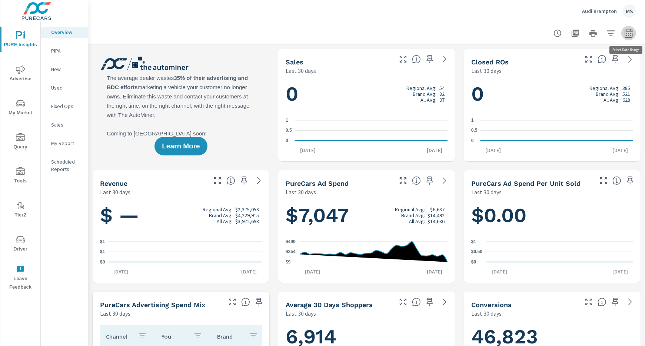
click at [629, 29] on icon "button" at bounding box center [629, 33] width 8 height 9
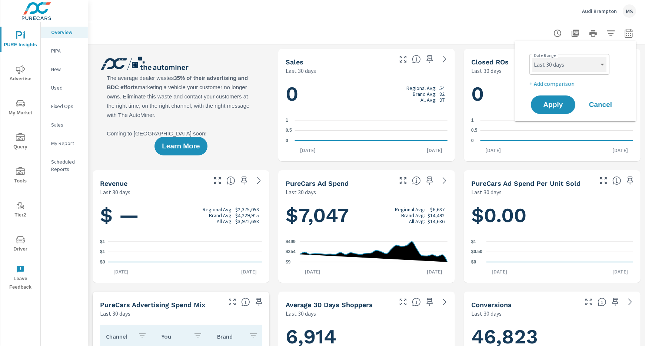
click at [564, 67] on select "Custom Yesterday Last week Last 7 days Last 14 days Last 30 days Last 45 days L…" at bounding box center [569, 64] width 74 height 15
click at [532, 57] on select "Custom Yesterday Last week Last 7 days Last 14 days Last 30 days Last 45 days L…" at bounding box center [569, 64] width 74 height 15
select select "Last month"
click at [564, 85] on p "+ Add comparison" at bounding box center [576, 83] width 95 height 9
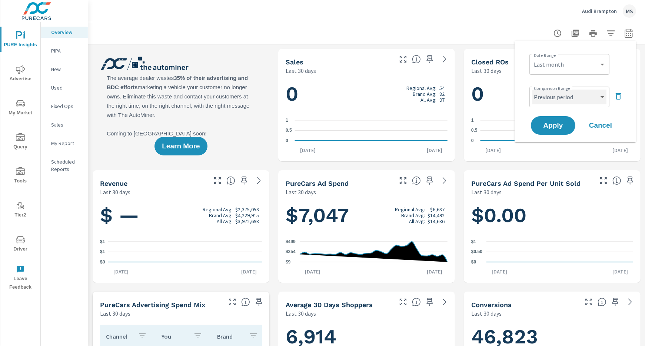
click at [560, 98] on select "Custom Previous period Previous month Previous year" at bounding box center [569, 97] width 74 height 15
click at [532, 90] on select "Custom Previous period Previous month Previous year" at bounding box center [569, 97] width 74 height 15
select select "Previous month"
click at [553, 129] on span "Apply" at bounding box center [553, 125] width 30 height 7
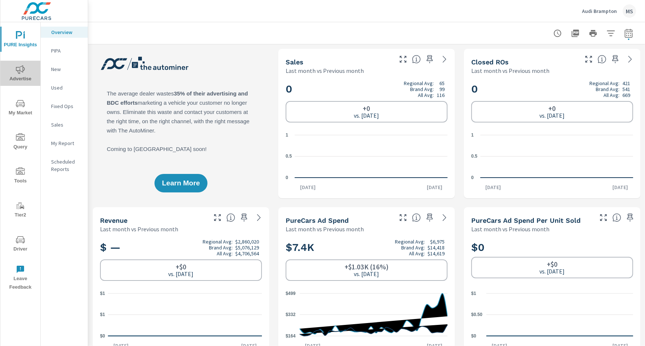
click at [20, 73] on icon "nav menu" at bounding box center [20, 69] width 9 height 9
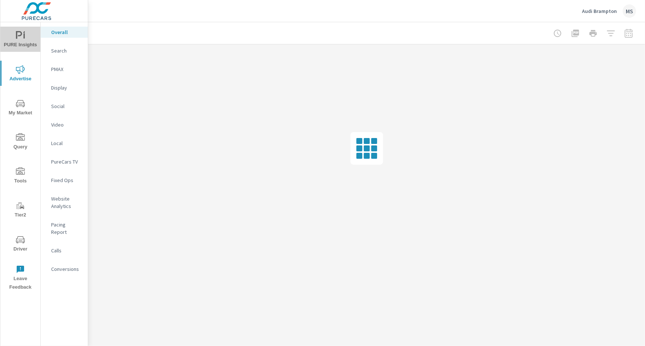
click at [17, 37] on icon "nav menu" at bounding box center [19, 35] width 6 height 8
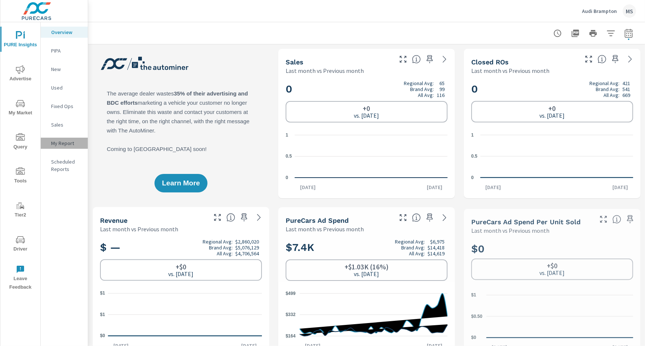
click at [65, 140] on p "My Report" at bounding box center [66, 143] width 31 height 7
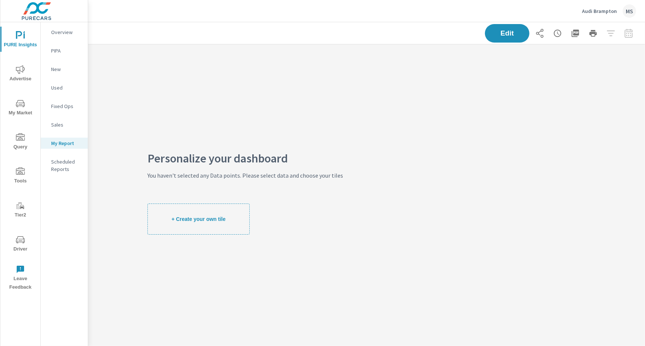
click at [24, 71] on icon "nav menu" at bounding box center [20, 69] width 9 height 9
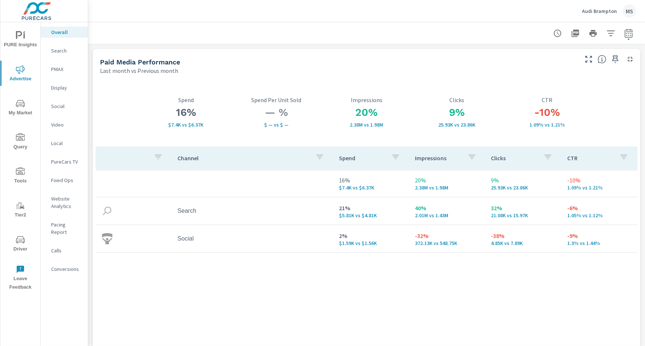
click at [60, 195] on div "Website Analytics" at bounding box center [64, 202] width 47 height 19
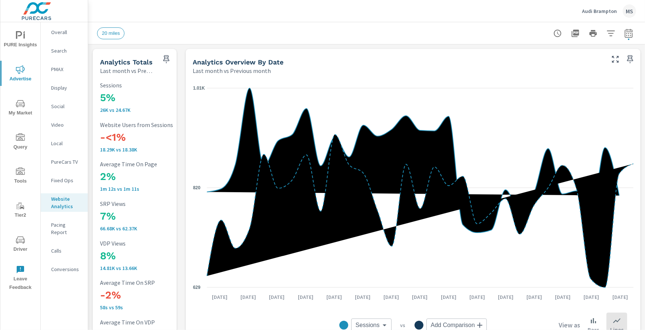
click at [60, 33] on p "Overall" at bounding box center [66, 32] width 31 height 7
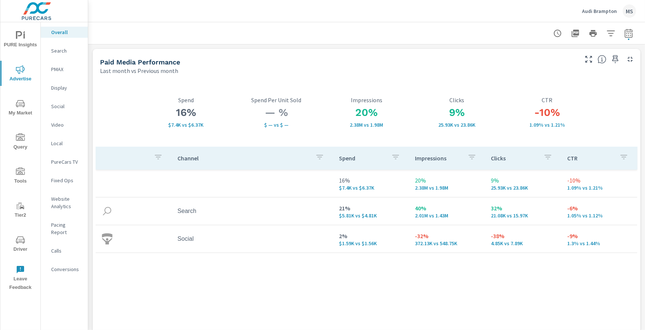
click at [56, 47] on div "Search" at bounding box center [64, 50] width 47 height 11
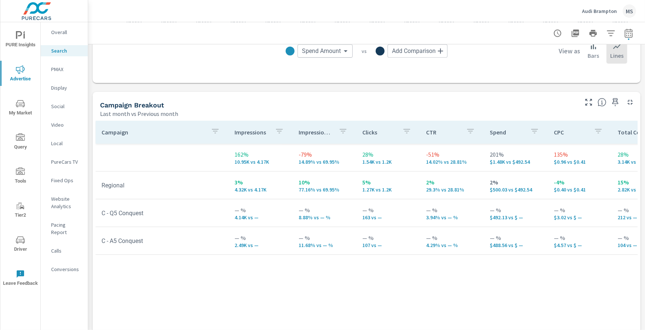
scroll to position [685, 0]
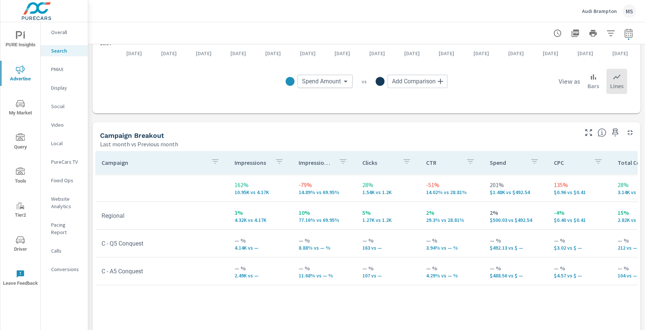
scroll to position [675, 0]
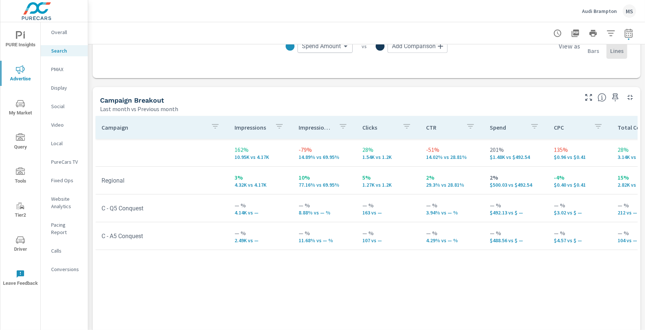
click at [59, 69] on p "PMAX" at bounding box center [66, 69] width 31 height 7
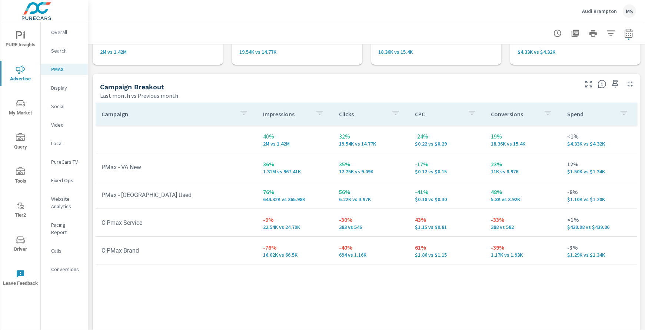
scroll to position [58, 0]
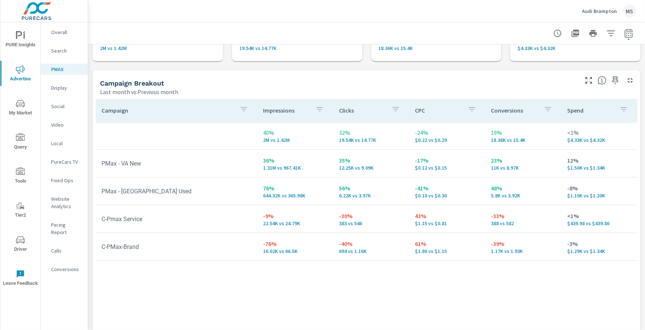
click at [62, 107] on p "Social" at bounding box center [66, 106] width 31 height 7
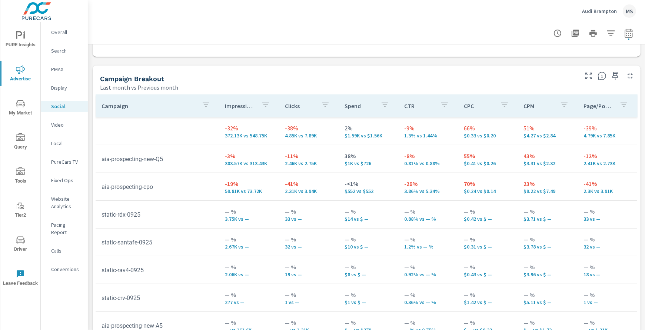
scroll to position [296, 0]
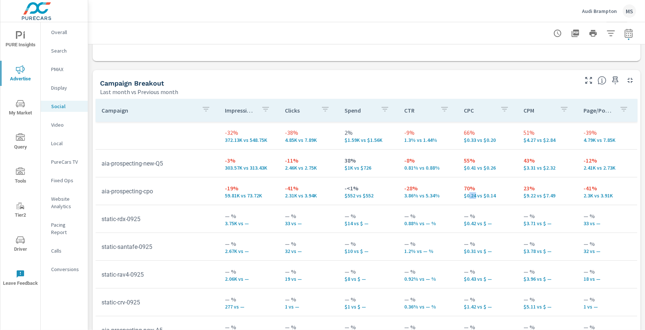
drag, startPoint x: 477, startPoint y: 196, endPoint x: 469, endPoint y: 196, distance: 7.0
click at [469, 196] on p "$0.24 vs $0.14" at bounding box center [488, 196] width 48 height 6
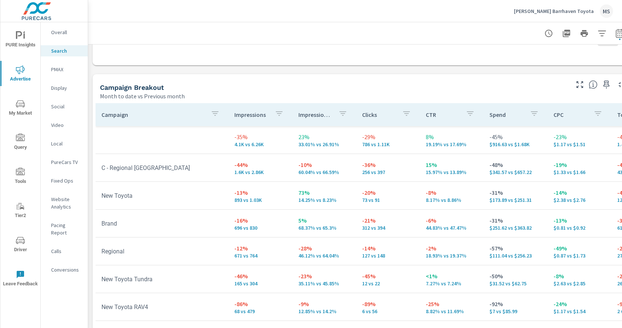
scroll to position [0, 1]
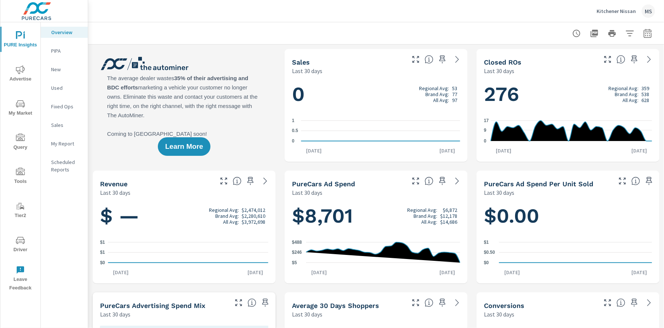
click at [622, 30] on icon "button" at bounding box center [647, 33] width 9 height 9
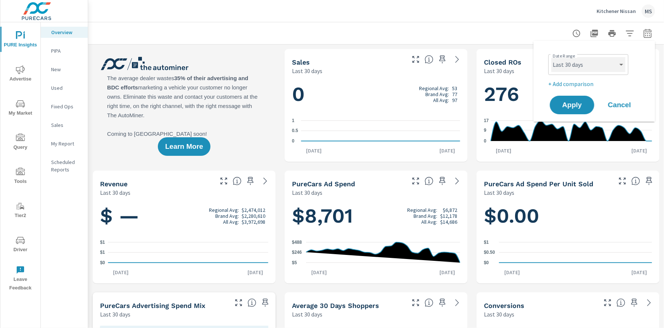
click at [585, 65] on select "Custom [DATE] Last week Last 7 days Last 14 days Last 30 days Last 45 days Last…" at bounding box center [588, 64] width 74 height 15
click at [551, 57] on select "Custom [DATE] Last week Last 7 days Last 14 days Last 30 days Last 45 days Last…" at bounding box center [588, 64] width 74 height 15
select select "Last month"
click at [579, 86] on p "+ Add comparison" at bounding box center [595, 83] width 95 height 9
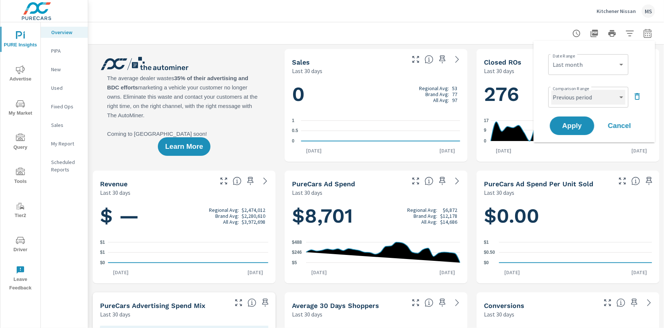
click at [579, 97] on select "Custom Previous period Previous month Previous year" at bounding box center [588, 97] width 74 height 15
click at [551, 90] on select "Custom Previous period Previous month Previous year" at bounding box center [588, 97] width 74 height 15
select select "Previous month"
click at [572, 124] on span "Apply" at bounding box center [572, 125] width 30 height 7
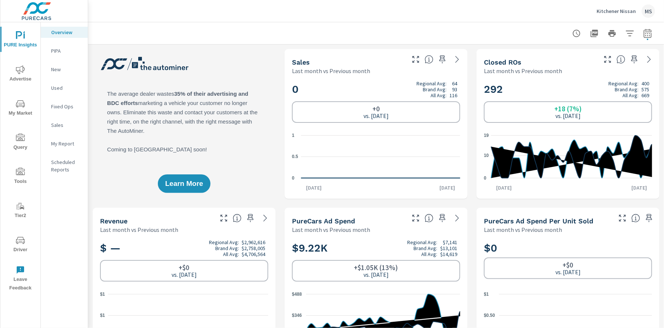
click at [17, 75] on span "Advertise" at bounding box center [21, 74] width 36 height 18
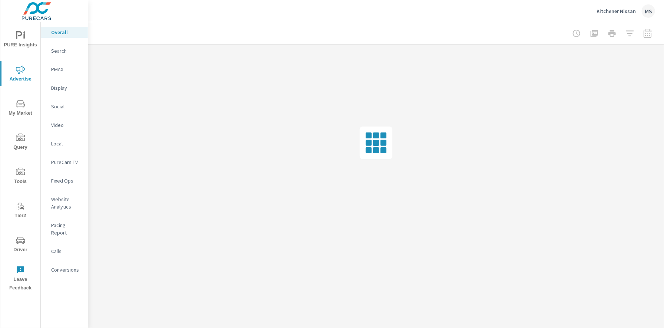
click at [63, 52] on p "Search" at bounding box center [66, 50] width 31 height 7
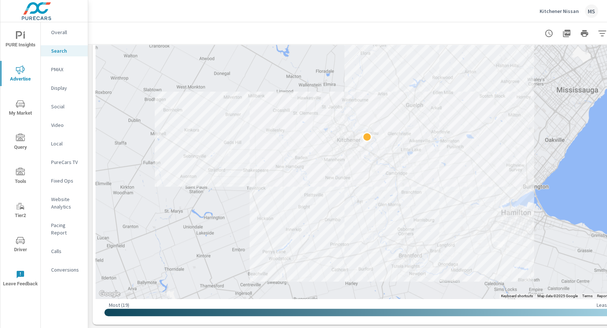
scroll to position [193, 0]
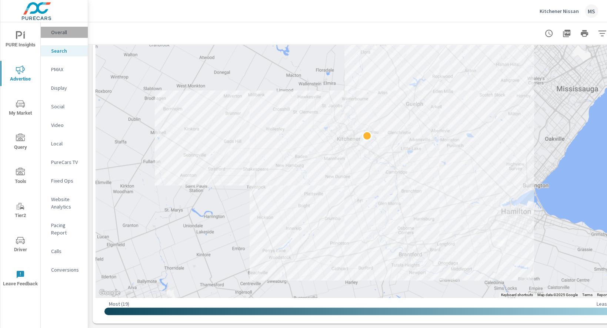
click at [57, 32] on p "Overall" at bounding box center [66, 32] width 31 height 7
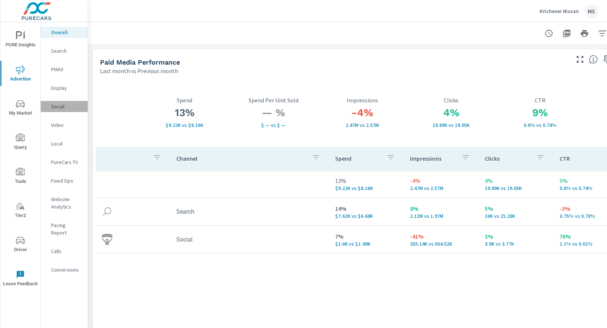
click at [60, 107] on p "Social" at bounding box center [66, 106] width 31 height 7
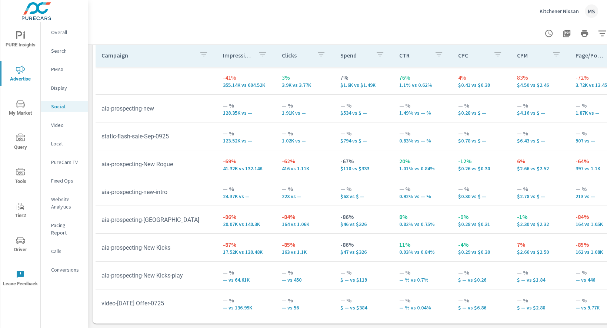
scroll to position [7, 0]
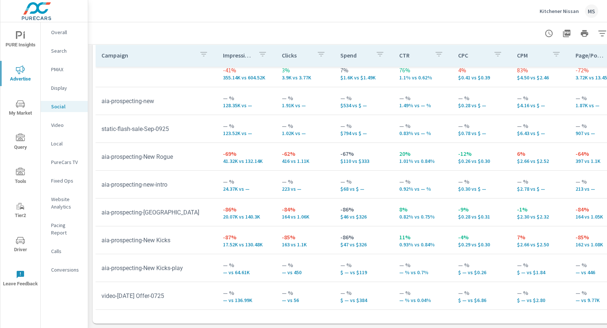
click at [25, 38] on span "PURE Insights" at bounding box center [21, 40] width 36 height 18
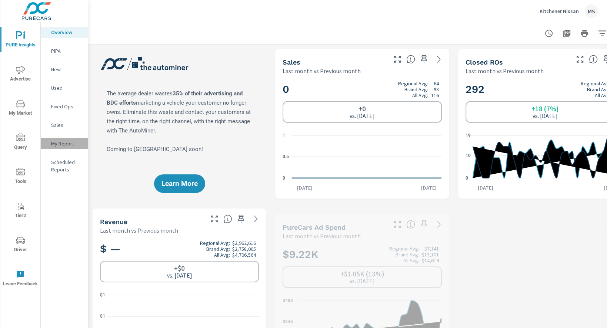
click at [64, 140] on p "My Report" at bounding box center [66, 143] width 31 height 7
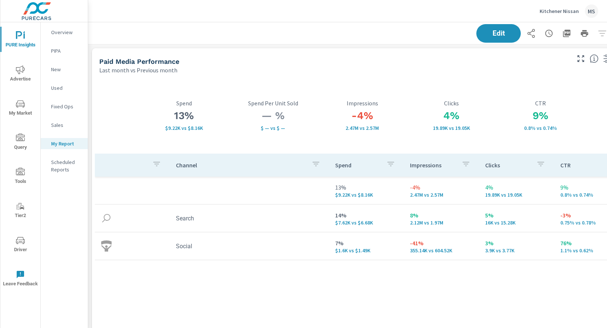
click at [21, 241] on icon "nav menu" at bounding box center [20, 240] width 9 height 9
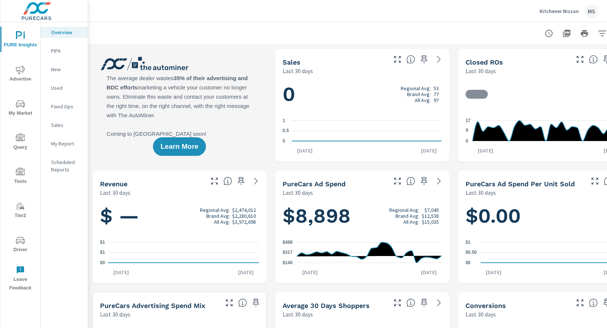
click at [19, 74] on span "Advertise" at bounding box center [21, 74] width 36 height 18
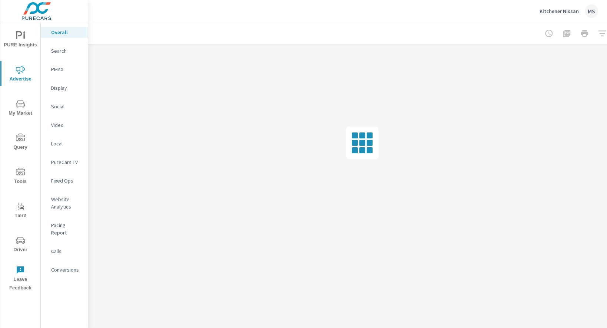
click at [26, 29] on button "PURE Insights" at bounding box center [20, 39] width 40 height 25
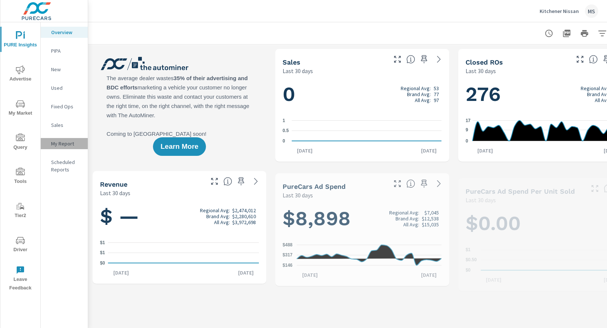
click at [69, 146] on p "My Report" at bounding box center [66, 143] width 31 height 7
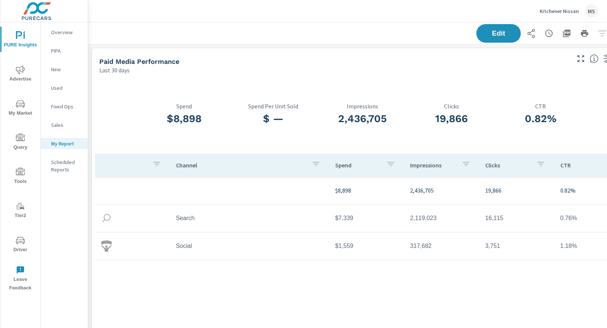
scroll to position [0, 29]
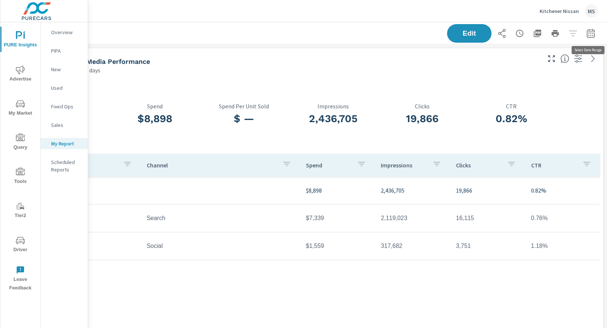
click at [591, 32] on icon "button" at bounding box center [591, 33] width 9 height 9
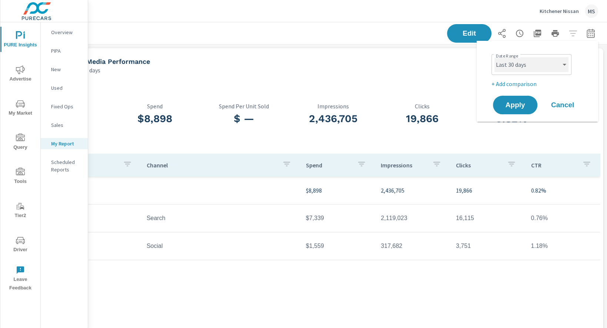
click at [517, 64] on select "Custom Yesterday Last week Last 7 days Last 14 days Last 30 days Last 45 days L…" at bounding box center [532, 64] width 74 height 15
click at [495, 57] on select "Custom Yesterday Last week Last 7 days Last 14 days Last 30 days Last 45 days L…" at bounding box center [532, 64] width 74 height 15
click at [513, 69] on select "Custom Yesterday Last week Last 7 days Last 14 days Last 30 days Last 45 days L…" at bounding box center [532, 64] width 74 height 15
click at [495, 57] on select "Custom Yesterday Last week Last 7 days Last 14 days Last 30 days Last 45 days L…" at bounding box center [532, 64] width 74 height 15
select select "Last month"
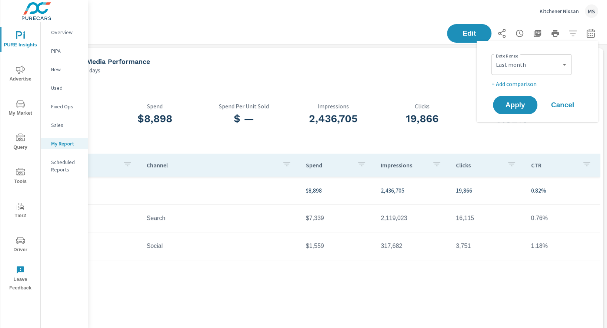
click at [511, 84] on p "+ Add comparison" at bounding box center [539, 83] width 95 height 9
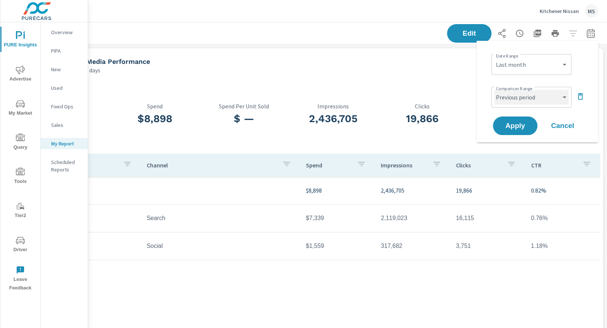
click at [511, 94] on select "Custom Previous period Previous month Previous year" at bounding box center [532, 97] width 74 height 15
click at [495, 90] on select "Custom Previous period Previous month Previous year" at bounding box center [532, 97] width 74 height 15
select select "Previous month"
click at [517, 128] on span "Apply" at bounding box center [515, 125] width 30 height 7
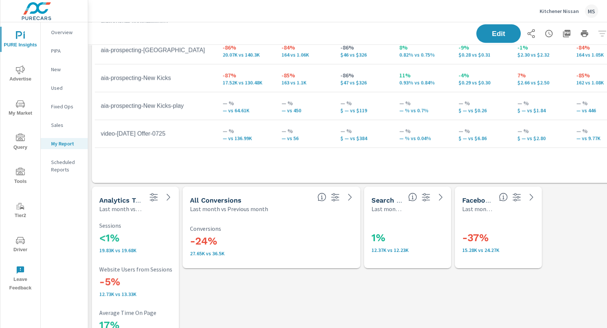
scroll to position [1425, 0]
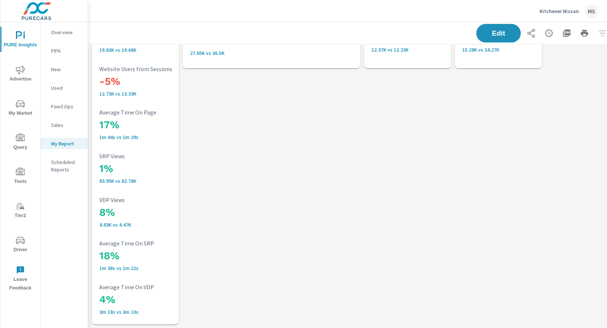
click at [21, 240] on icon "nav menu" at bounding box center [20, 240] width 9 height 9
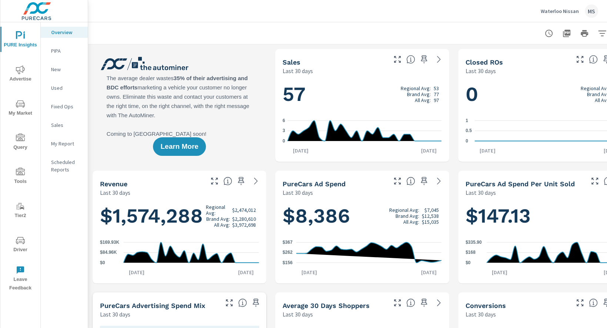
scroll to position [0, 29]
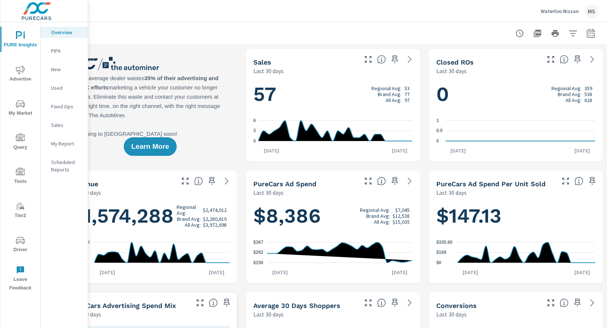
click at [593, 30] on icon "button" at bounding box center [591, 33] width 9 height 9
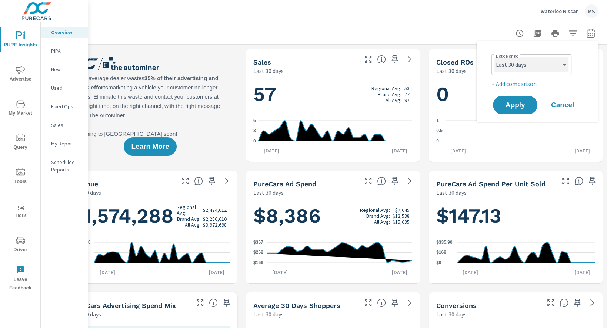
click at [530, 64] on select "Custom [DATE] Last week Last 7 days Last 14 days Last 30 days Last 45 days Last…" at bounding box center [532, 64] width 74 height 15
click at [495, 57] on select "Custom [DATE] Last week Last 7 days Last 14 days Last 30 days Last 45 days Last…" at bounding box center [532, 64] width 74 height 15
select select "Last month"
click at [522, 81] on p "+ Add comparison" at bounding box center [539, 83] width 95 height 9
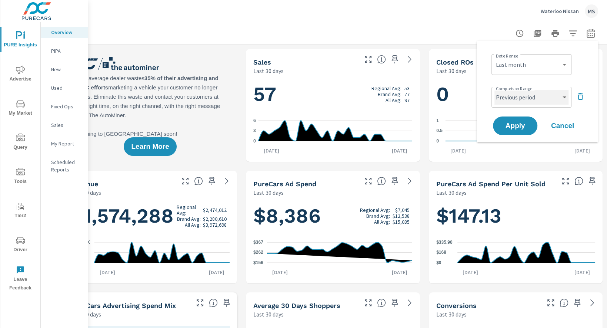
click at [527, 94] on select "Custom Previous period Previous month Previous year" at bounding box center [532, 97] width 74 height 15
click at [495, 90] on select "Custom Previous period Previous month Previous year" at bounding box center [532, 97] width 74 height 15
select select "Previous month"
click at [518, 123] on span "Apply" at bounding box center [515, 125] width 30 height 7
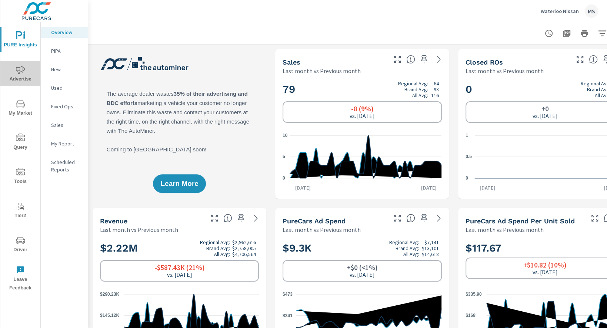
click at [21, 71] on icon "nav menu" at bounding box center [20, 69] width 9 height 9
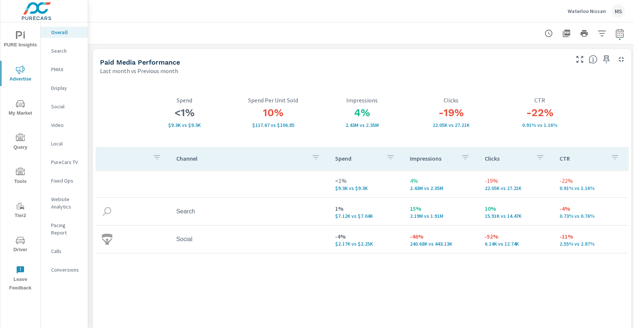
click at [56, 108] on p "Social" at bounding box center [66, 106] width 31 height 7
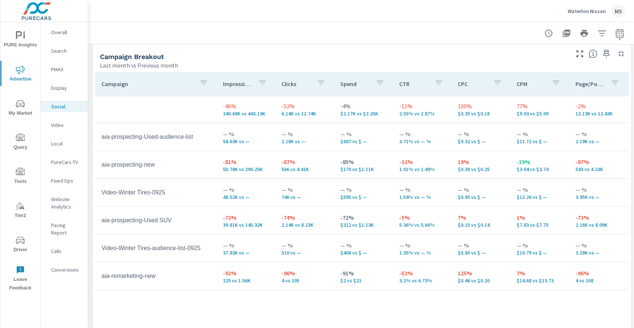
scroll to position [318, 0]
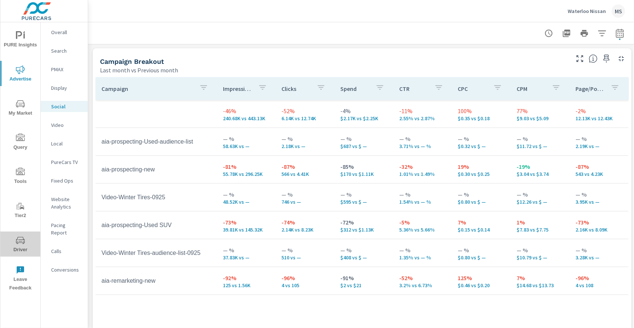
click at [23, 241] on icon "nav menu" at bounding box center [20, 240] width 9 height 9
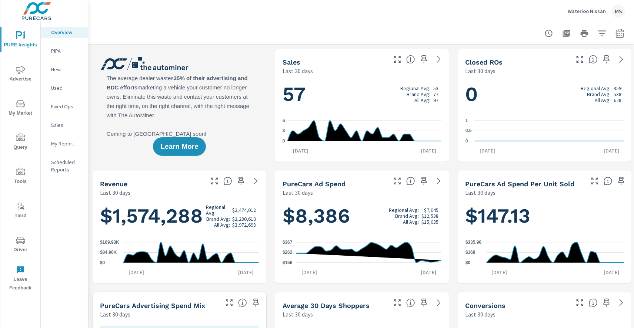
click at [622, 31] on icon "button" at bounding box center [620, 33] width 8 height 9
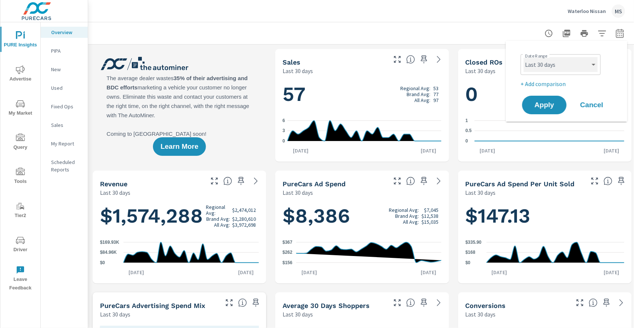
click at [551, 66] on select "Custom [DATE] Last week Last 7 days Last 14 days Last 30 days Last 45 days Last…" at bounding box center [561, 64] width 74 height 15
click at [524, 57] on select "Custom [DATE] Last week Last 7 days Last 14 days Last 30 days Last 45 days Last…" at bounding box center [561, 64] width 74 height 15
select select "Last month"
click at [554, 83] on p "+ Add comparison" at bounding box center [568, 83] width 95 height 9
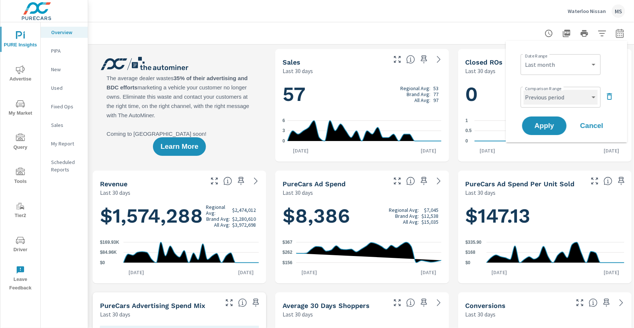
click at [553, 96] on select "Custom Previous period Previous month Previous year" at bounding box center [561, 97] width 74 height 15
click at [524, 90] on select "Custom Previous period Previous month Previous year" at bounding box center [561, 97] width 74 height 15
select select "Previous month"
click at [549, 129] on span "Apply" at bounding box center [544, 125] width 30 height 7
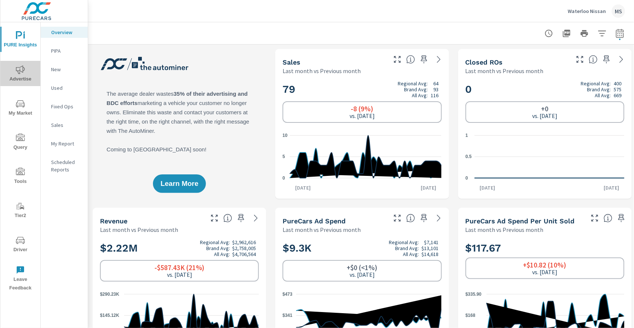
click at [16, 77] on span "Advertise" at bounding box center [21, 74] width 36 height 18
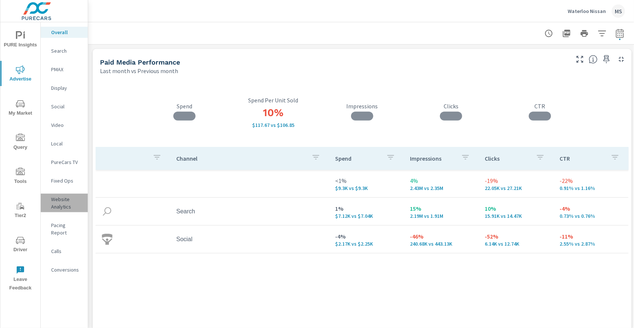
click at [58, 200] on p "Website Analytics" at bounding box center [66, 202] width 31 height 15
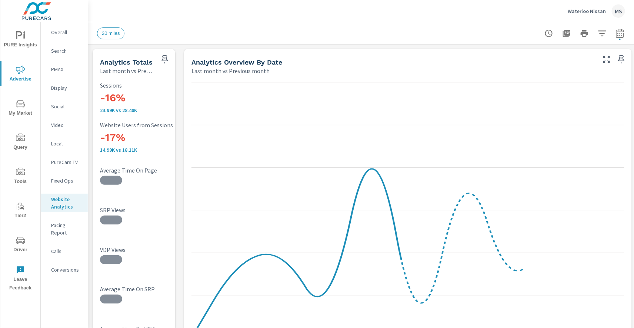
click at [60, 31] on p "Overall" at bounding box center [66, 32] width 31 height 7
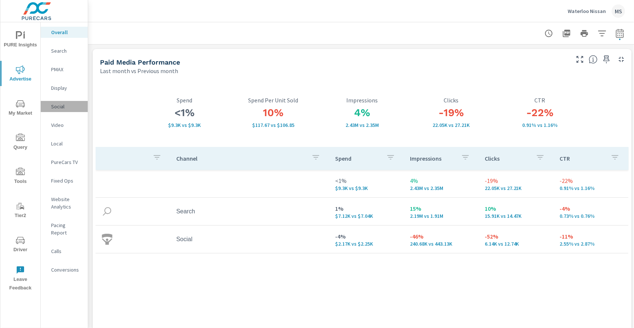
click at [61, 103] on p "Social" at bounding box center [66, 106] width 31 height 7
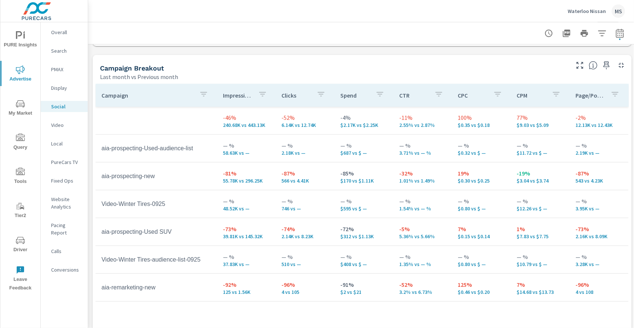
scroll to position [351, 0]
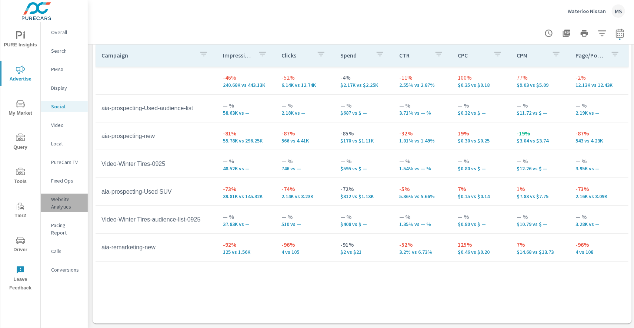
click at [57, 200] on p "Website Analytics" at bounding box center [66, 202] width 31 height 15
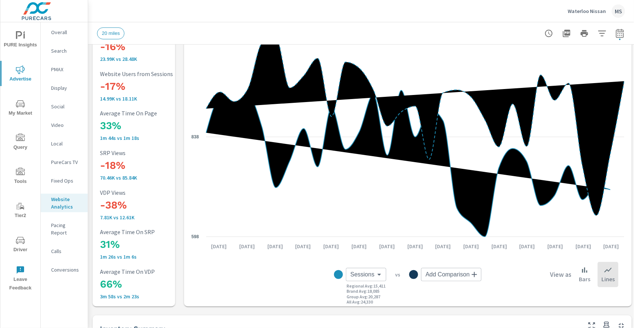
scroll to position [53, 0]
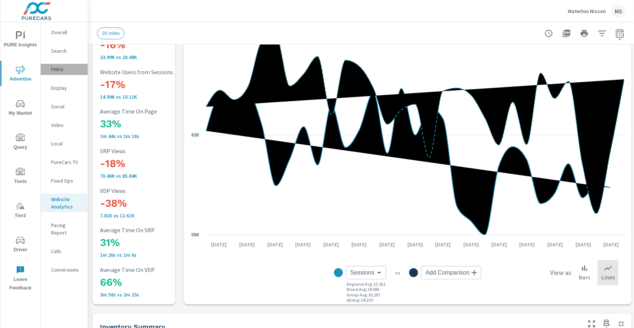
click at [60, 72] on p "PMAX" at bounding box center [66, 69] width 31 height 7
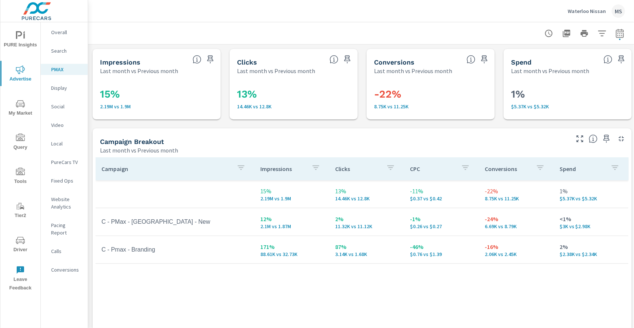
click at [60, 204] on p "Website Analytics" at bounding box center [66, 202] width 31 height 15
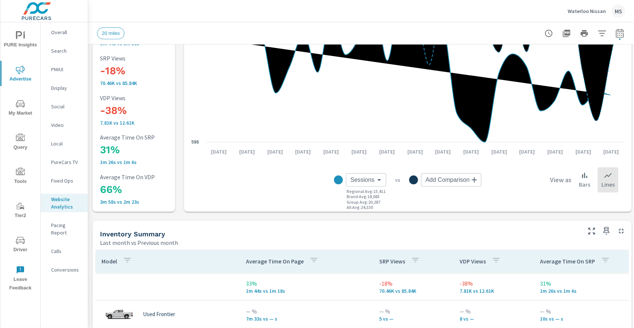
scroll to position [146, 0]
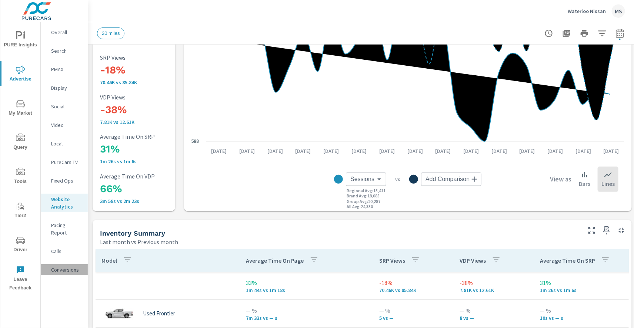
click at [67, 266] on p "Conversions" at bounding box center [66, 269] width 31 height 7
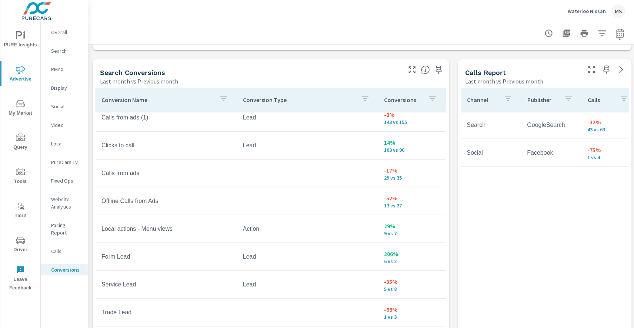
scroll to position [388, 0]
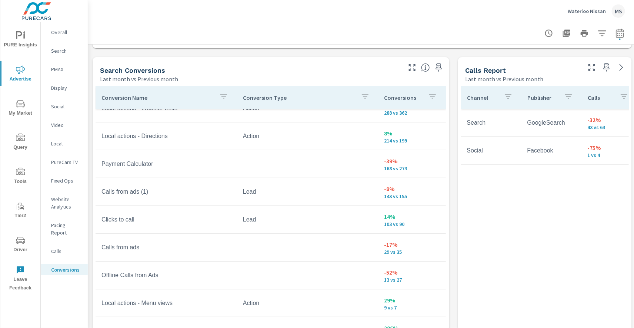
scroll to position [37, 0]
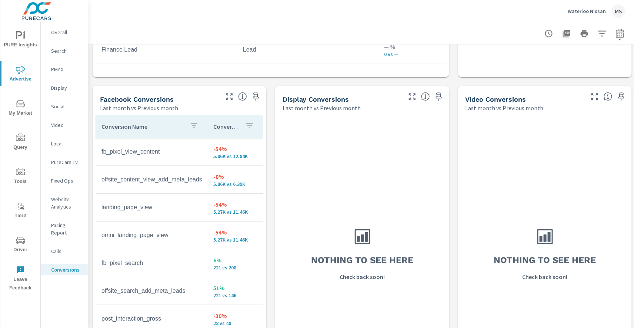
scroll to position [748, 0]
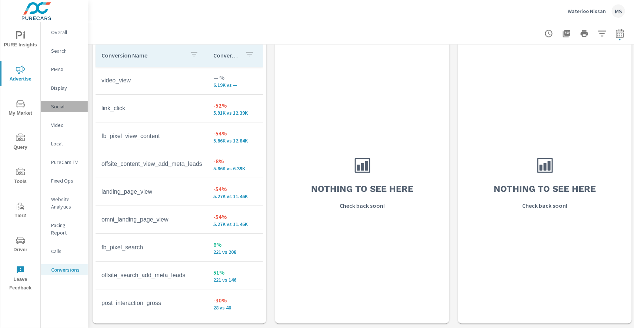
click at [61, 110] on div "Social" at bounding box center [64, 106] width 47 height 11
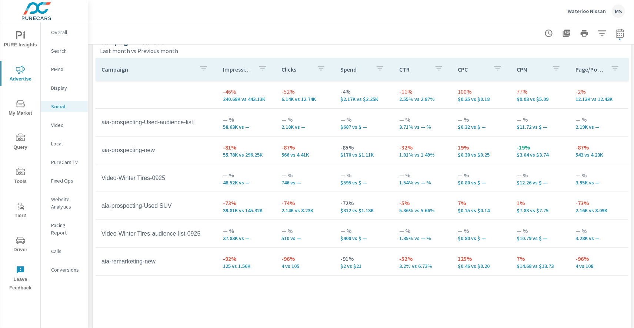
scroll to position [338, 0]
